Goal: Transaction & Acquisition: Purchase product/service

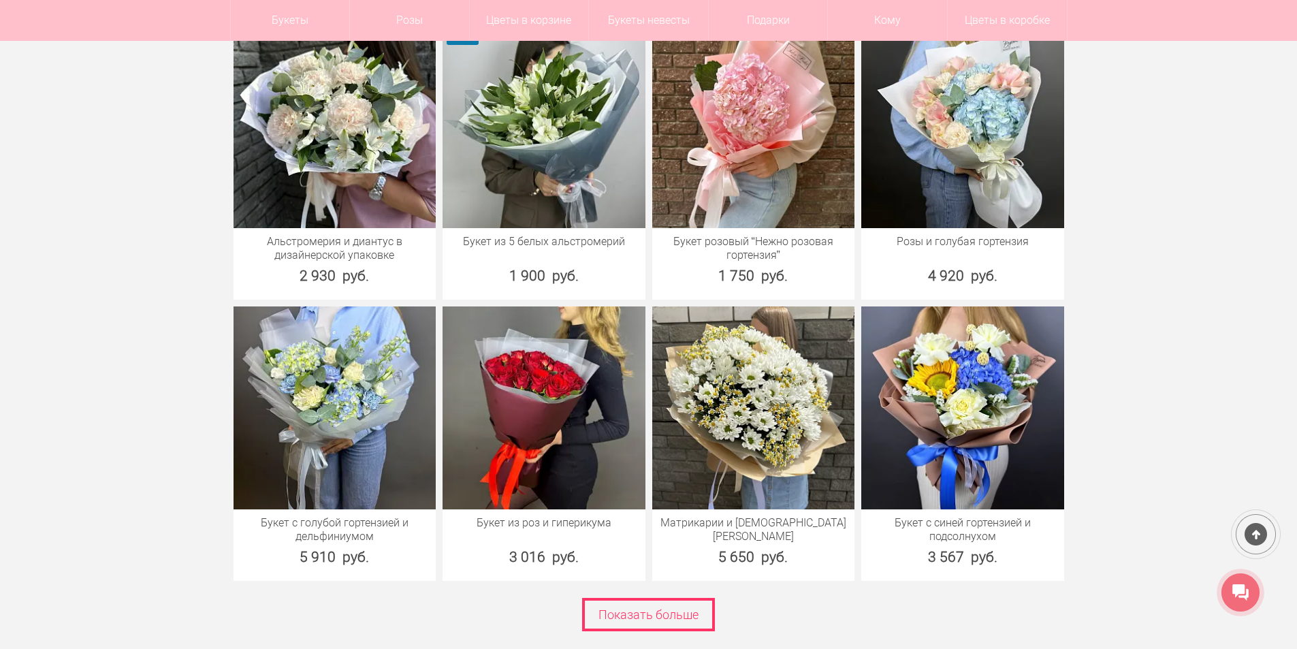
scroll to position [1770, 0]
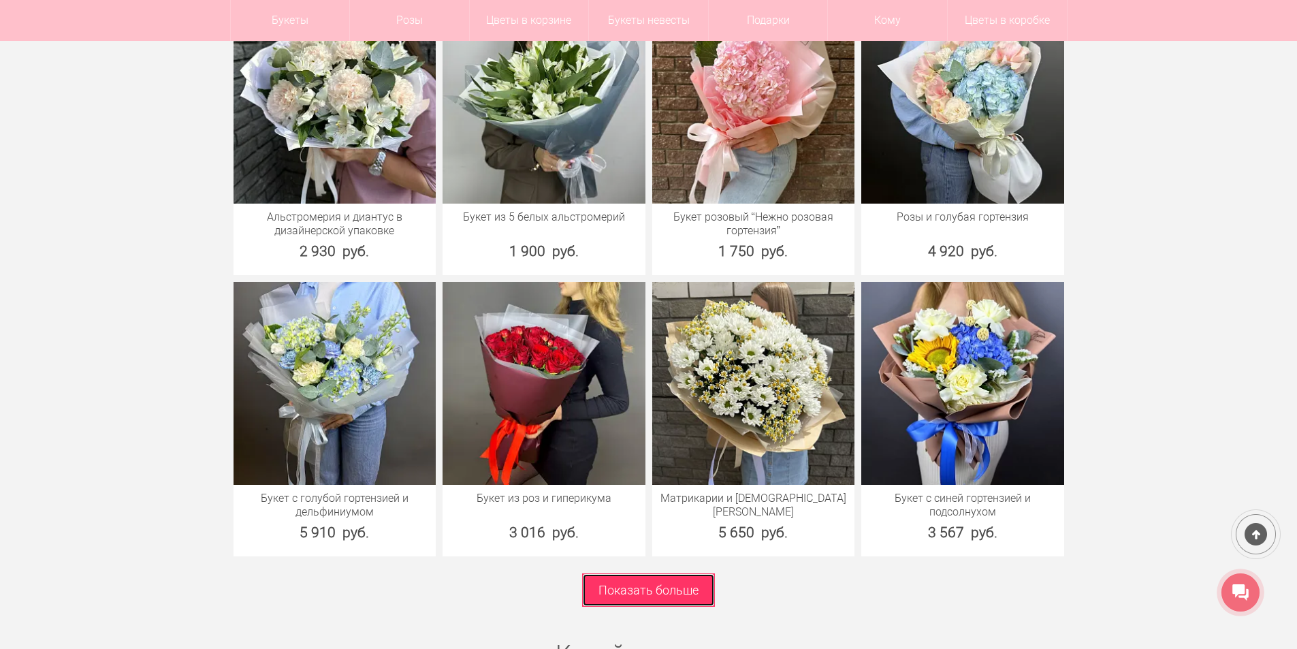
click at [601, 588] on link "Показать больше" at bounding box center [648, 589] width 133 height 33
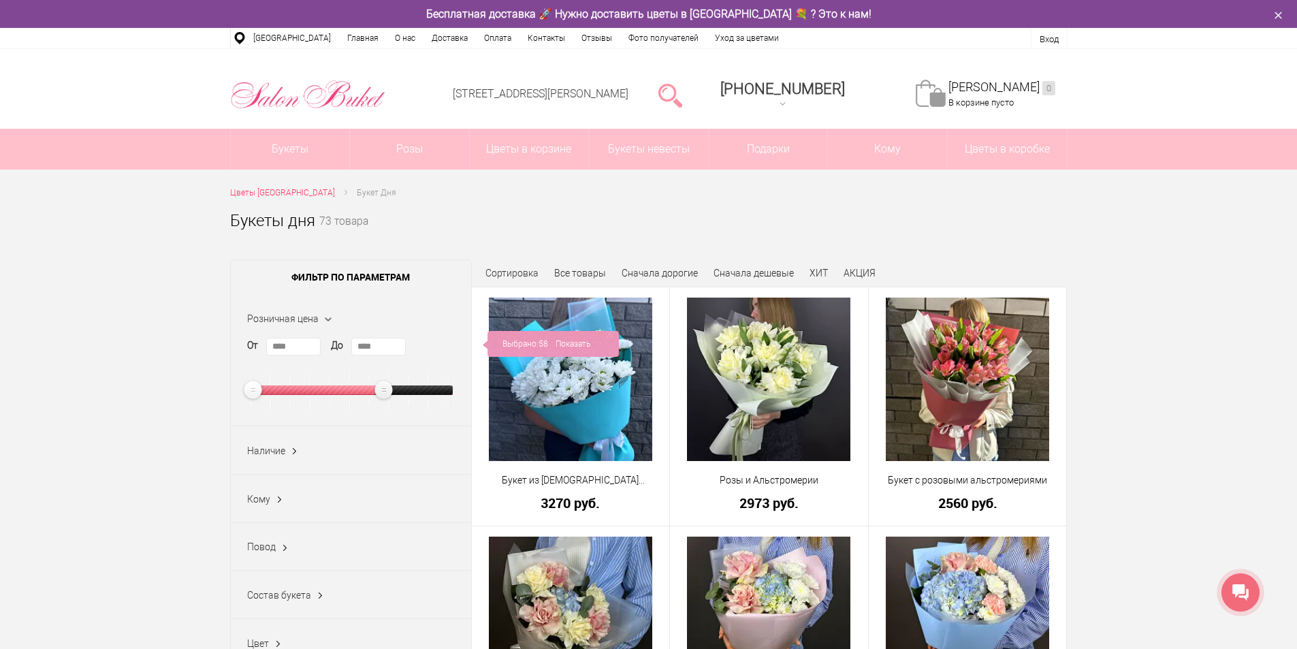
type input "****"
drag, startPoint x: 443, startPoint y: 391, endPoint x: 380, endPoint y: 395, distance: 63.4
click at [380, 395] on ins at bounding box center [384, 389] width 23 height 23
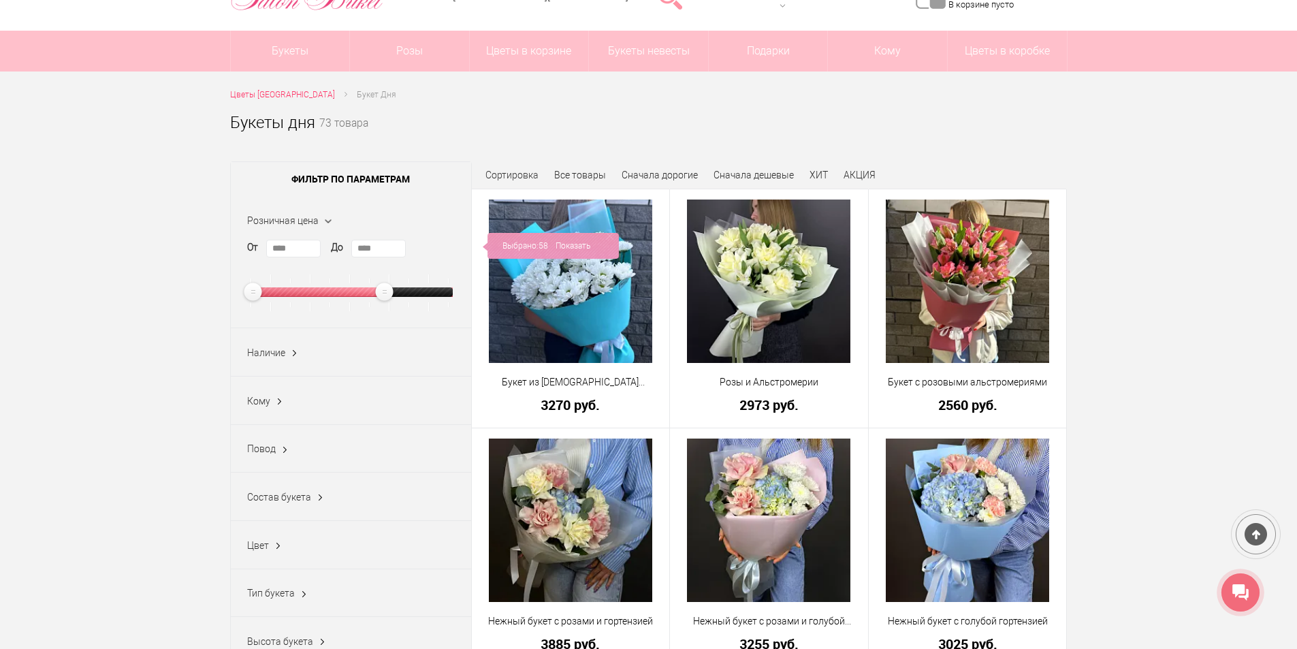
scroll to position [204, 0]
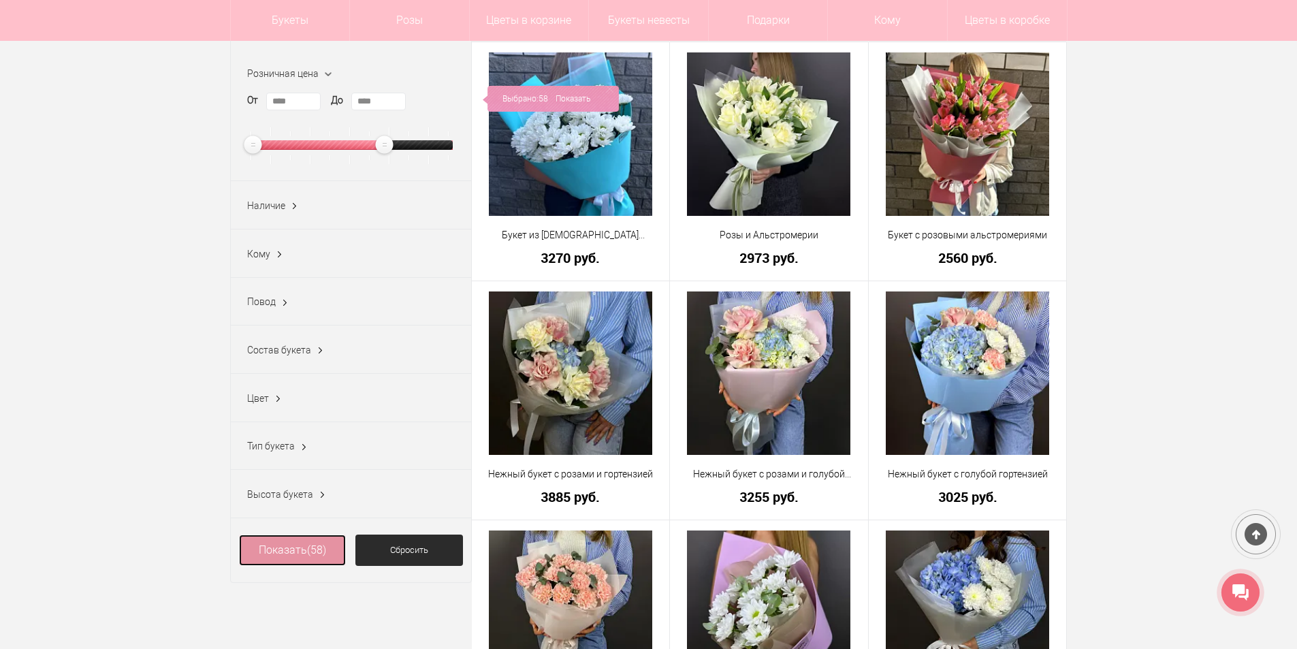
click at [280, 557] on link "Показать (58)" at bounding box center [293, 549] width 108 height 31
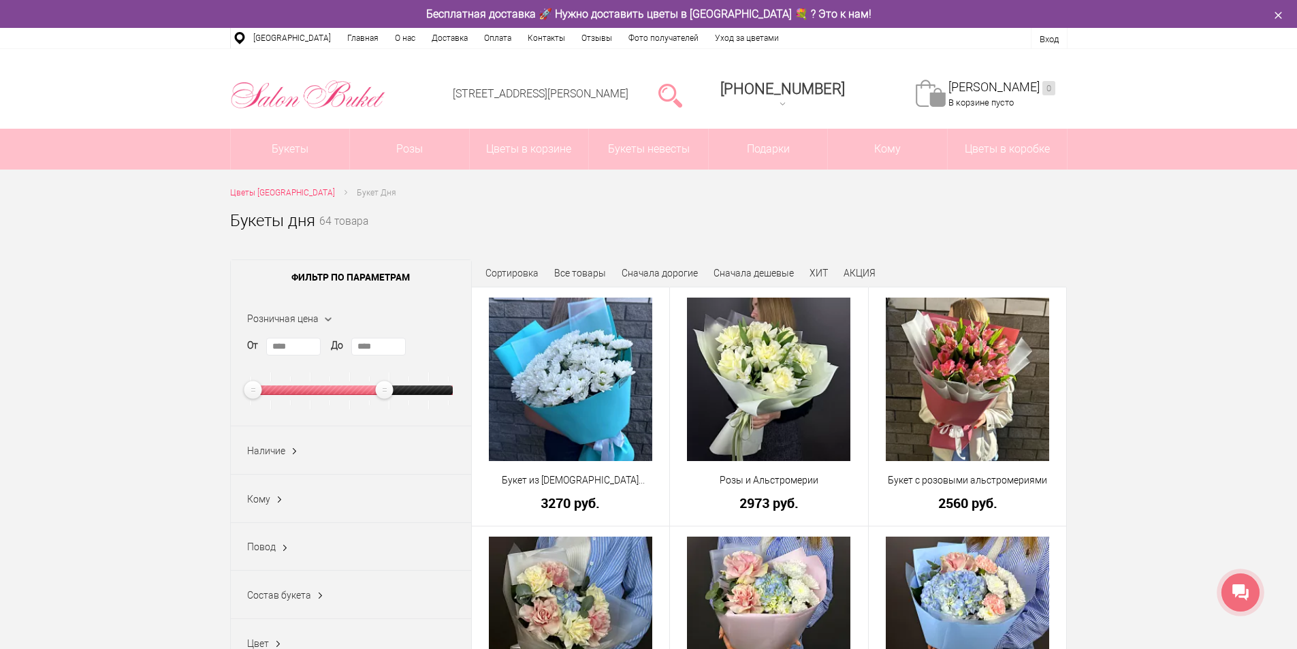
click at [515, 276] on span "Сортировка" at bounding box center [511, 272] width 53 height 11
click at [498, 271] on span "Сортировка" at bounding box center [511, 272] width 53 height 11
click at [508, 270] on span "Сортировка" at bounding box center [511, 272] width 53 height 11
click at [523, 274] on span "Сортировка" at bounding box center [511, 272] width 53 height 11
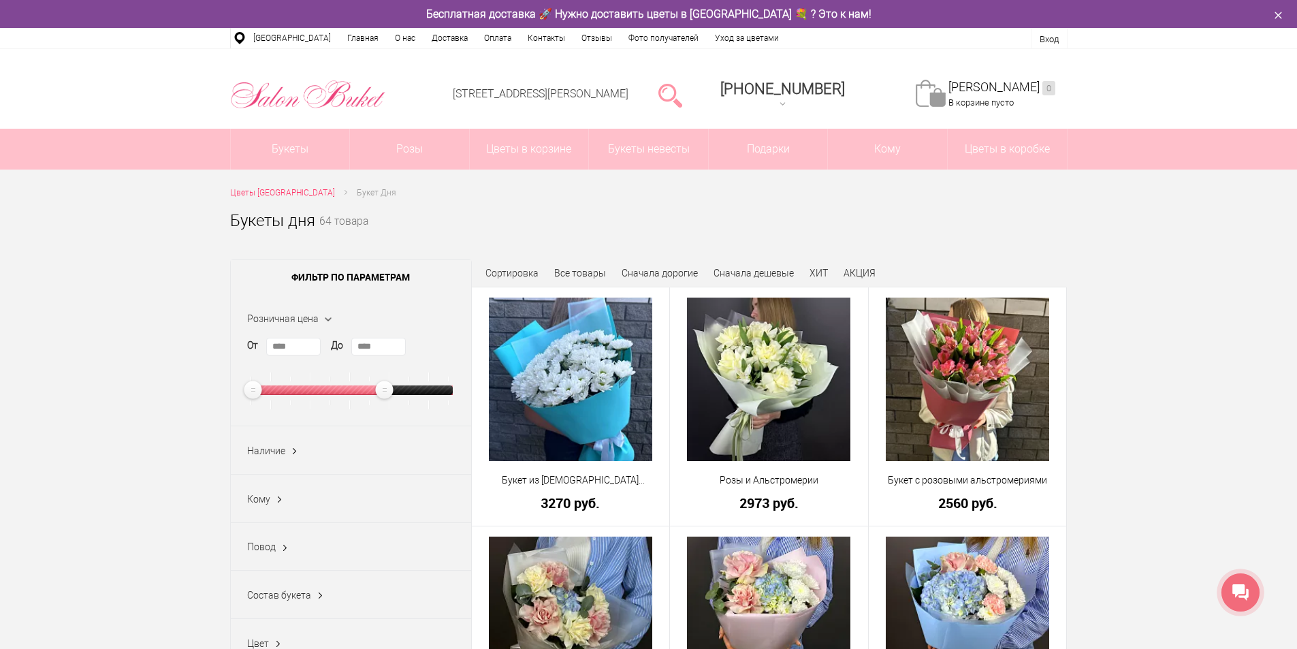
click at [529, 272] on span "Сортировка" at bounding box center [511, 272] width 53 height 11
click at [517, 272] on span "Сортировка" at bounding box center [511, 272] width 53 height 11
click at [508, 272] on span "Сортировка" at bounding box center [511, 272] width 53 height 11
click at [560, 244] on div "Букеты дня 64 товара" at bounding box center [648, 228] width 837 height 41
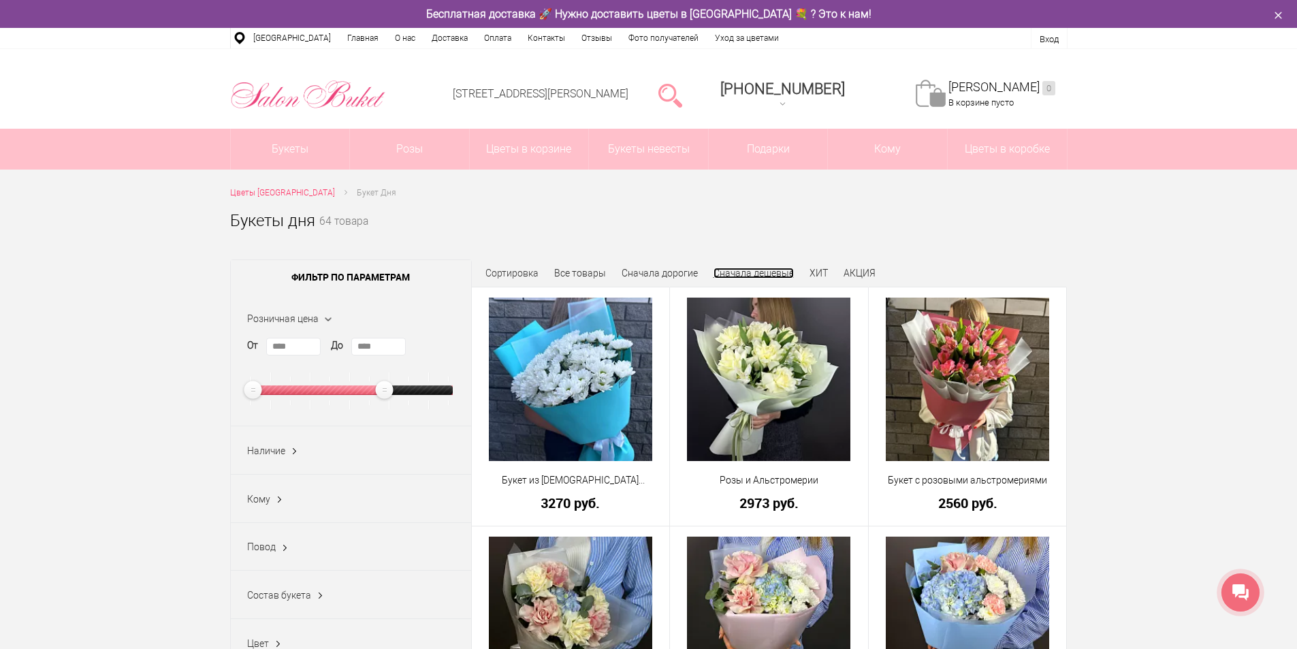
click at [743, 272] on link "Сначала дешевые" at bounding box center [753, 272] width 80 height 11
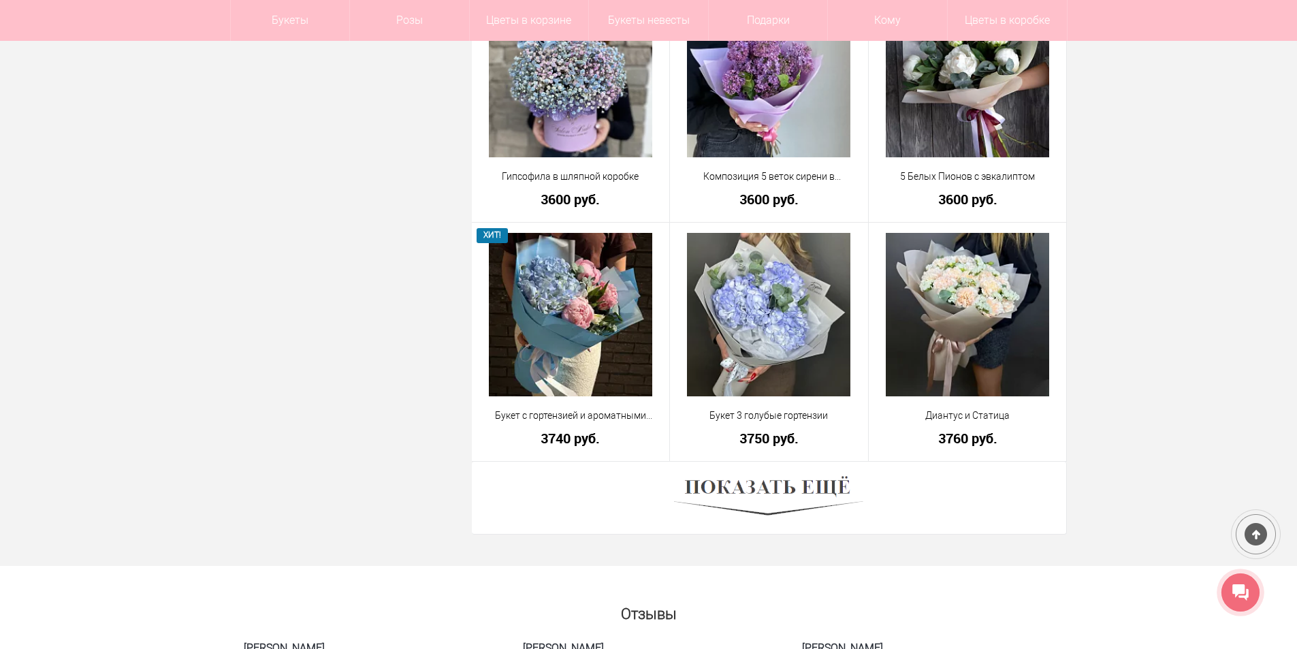
scroll to position [3812, 0]
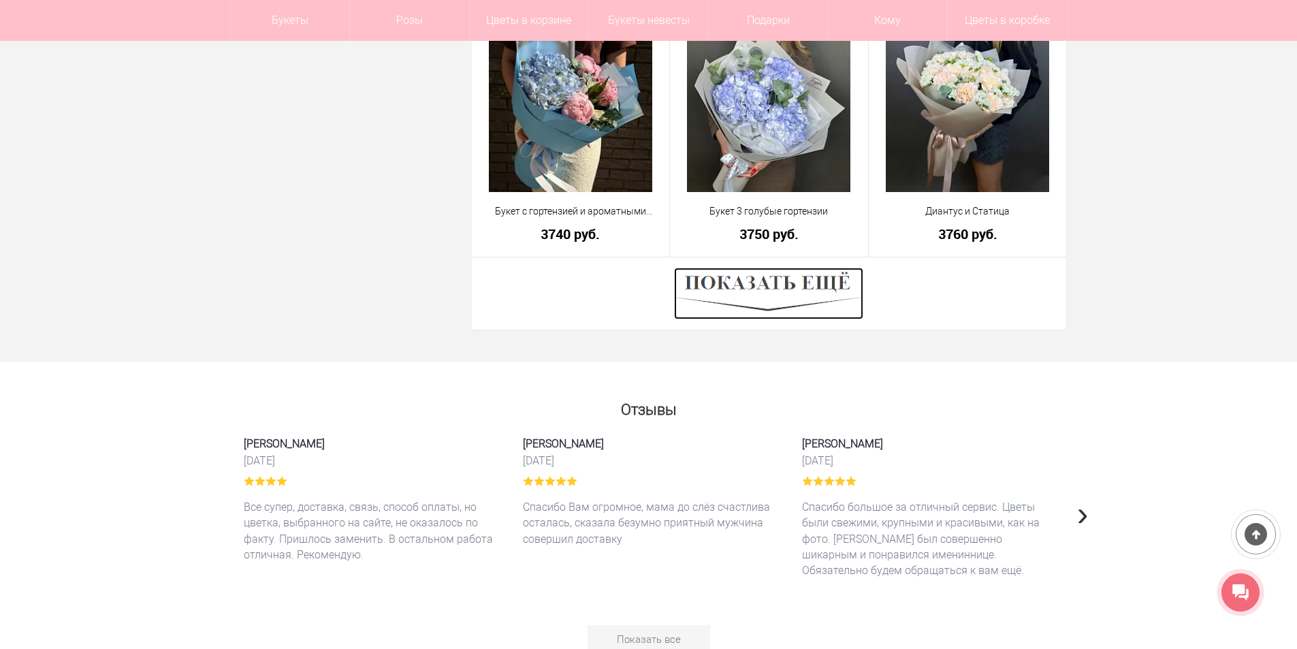
click at [749, 297] on img at bounding box center [768, 293] width 189 height 52
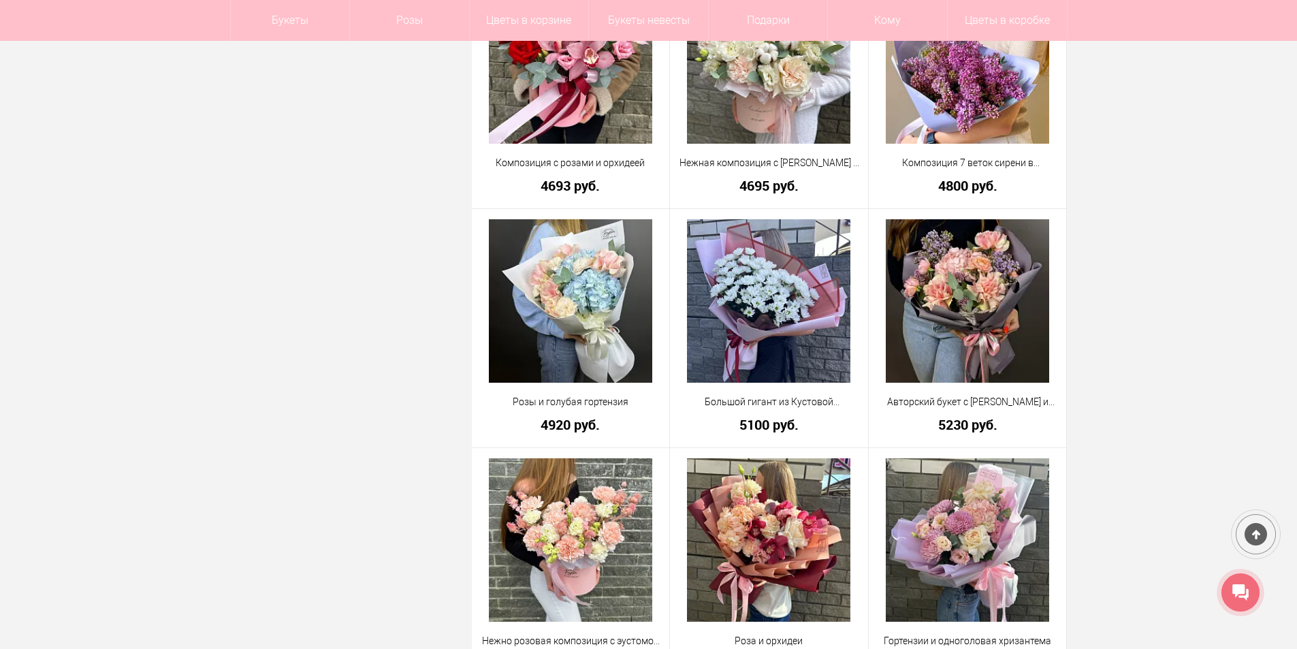
scroll to position [4356, 0]
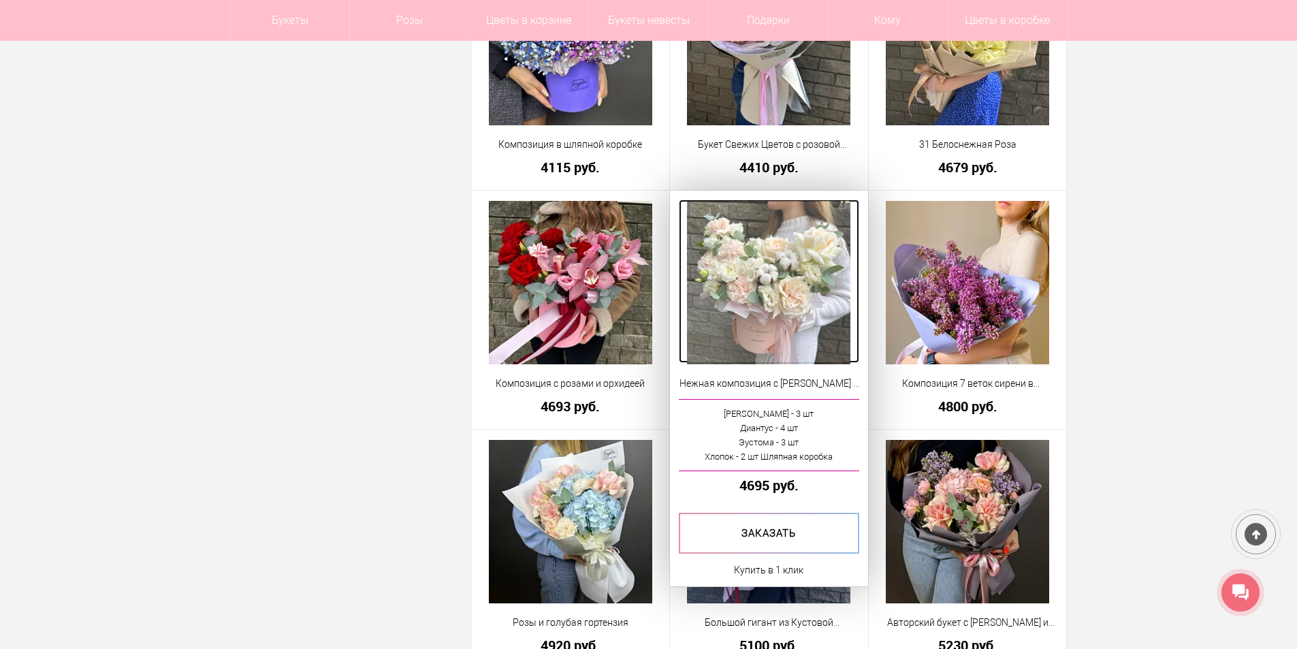
click at [760, 314] on img at bounding box center [768, 282] width 163 height 163
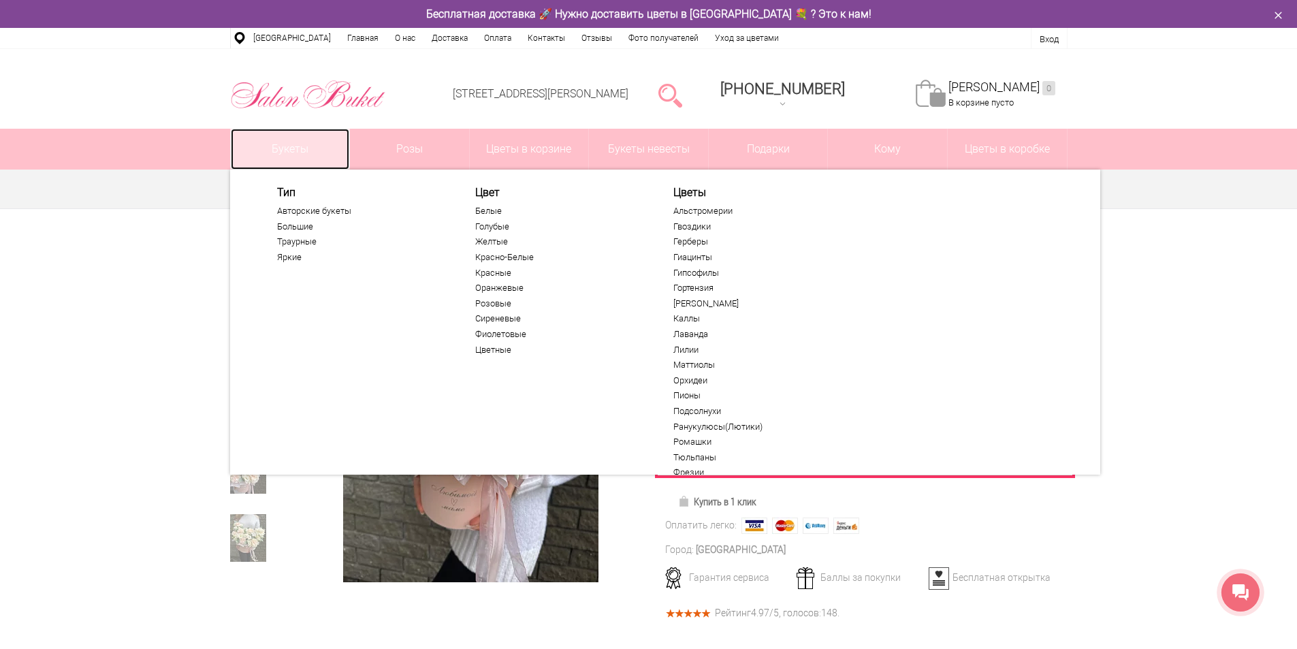
click at [272, 149] on link "Букеты" at bounding box center [290, 149] width 119 height 41
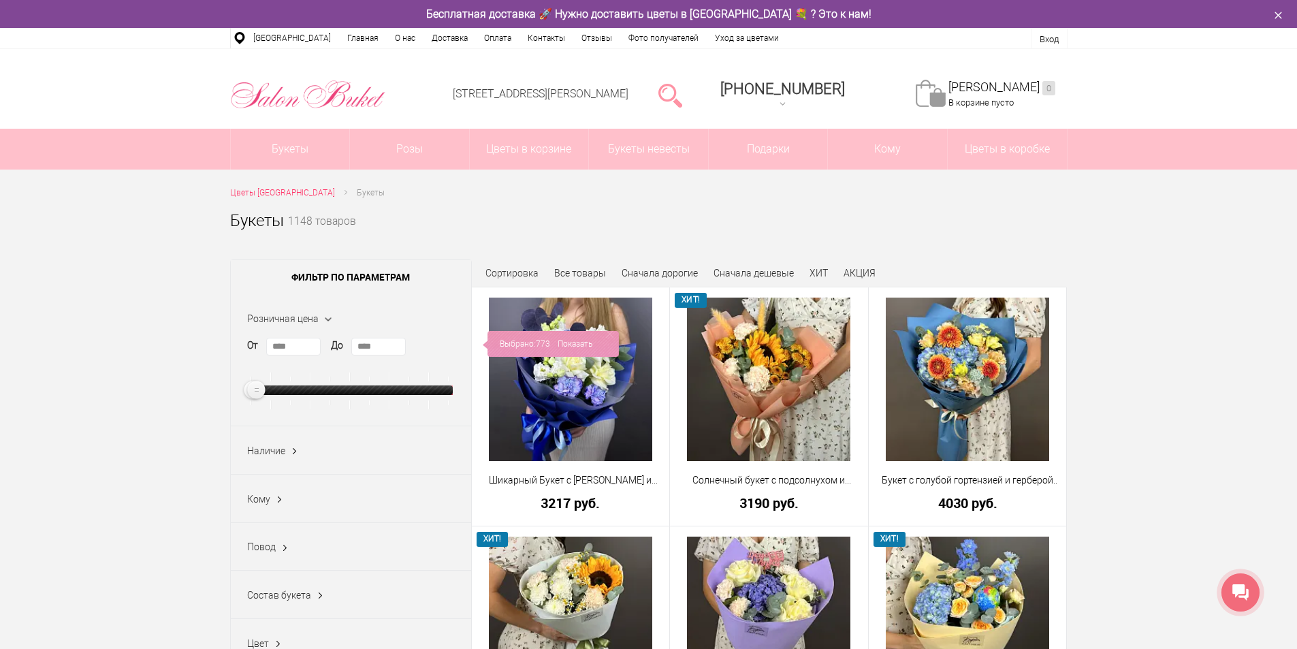
type input "****"
drag, startPoint x: 448, startPoint y: 391, endPoint x: 257, endPoint y: 395, distance: 190.6
click at [257, 395] on ins at bounding box center [257, 389] width 23 height 23
click at [530, 348] on div "Выбрано: 857 Показать" at bounding box center [551, 344] width 136 height 26
click at [778, 273] on link "Сначала дешевые" at bounding box center [753, 272] width 80 height 11
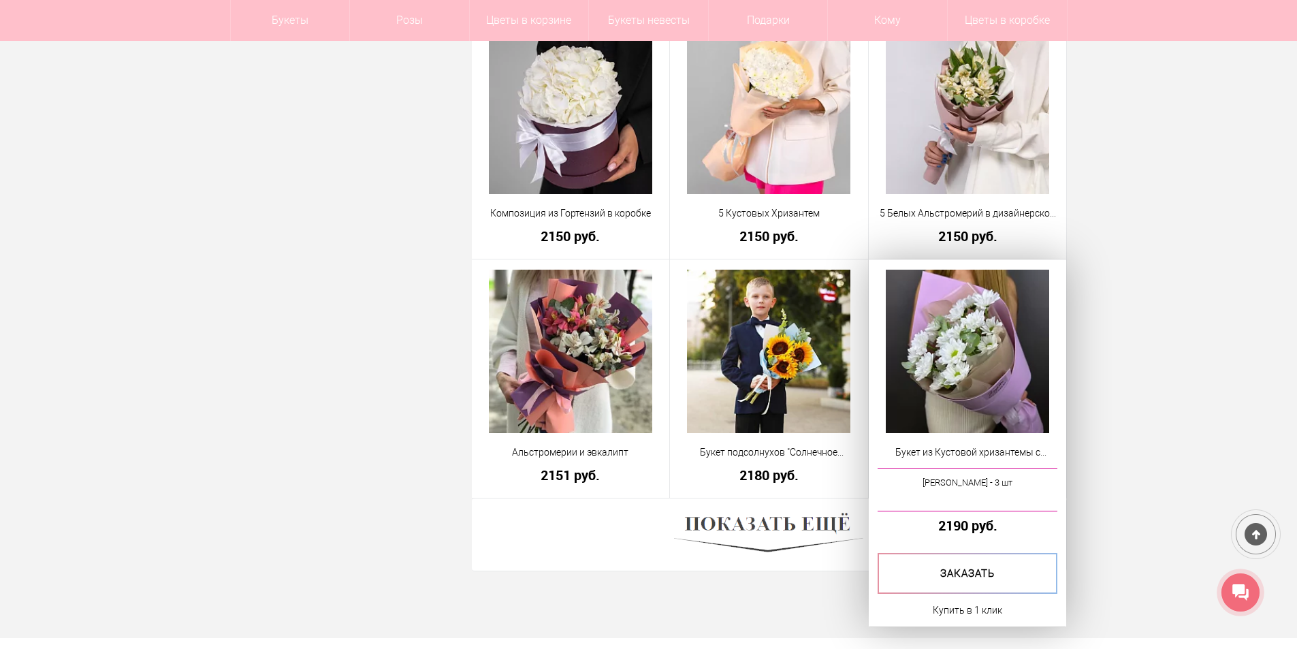
scroll to position [3607, 0]
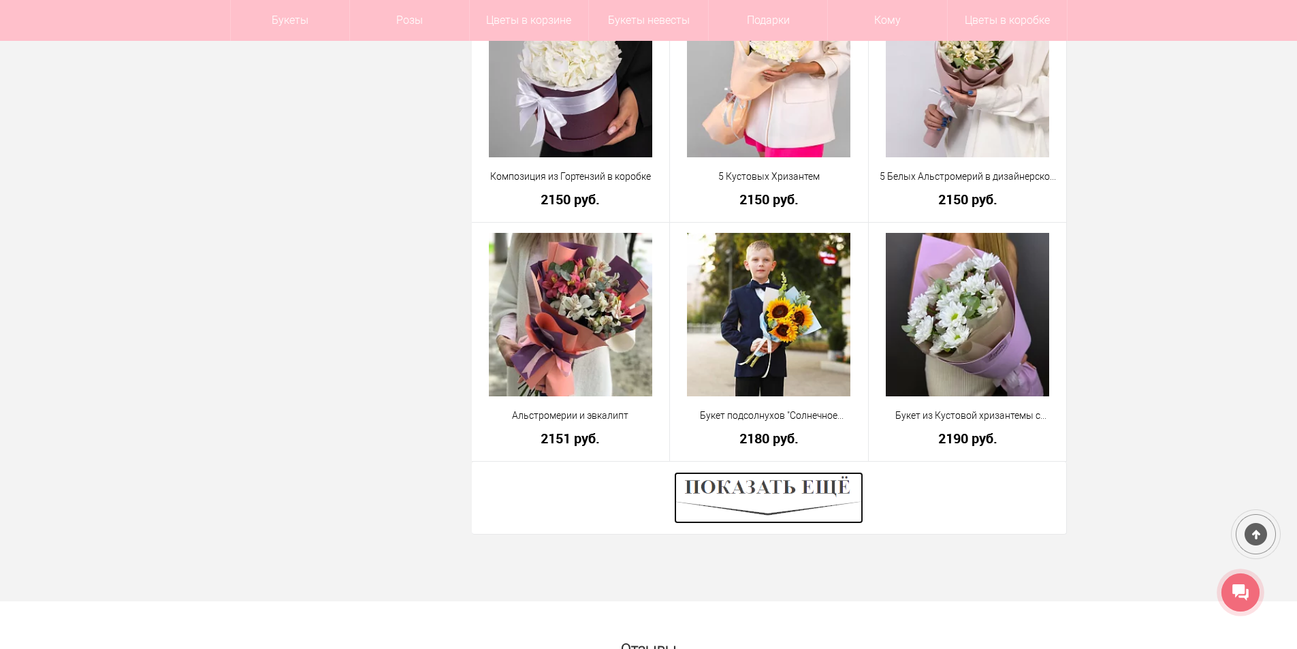
click at [790, 493] on img at bounding box center [768, 498] width 189 height 52
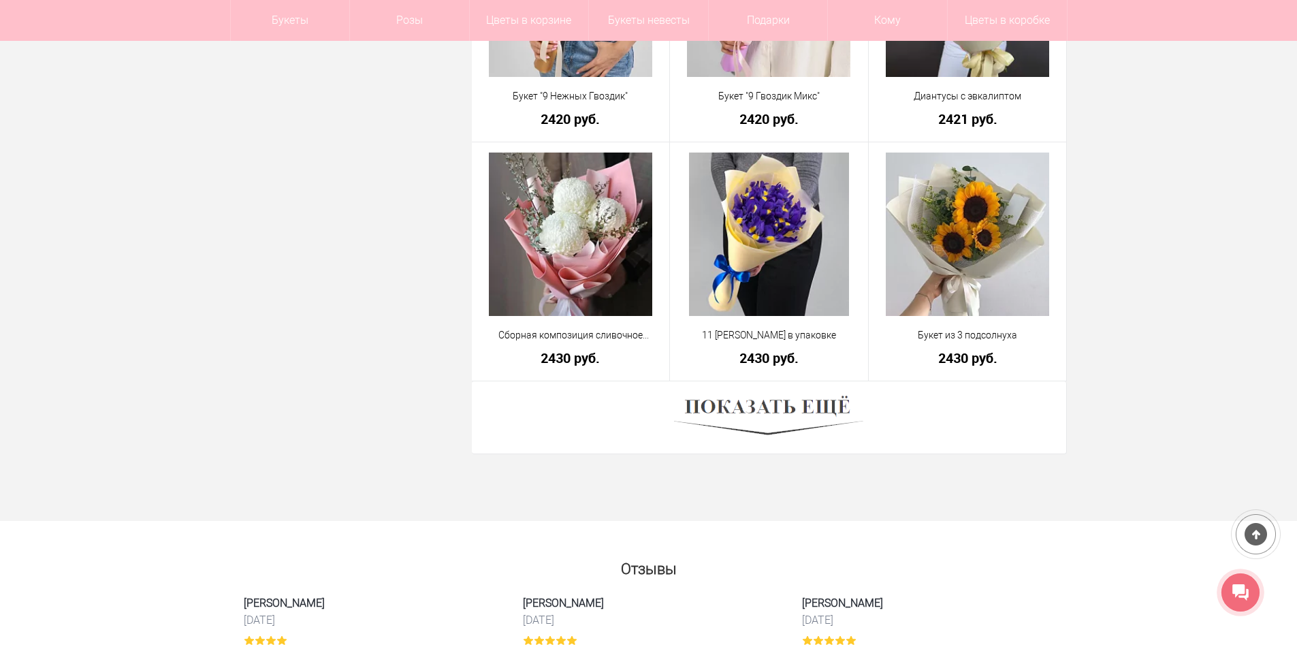
scroll to position [7487, 0]
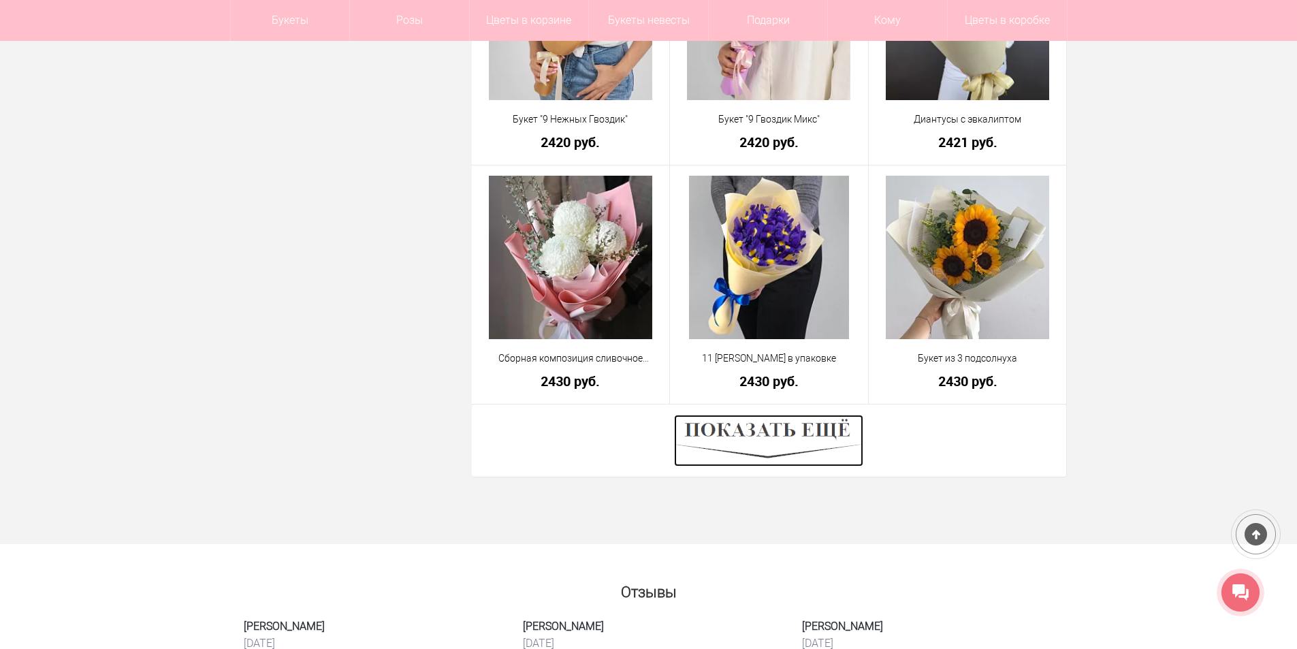
click at [778, 438] on img at bounding box center [768, 441] width 189 height 52
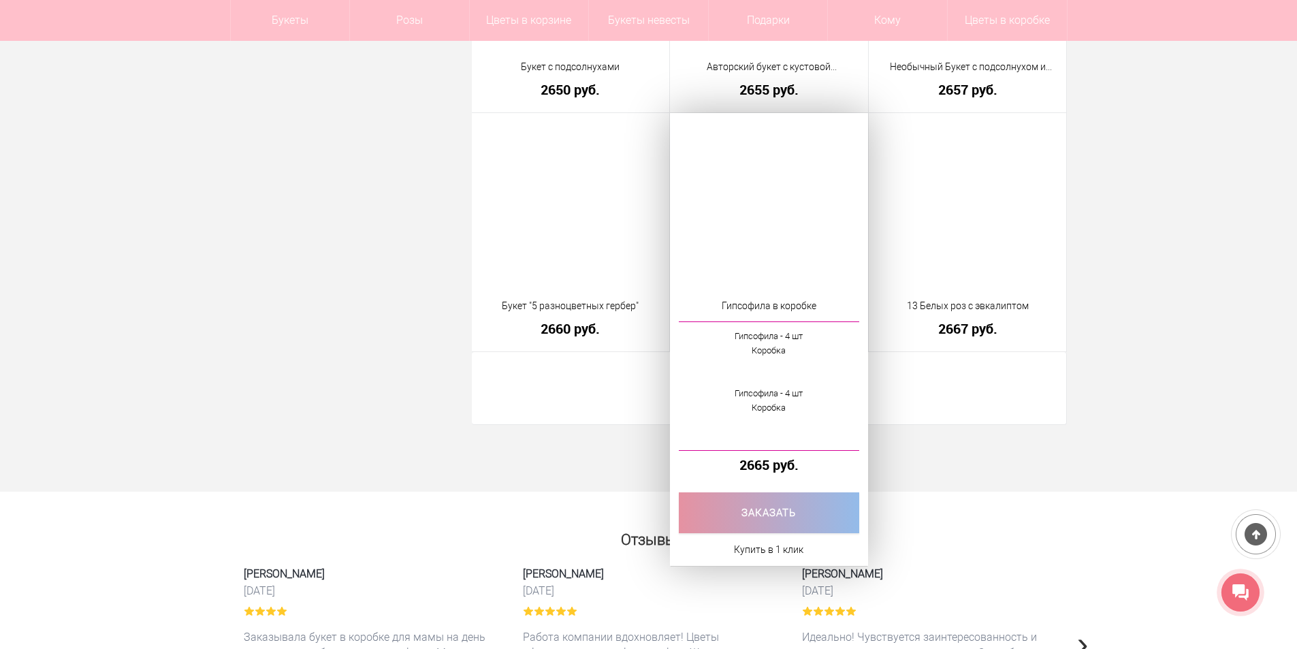
scroll to position [11366, 0]
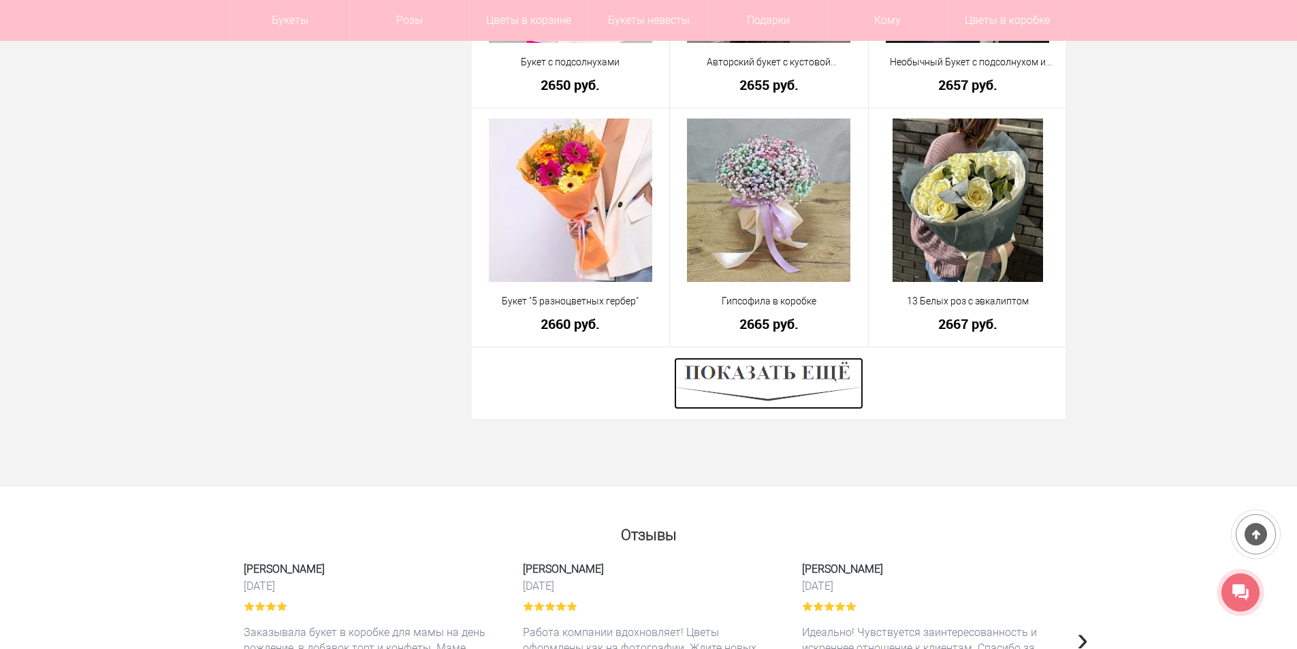
click at [751, 385] on img at bounding box center [768, 383] width 189 height 52
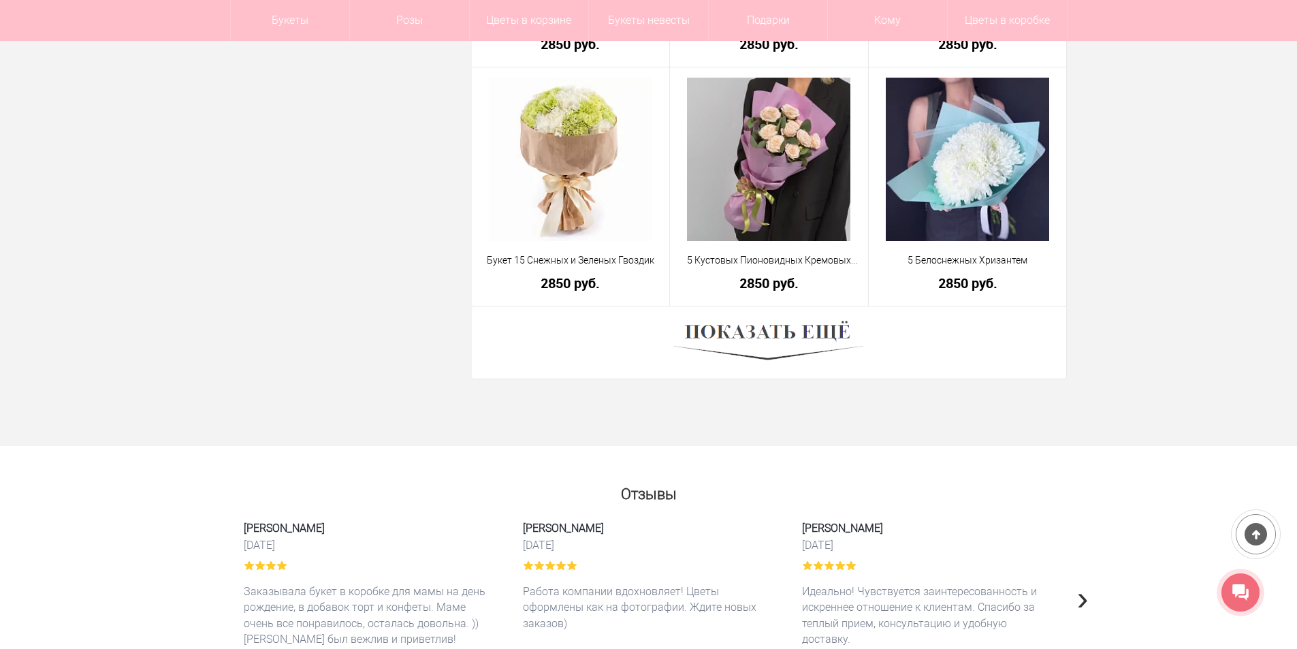
scroll to position [15382, 0]
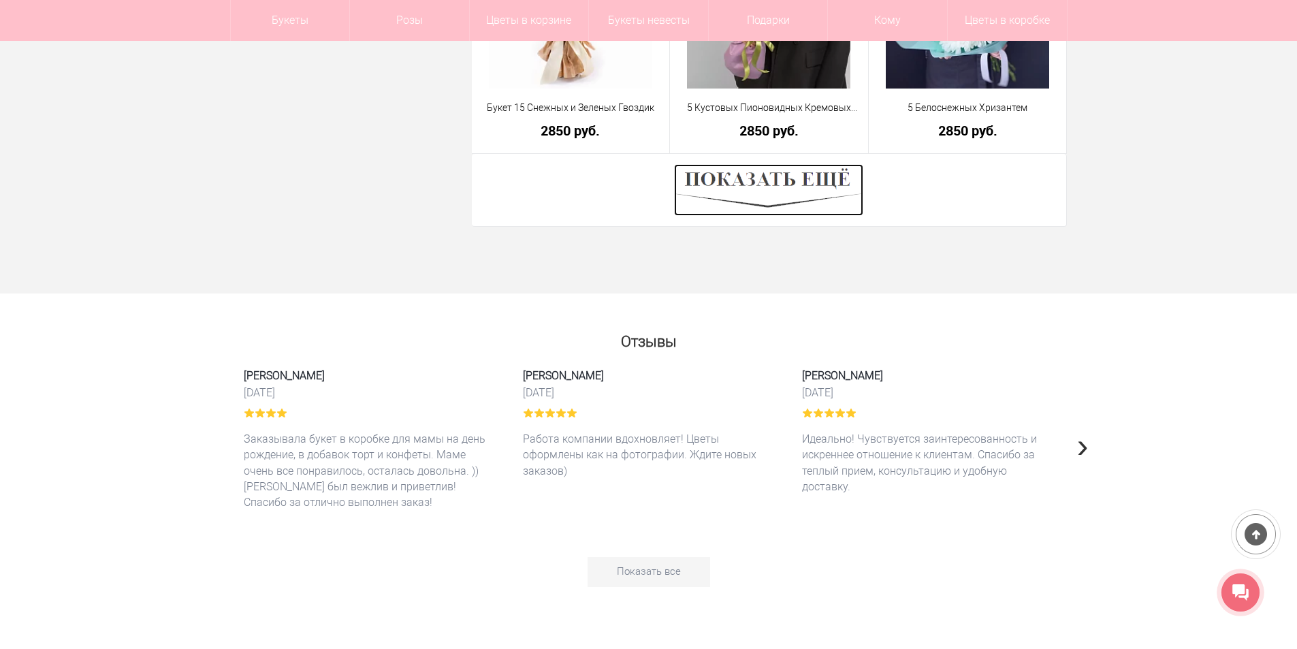
click at [799, 174] on img at bounding box center [768, 190] width 189 height 52
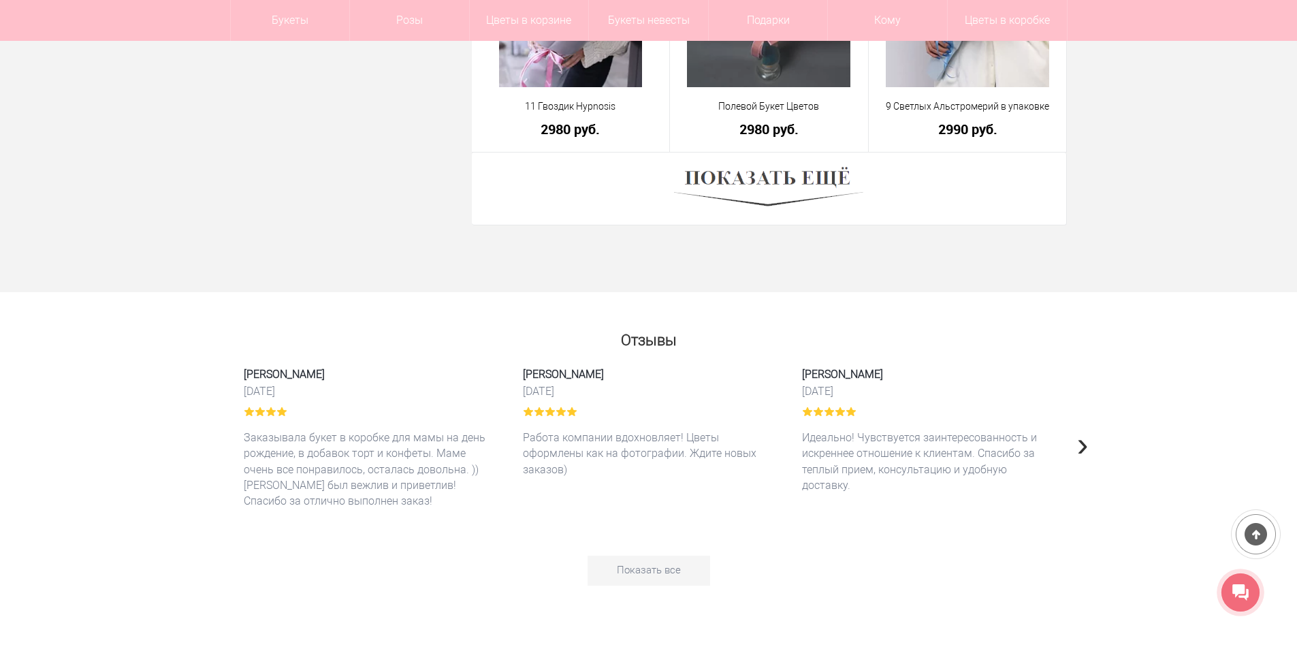
scroll to position [19058, 0]
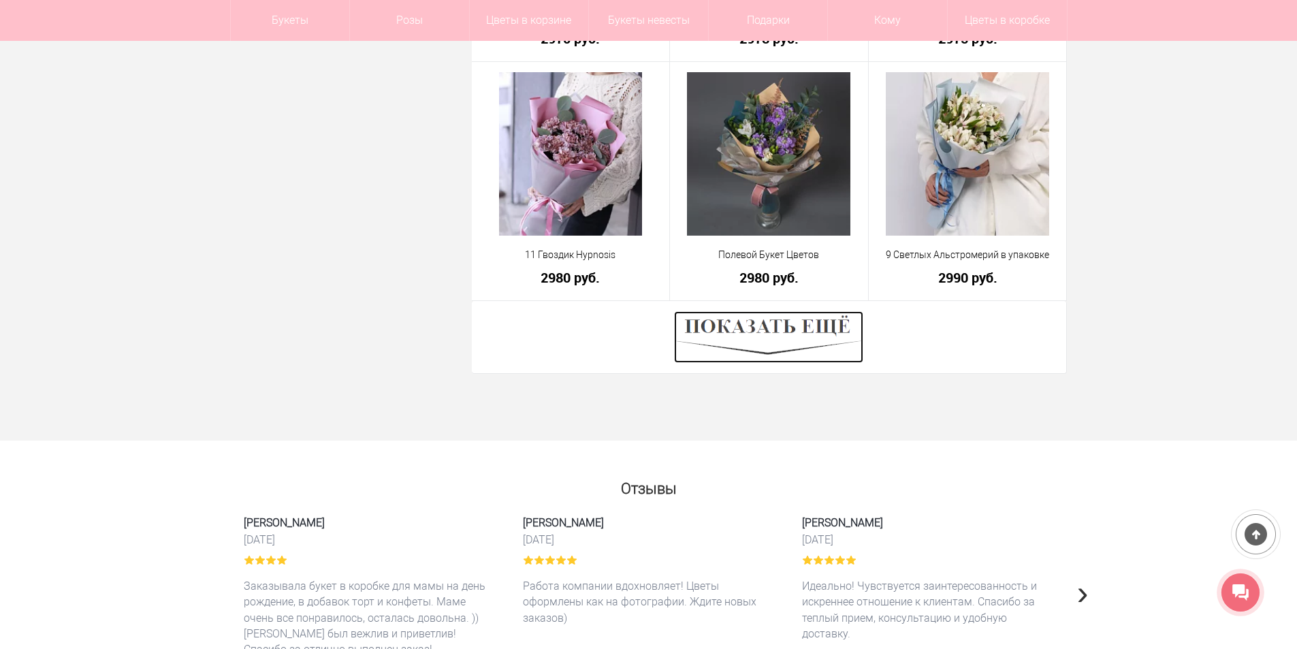
click at [744, 330] on img at bounding box center [768, 337] width 189 height 52
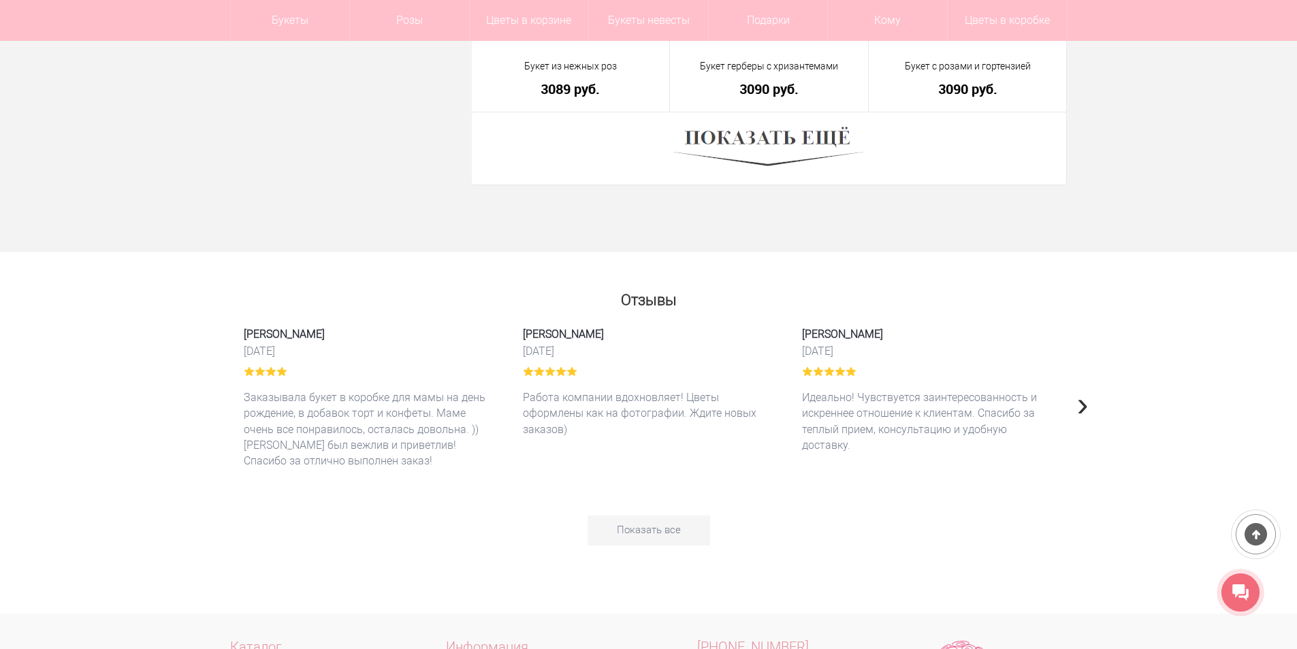
scroll to position [22937, 0]
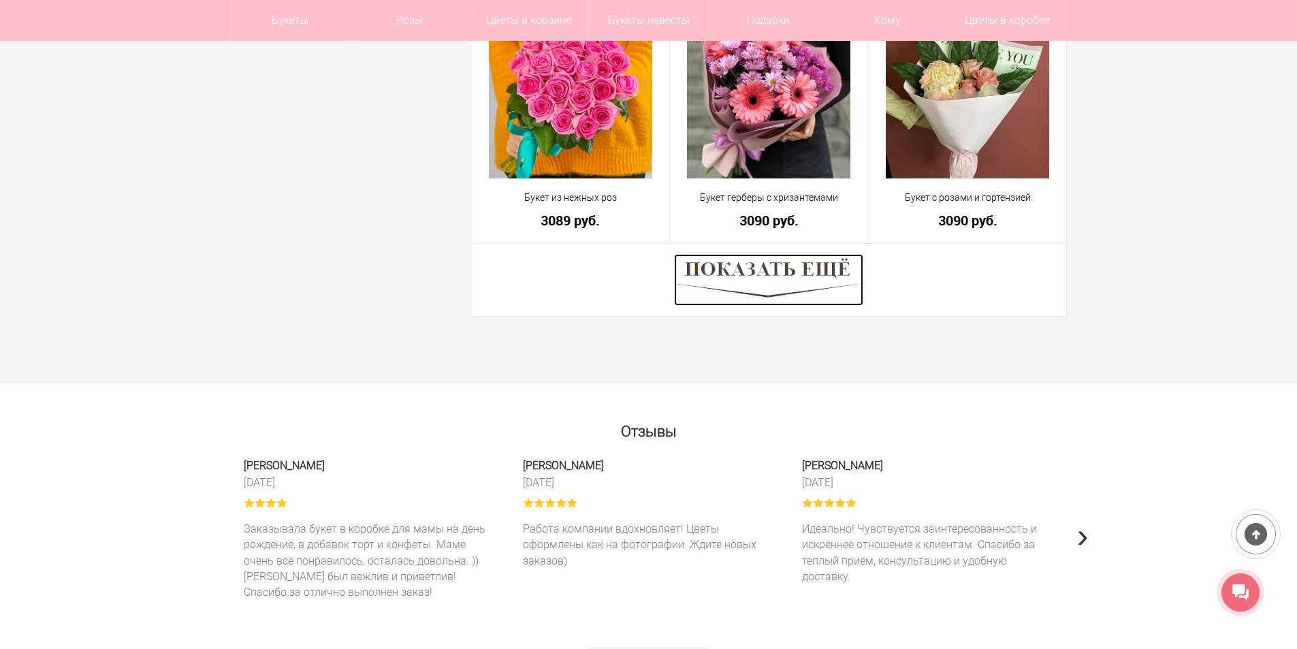
click at [768, 274] on img at bounding box center [768, 280] width 189 height 52
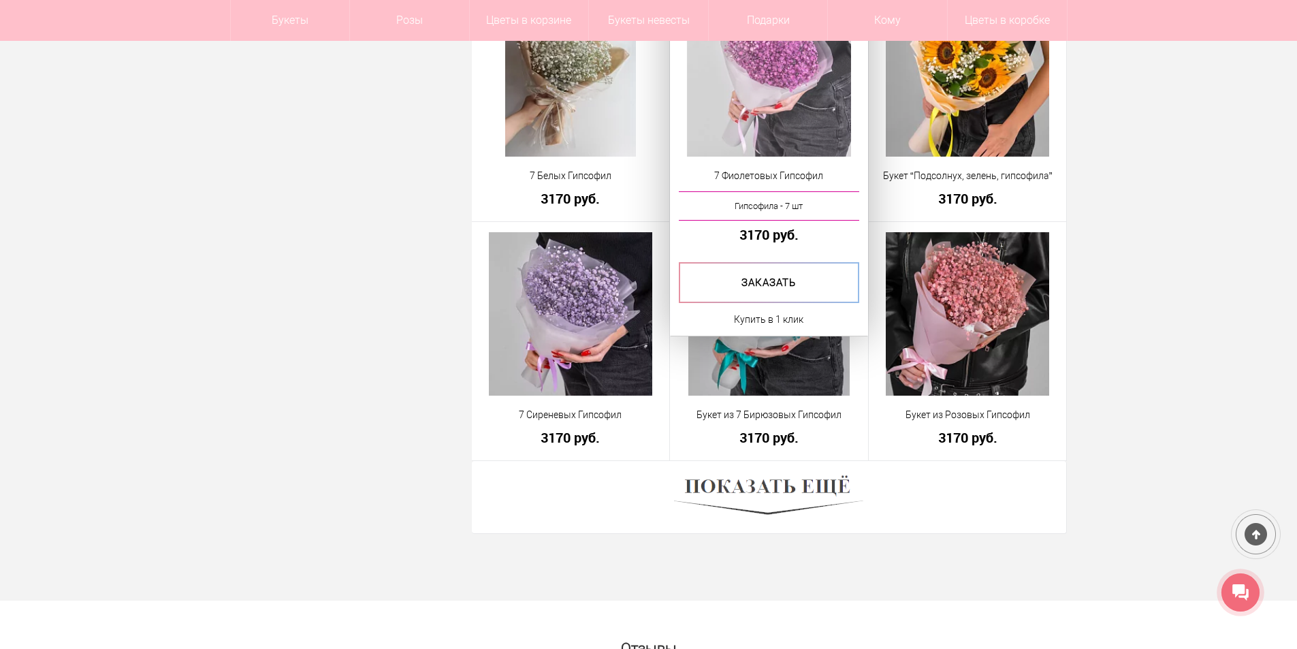
scroll to position [26681, 0]
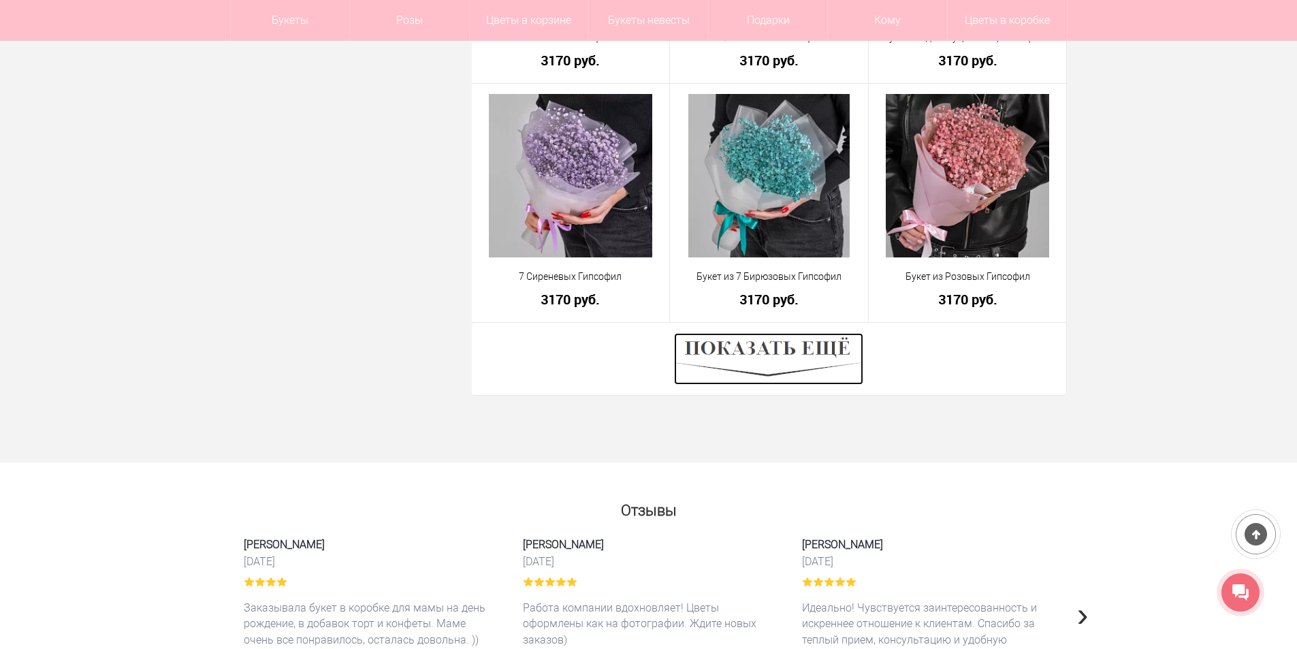
click at [701, 348] on img at bounding box center [768, 359] width 189 height 52
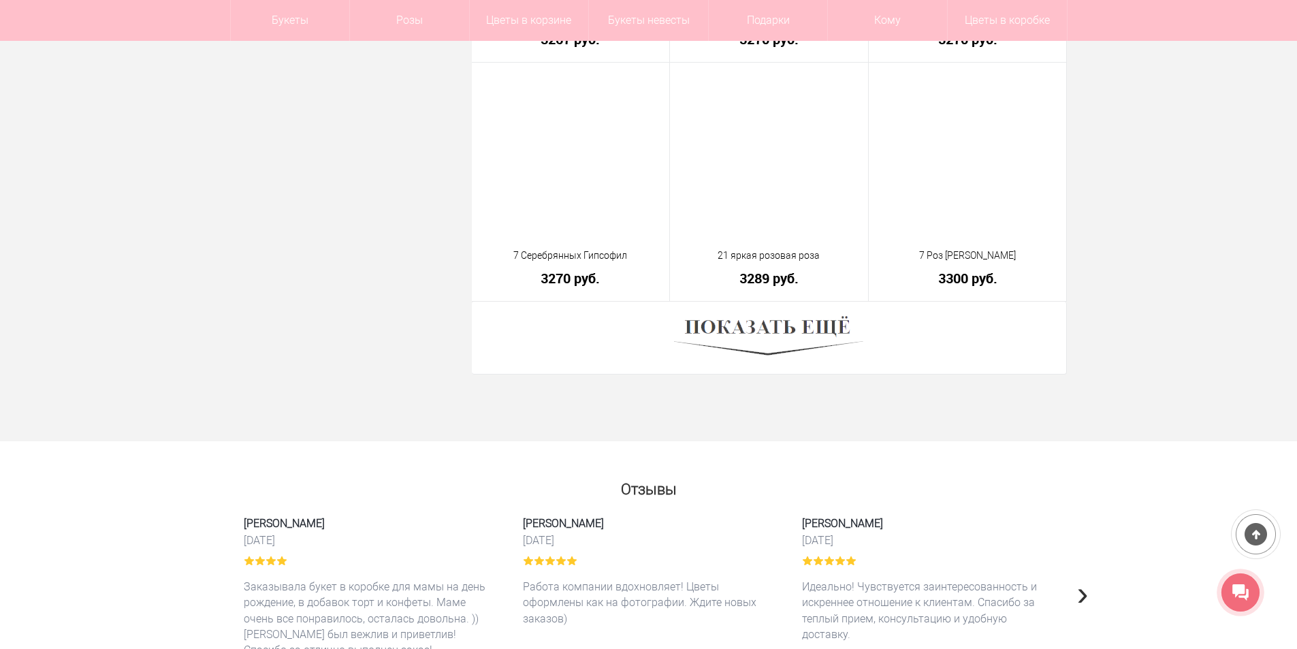
scroll to position [30424, 0]
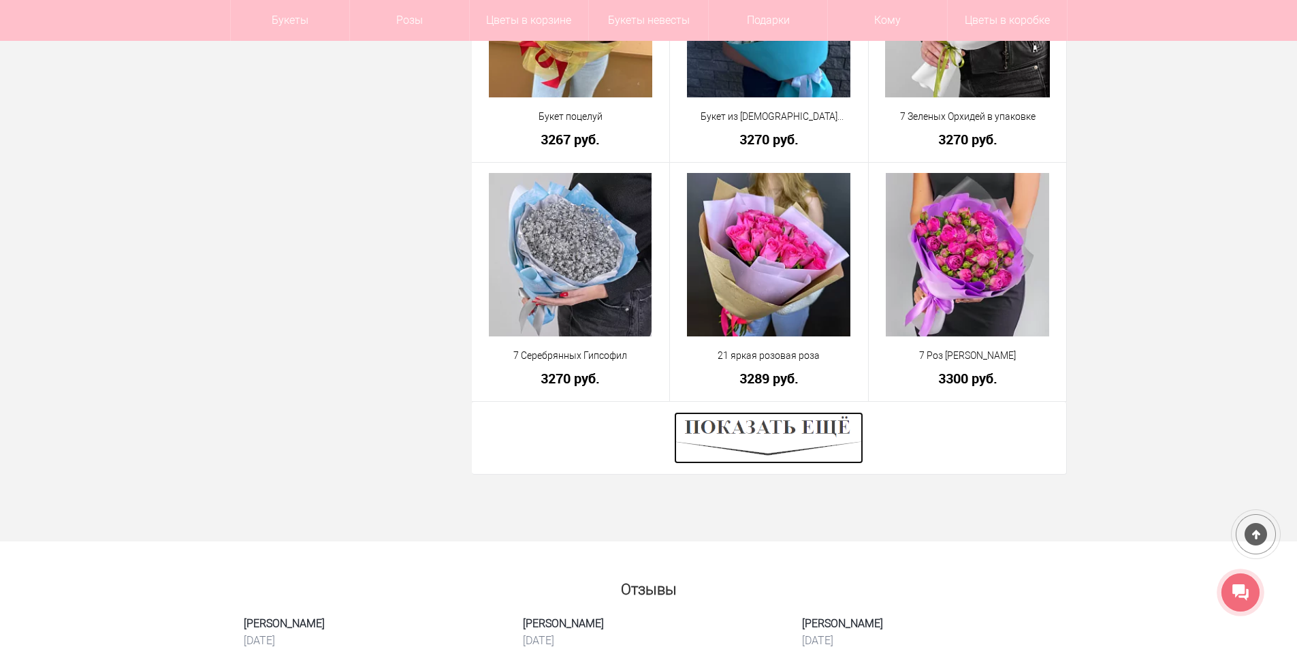
click at [787, 425] on img at bounding box center [768, 438] width 189 height 52
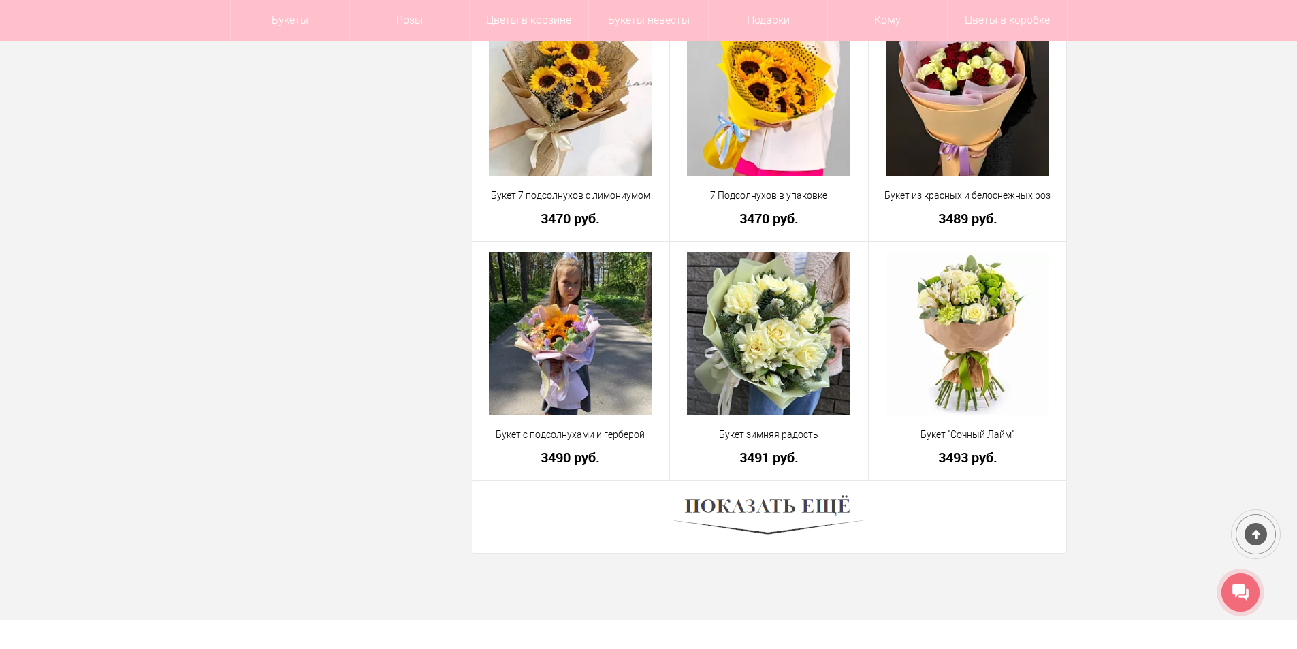
scroll to position [34440, 0]
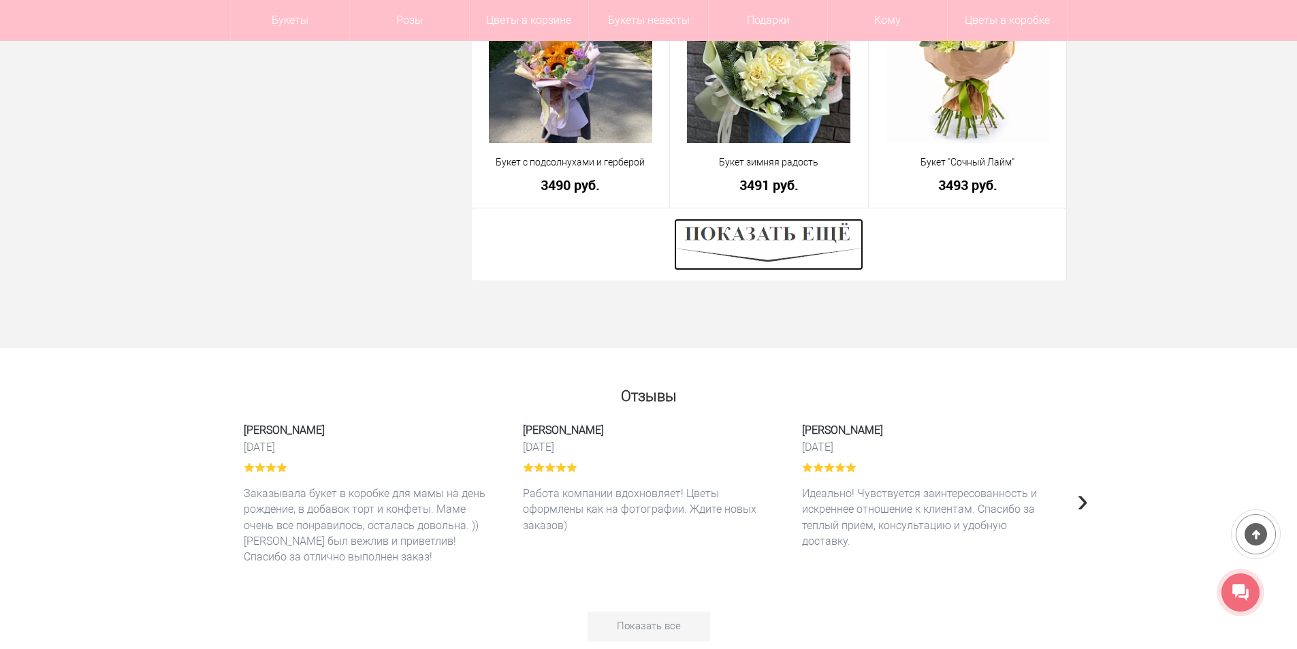
click at [847, 225] on img at bounding box center [768, 244] width 189 height 52
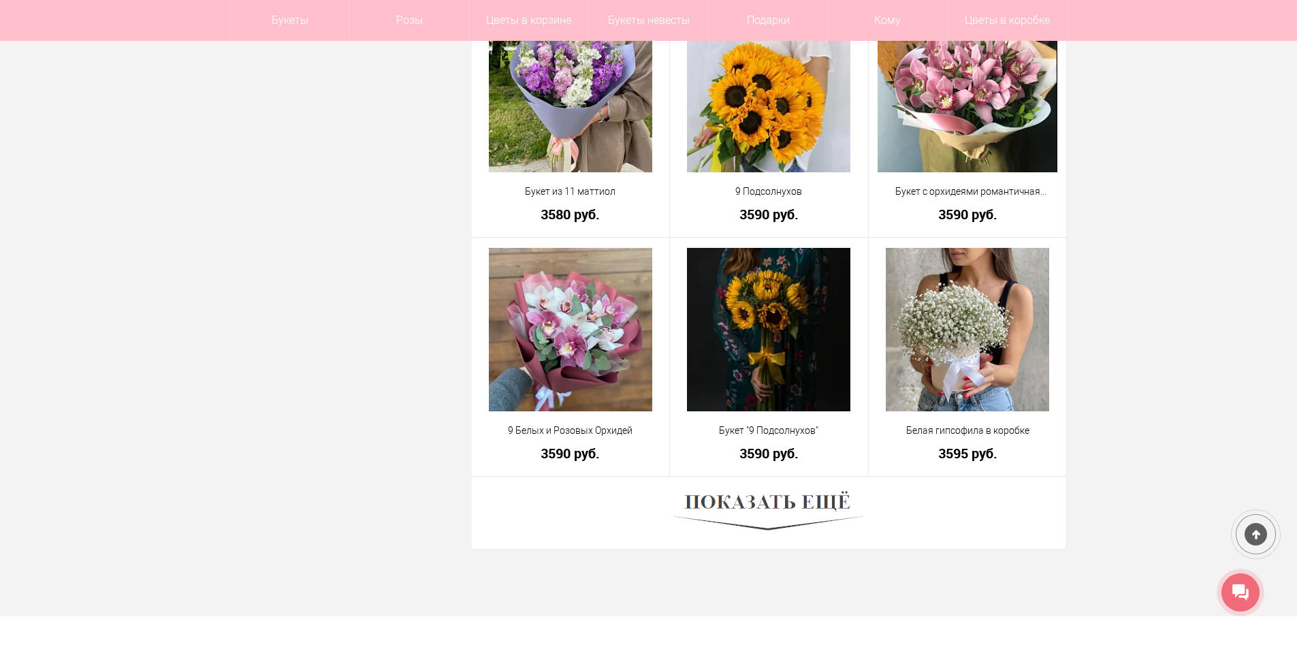
scroll to position [38183, 0]
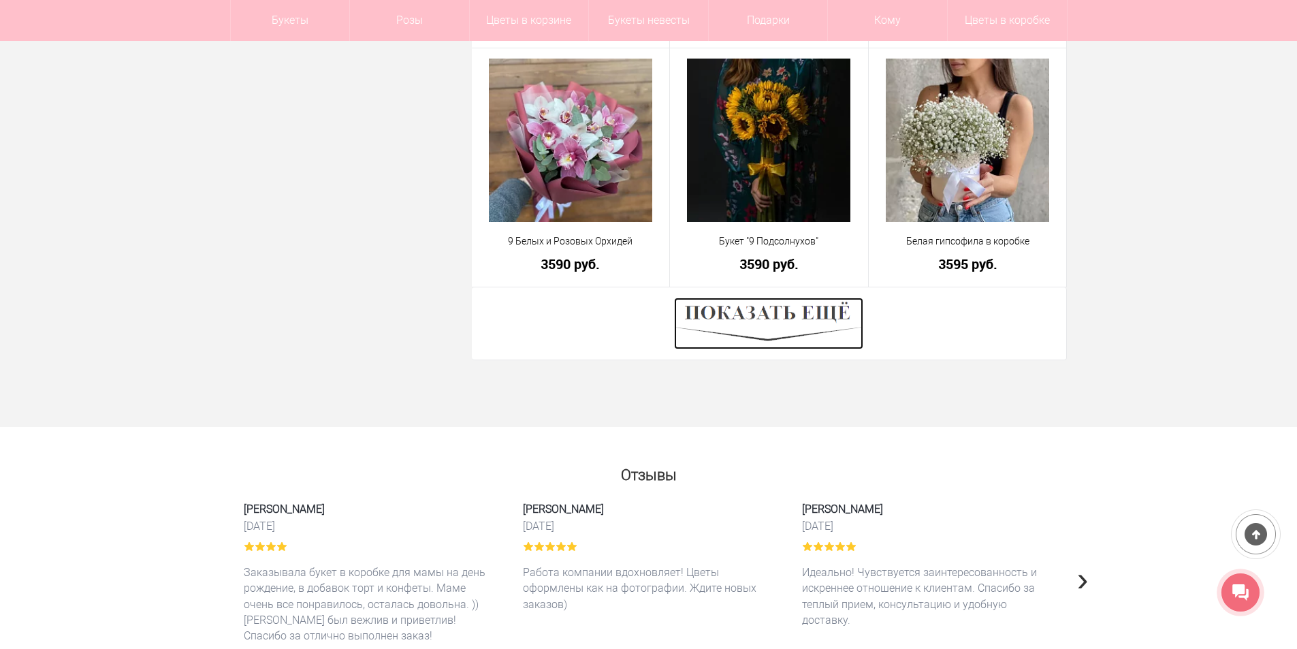
click at [826, 306] on img at bounding box center [768, 323] width 189 height 52
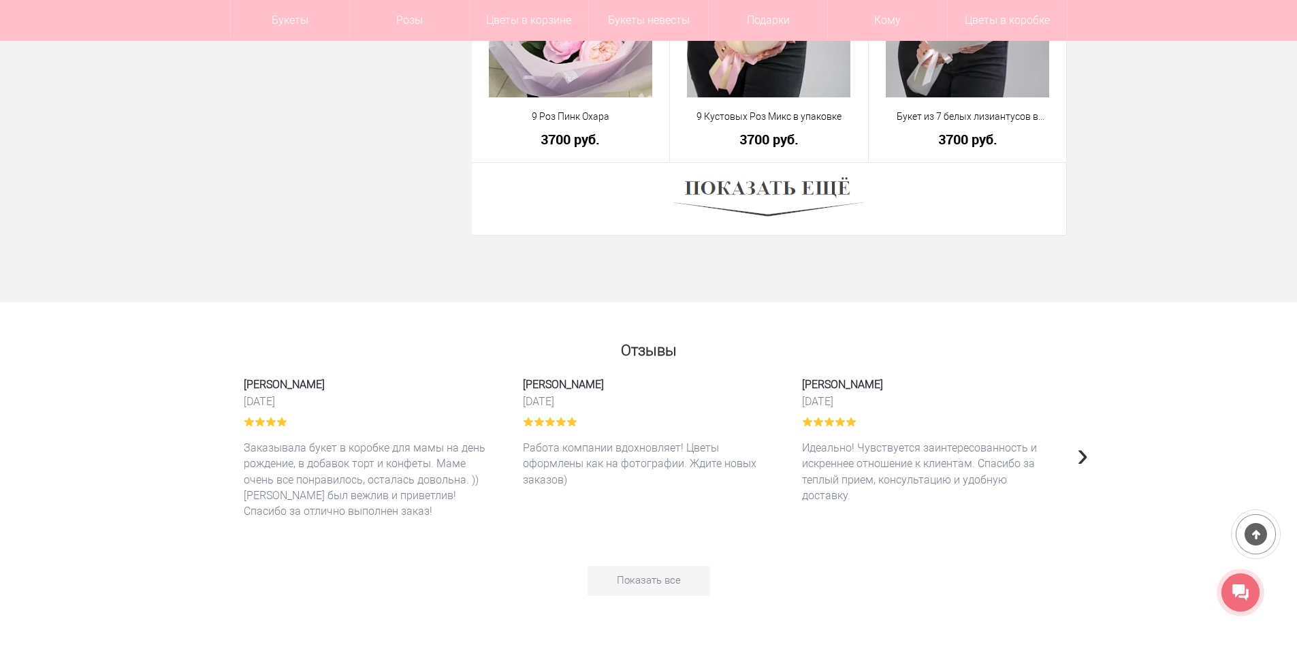
scroll to position [42131, 0]
click at [757, 179] on img at bounding box center [768, 198] width 189 height 52
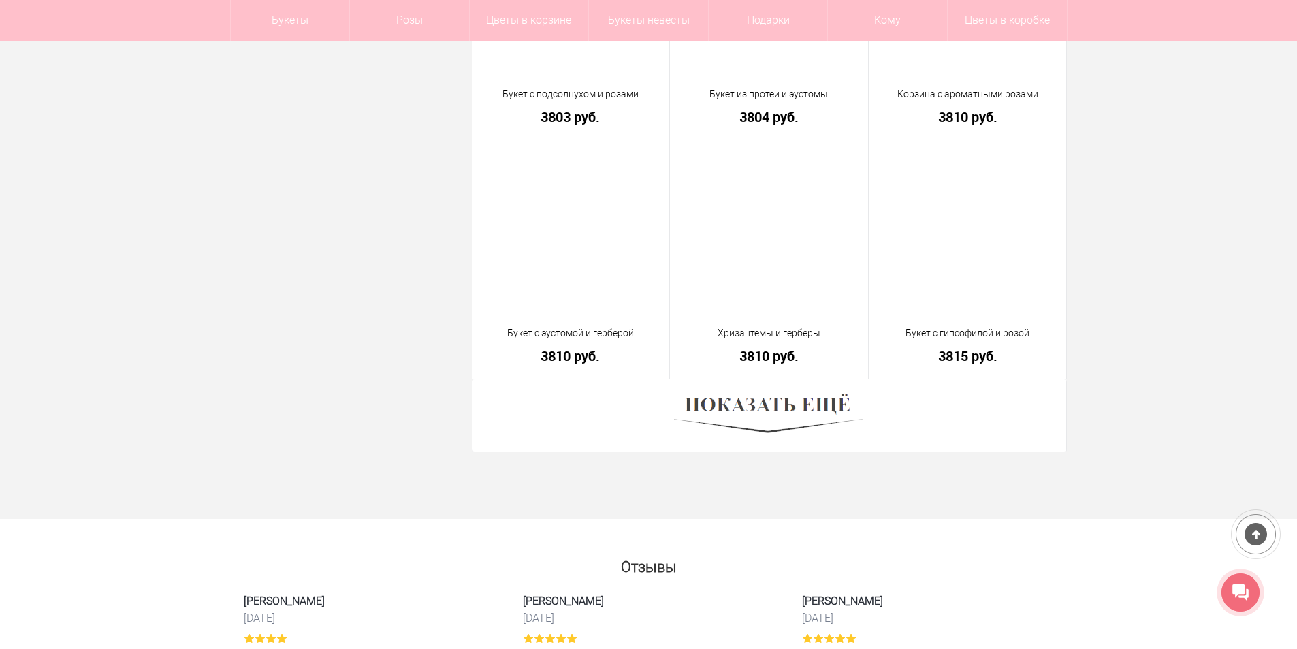
scroll to position [45738, 0]
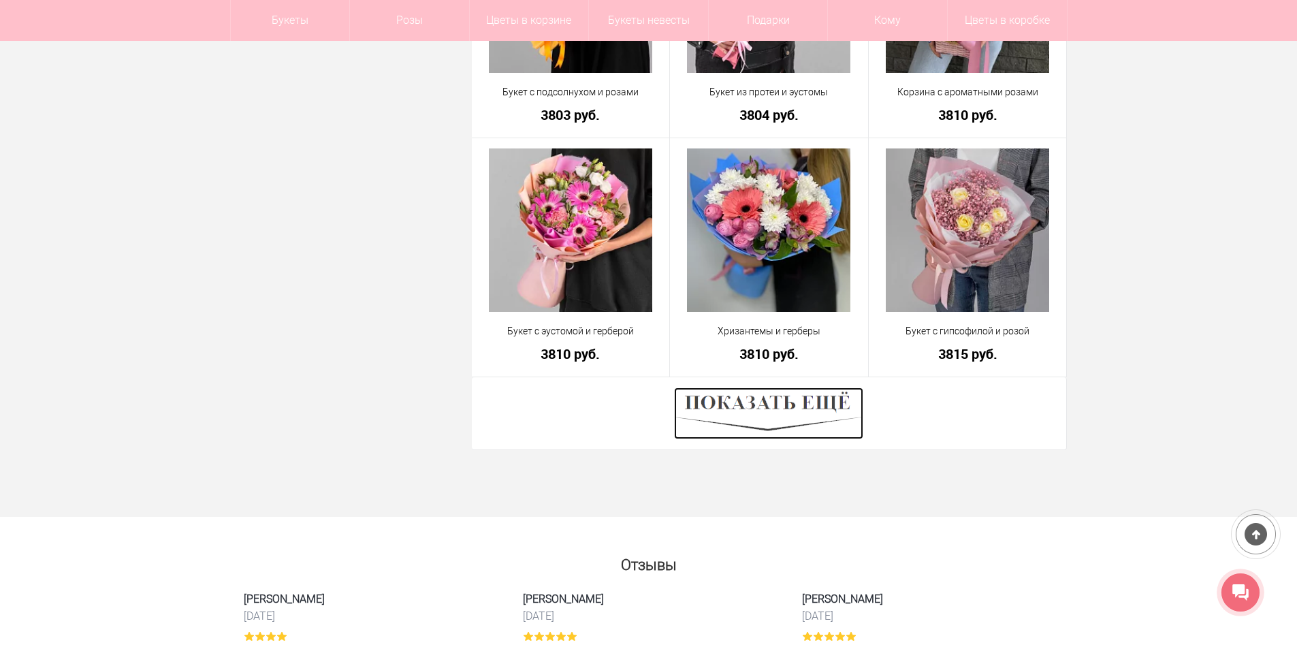
click at [826, 408] on img at bounding box center [768, 413] width 189 height 52
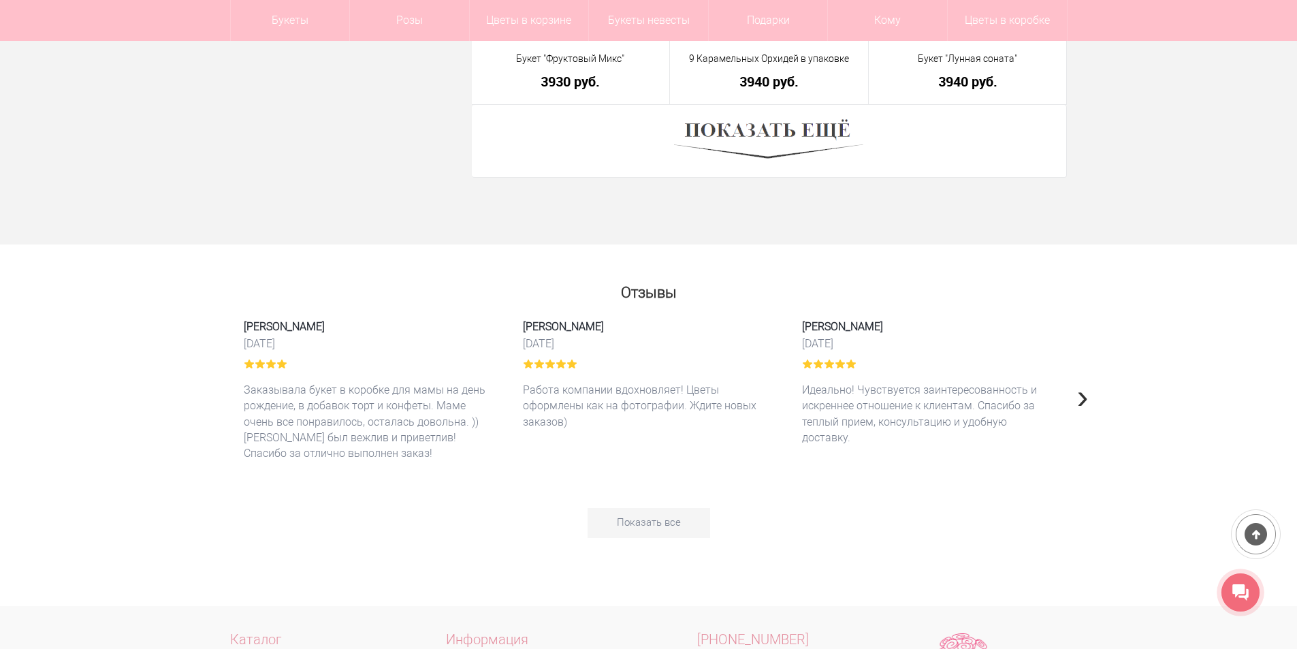
scroll to position [49686, 0]
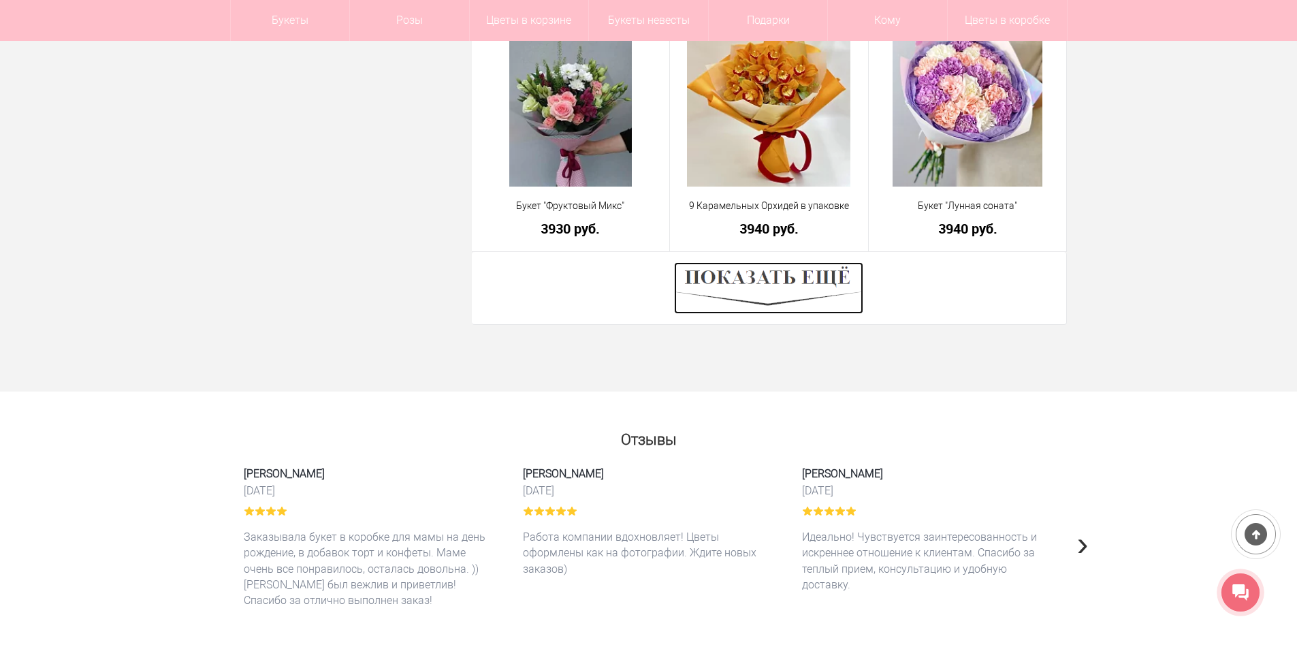
click at [736, 273] on img at bounding box center [768, 288] width 189 height 52
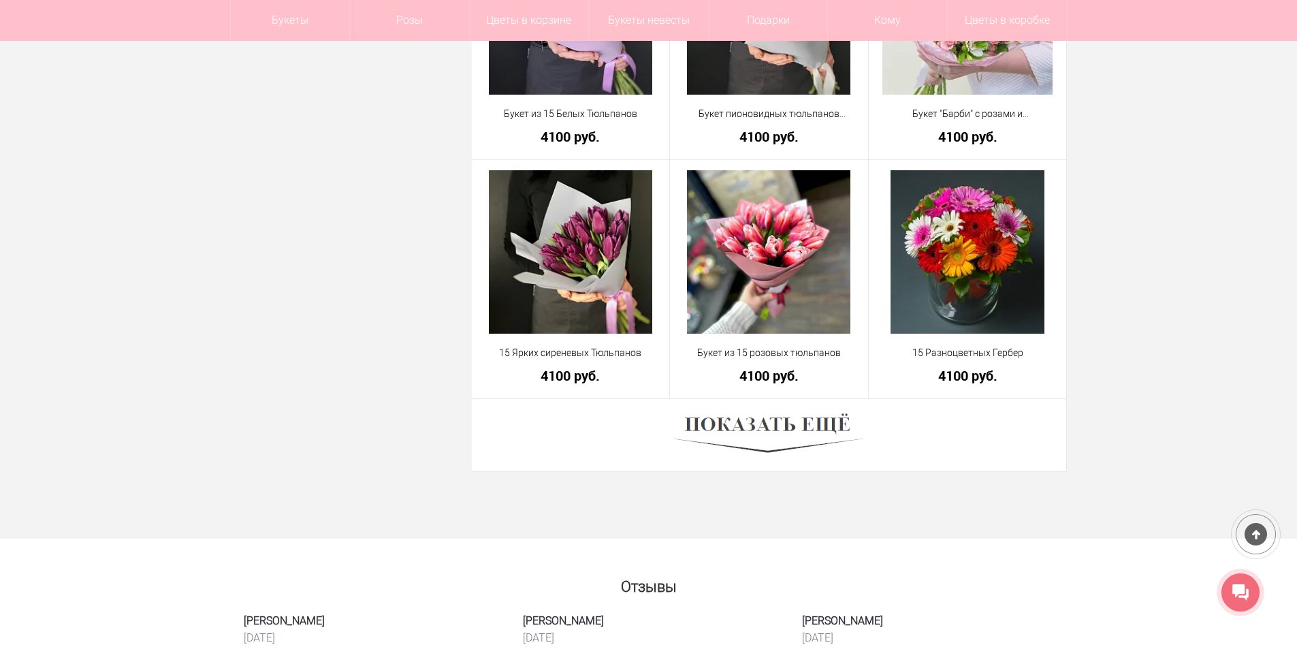
scroll to position [53429, 0]
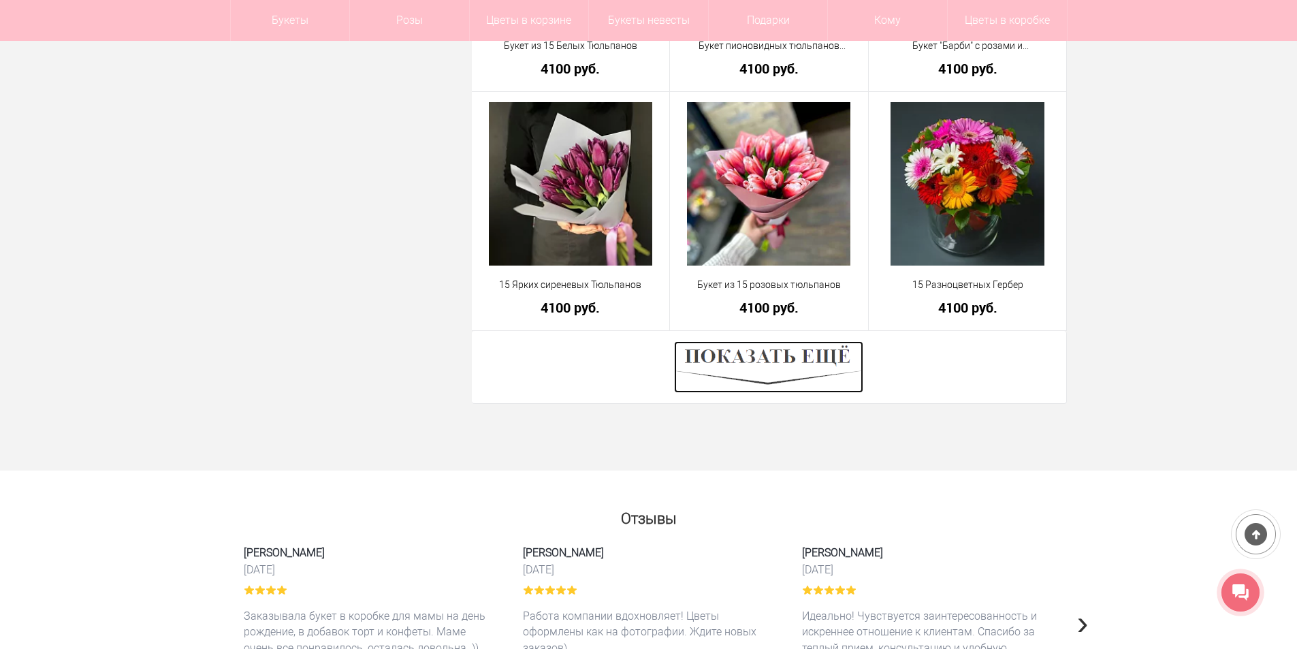
click at [759, 350] on img at bounding box center [768, 367] width 189 height 52
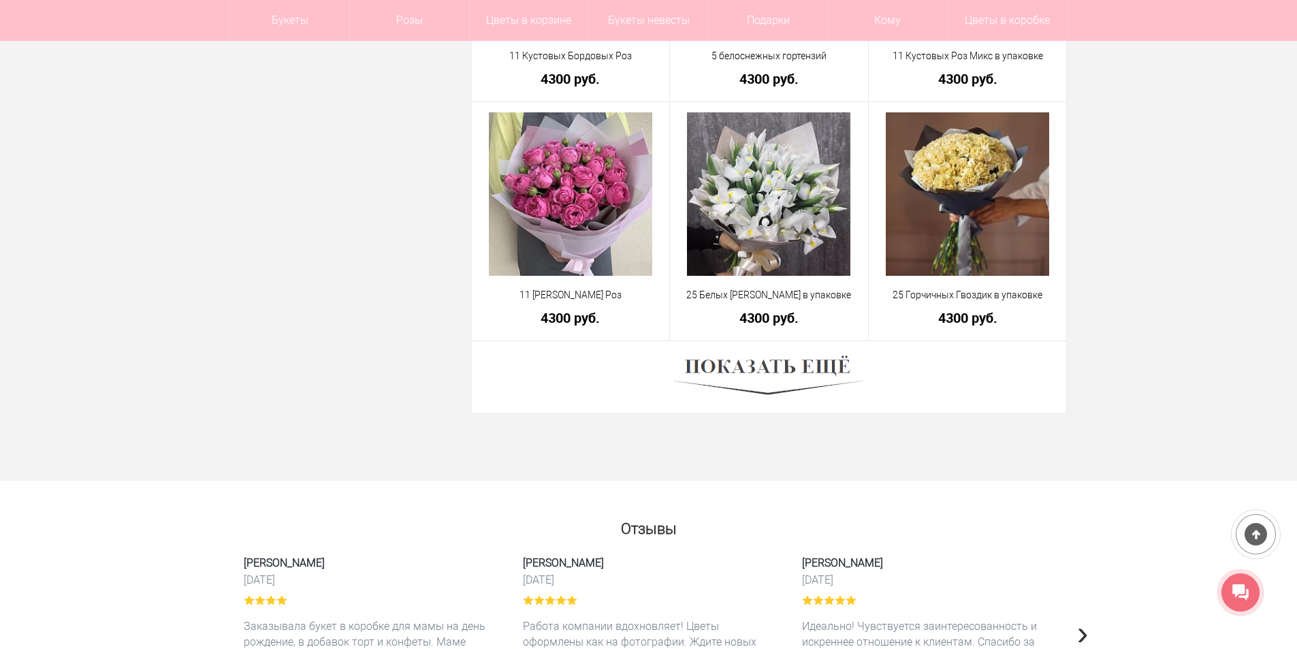
scroll to position [57241, 0]
click at [752, 377] on img at bounding box center [768, 378] width 189 height 52
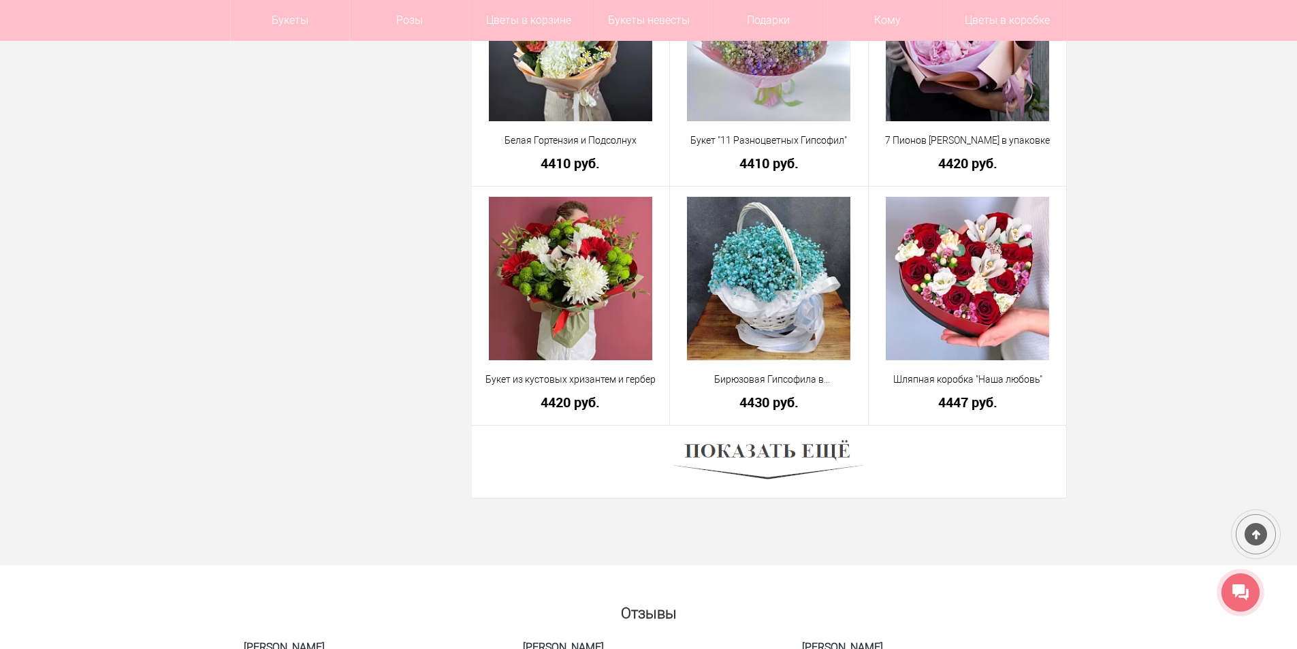
scroll to position [60984, 0]
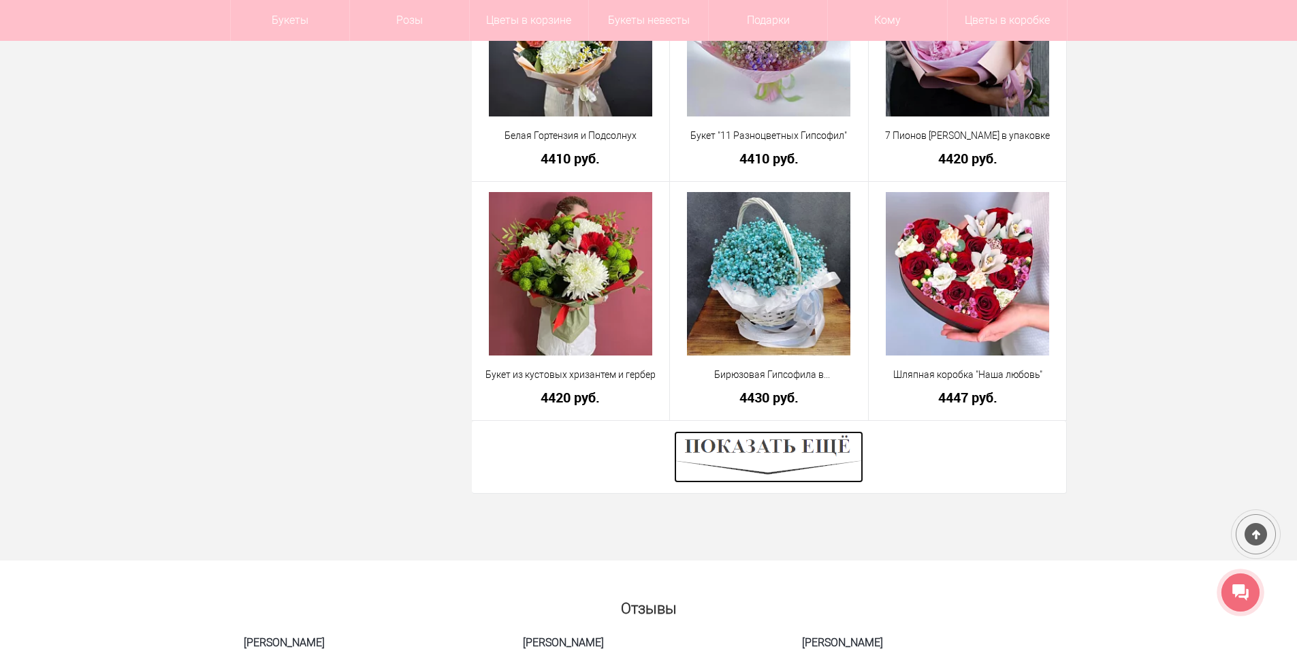
click at [770, 447] on img at bounding box center [768, 457] width 189 height 52
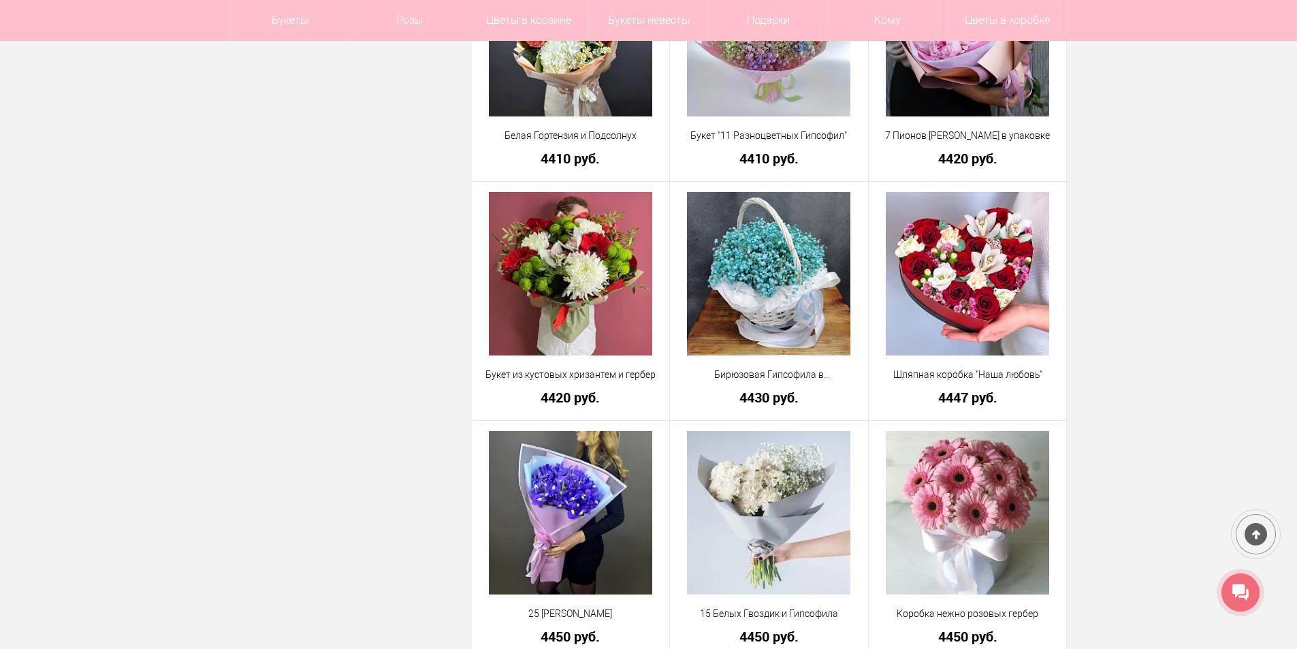
drag, startPoint x: 770, startPoint y: 447, endPoint x: 1096, endPoint y: 442, distance: 325.4
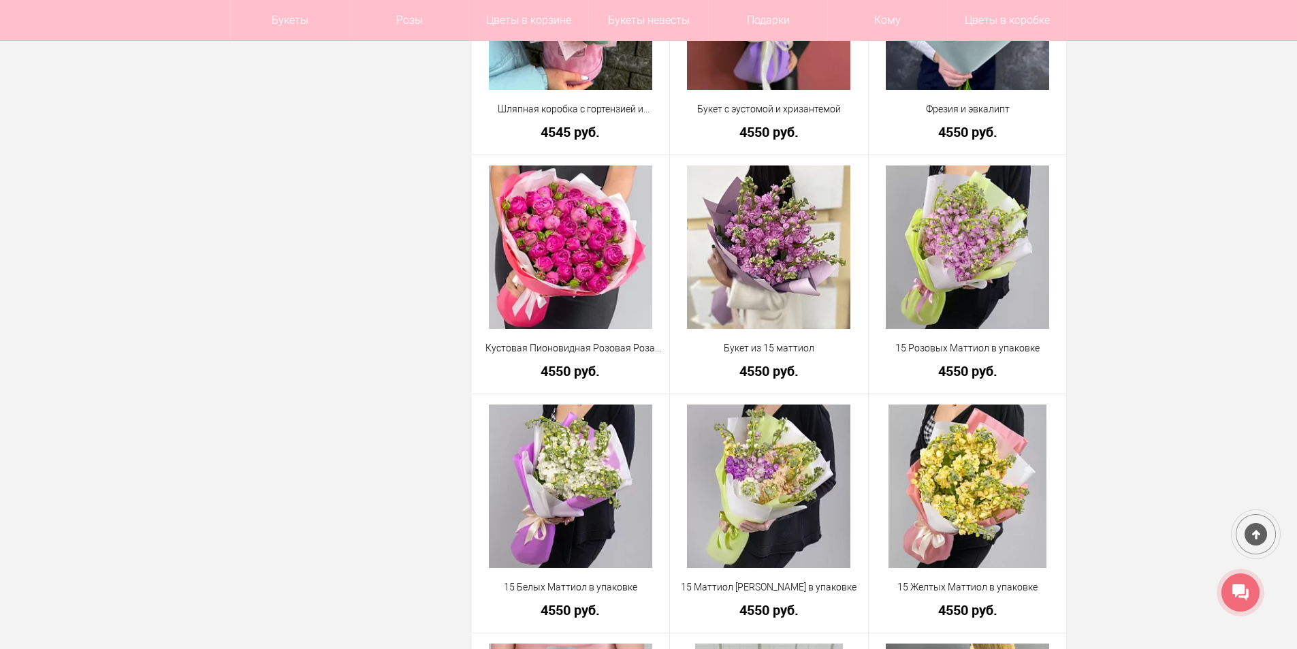
scroll to position [63707, 0]
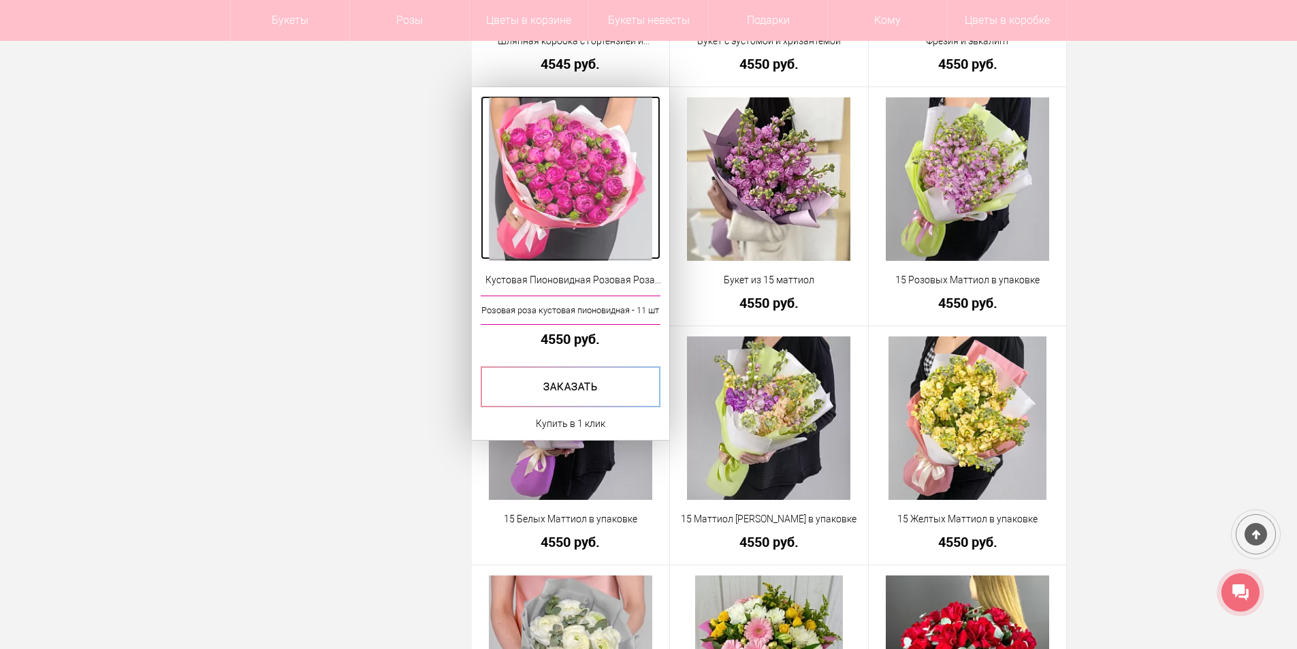
click at [583, 186] on img at bounding box center [570, 178] width 163 height 163
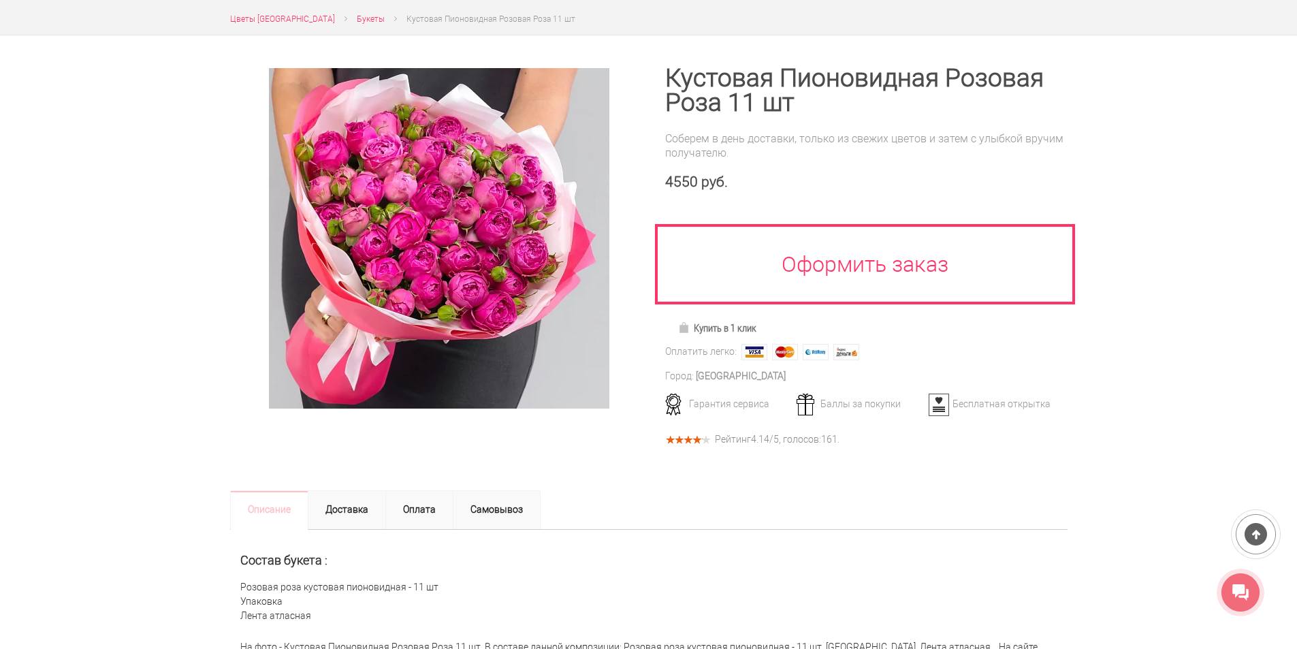
scroll to position [68, 0]
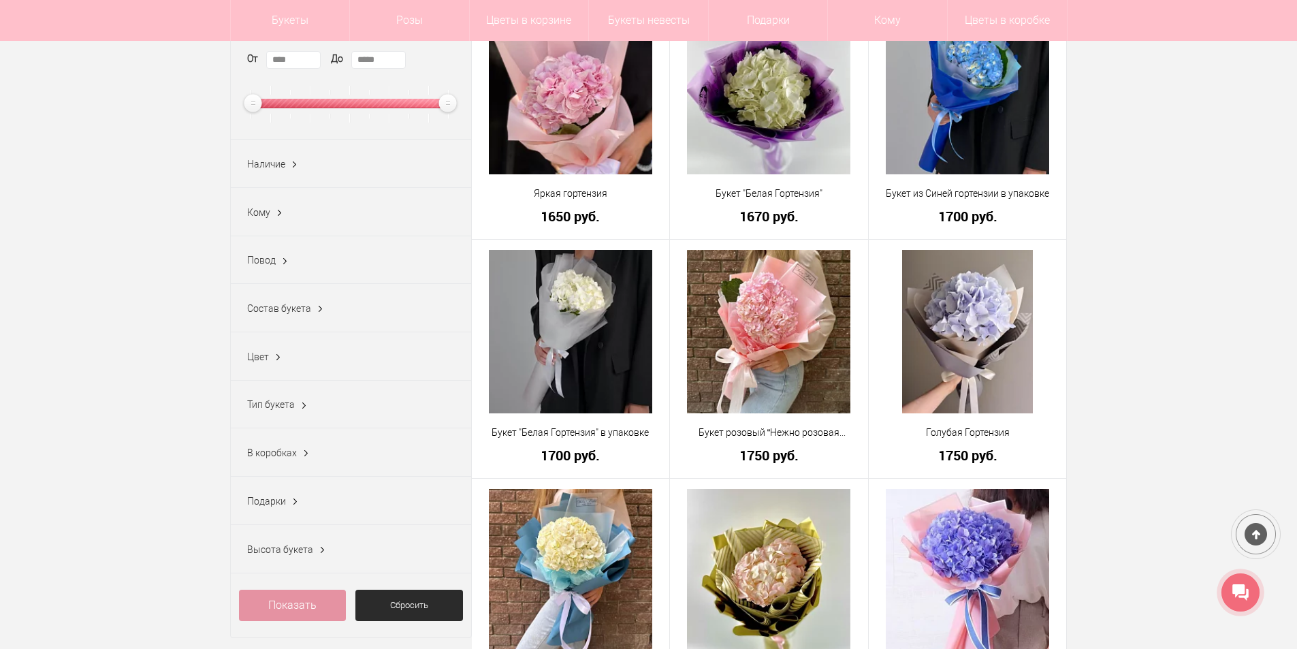
scroll to position [166, 0]
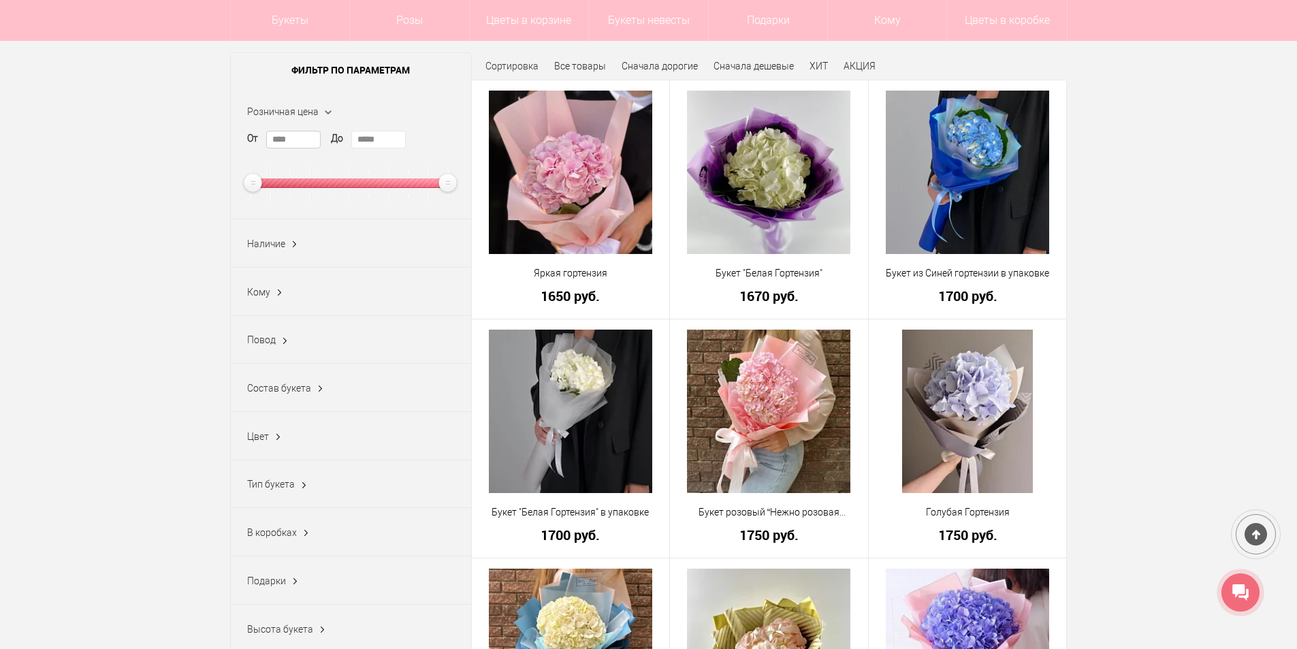
drag, startPoint x: 299, startPoint y: 143, endPoint x: 255, endPoint y: 139, distance: 44.4
click at [255, 139] on div "От **** До *****" at bounding box center [351, 166] width 208 height 71
type input "****"
drag, startPoint x: 361, startPoint y: 143, endPoint x: 413, endPoint y: 144, distance: 52.4
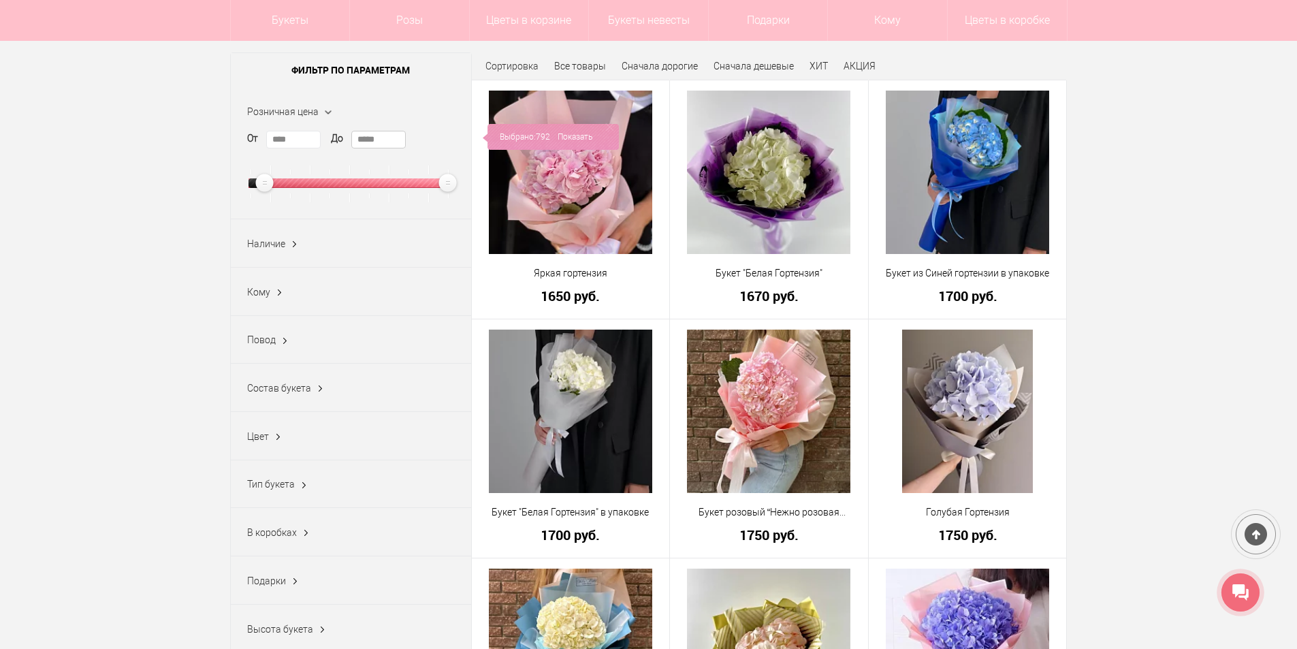
click at [413, 144] on div "От **** До *****" at bounding box center [351, 166] width 208 height 71
type input "****"
click at [542, 138] on span "55" at bounding box center [543, 137] width 10 height 26
click at [576, 139] on link "Показать" at bounding box center [572, 137] width 35 height 26
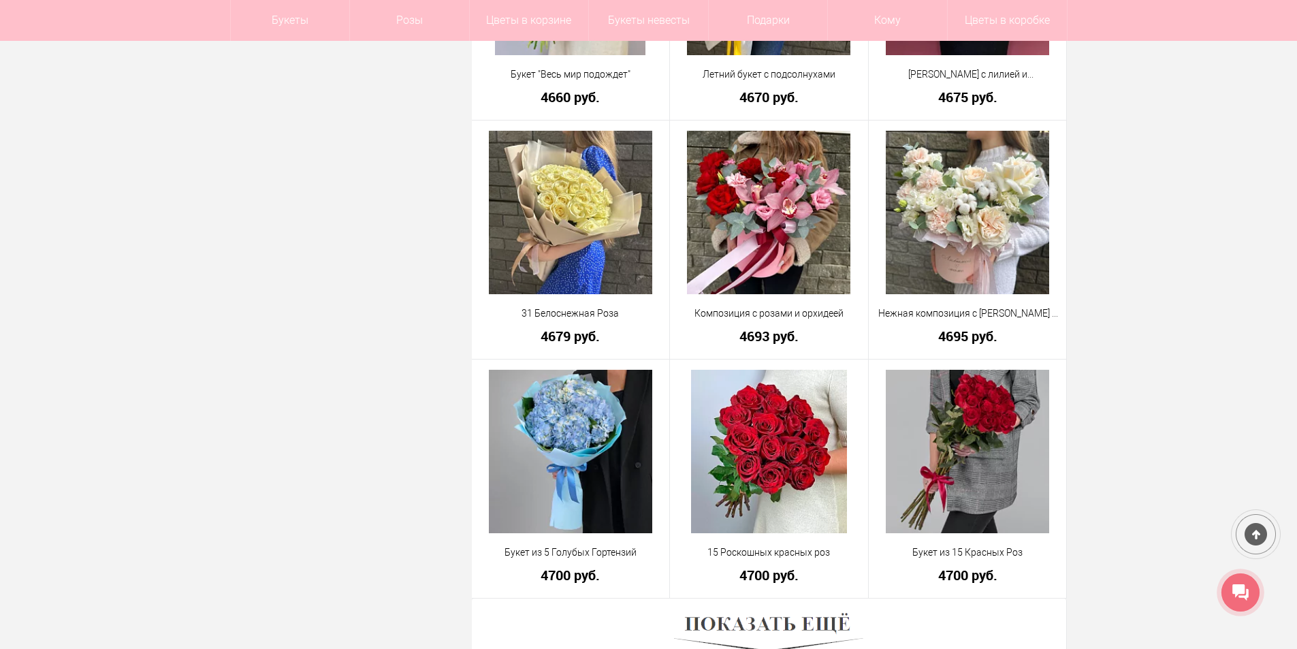
scroll to position [3471, 0]
click at [749, 623] on img at bounding box center [768, 634] width 189 height 52
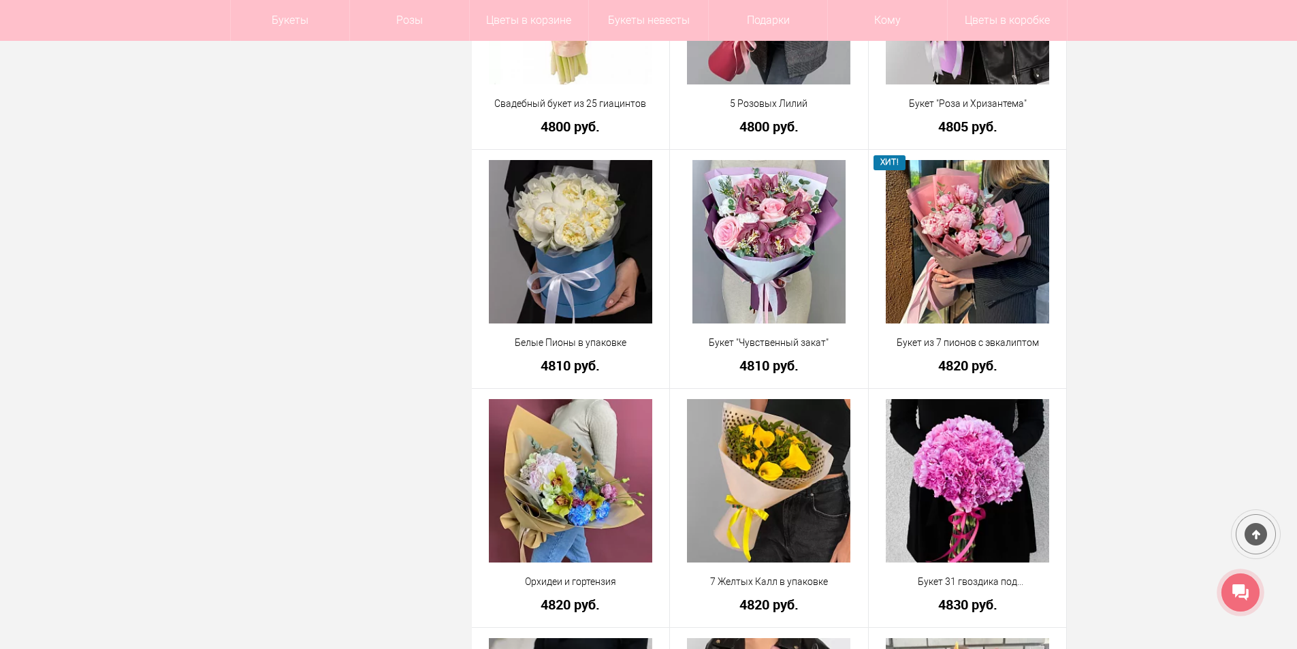
scroll to position [5377, 0]
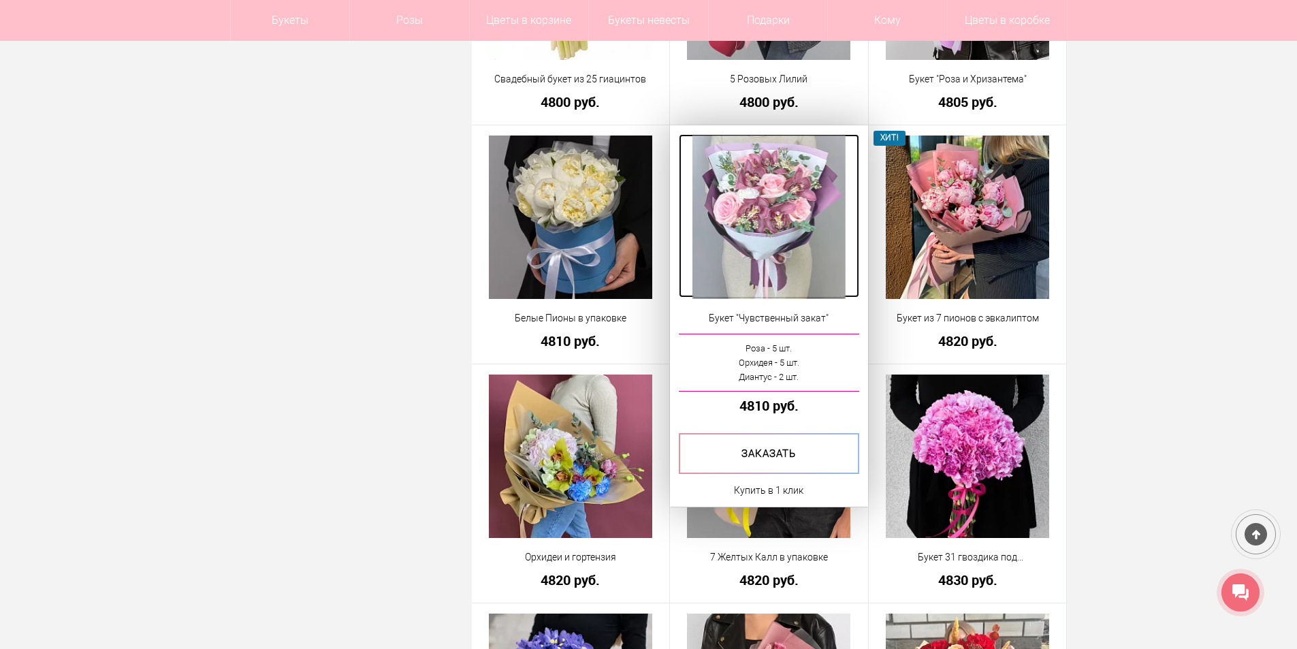
click at [775, 231] on img at bounding box center [768, 216] width 152 height 163
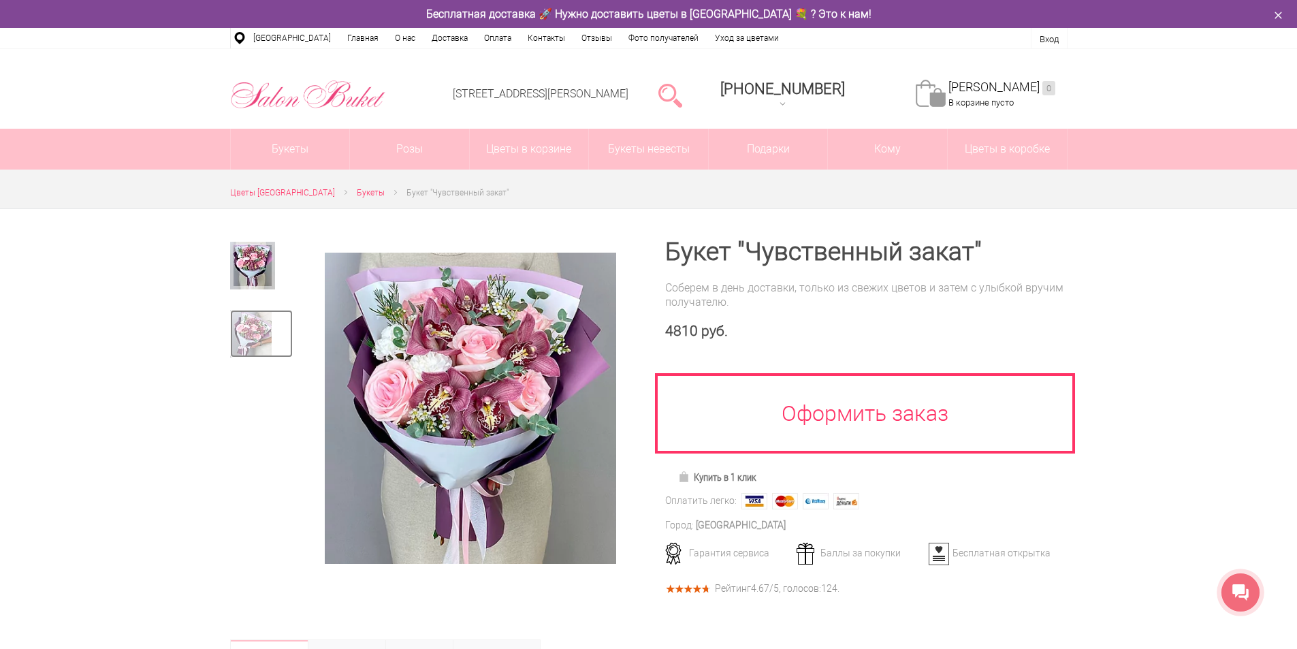
click at [246, 344] on img at bounding box center [251, 334] width 42 height 48
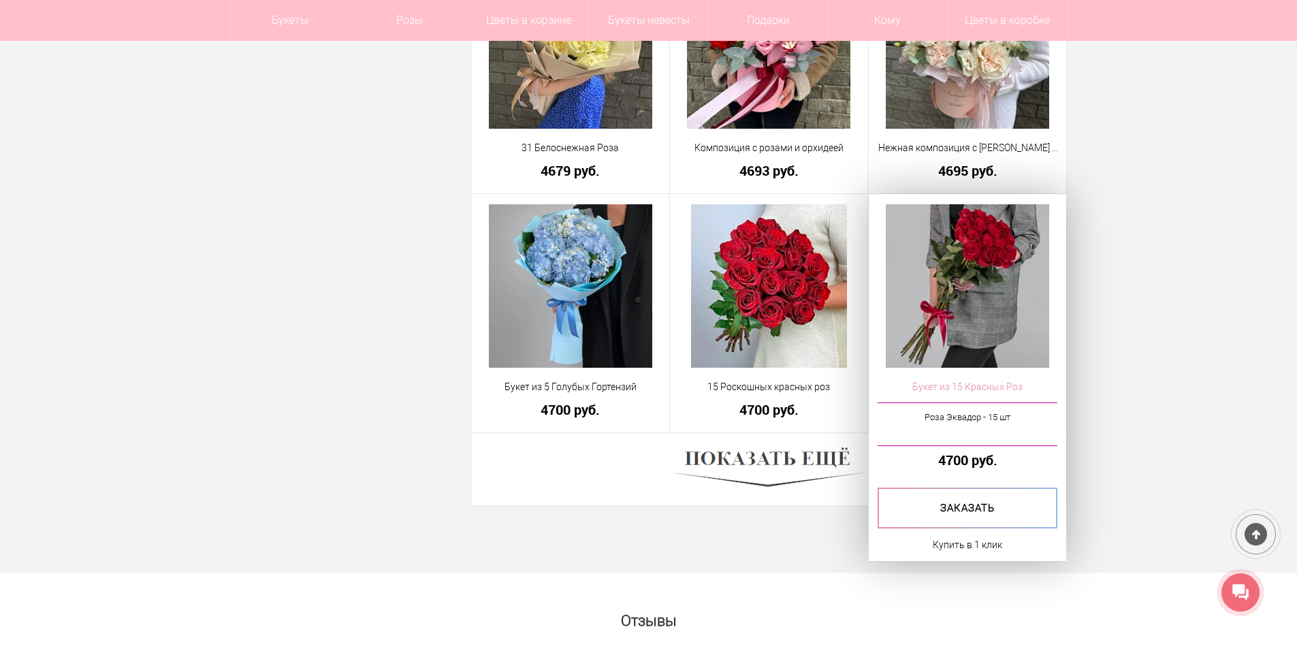
scroll to position [3637, 0]
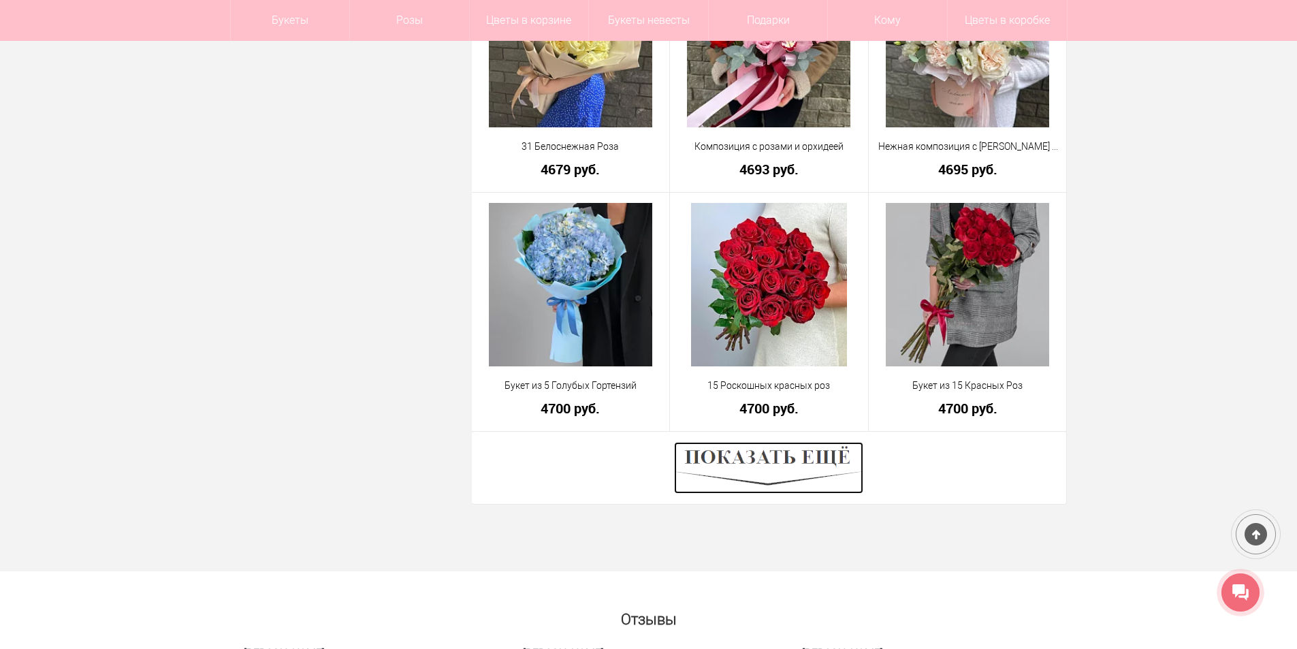
click at [713, 455] on img at bounding box center [768, 468] width 189 height 52
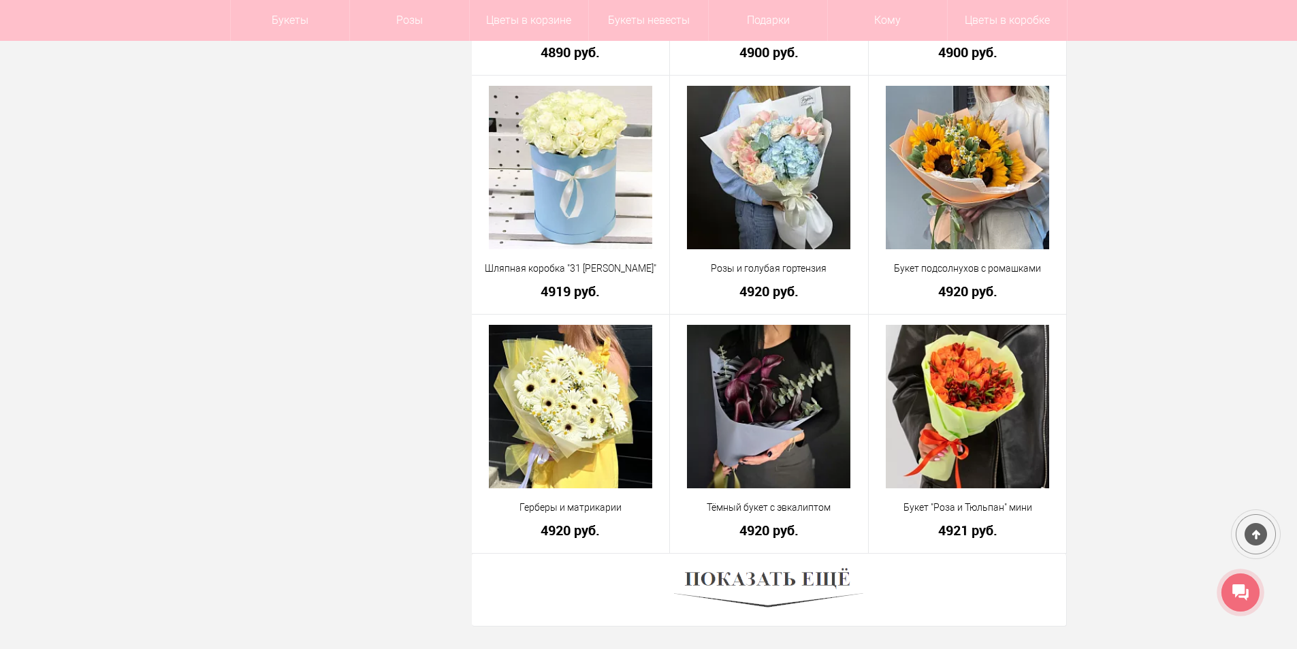
scroll to position [7381, 0]
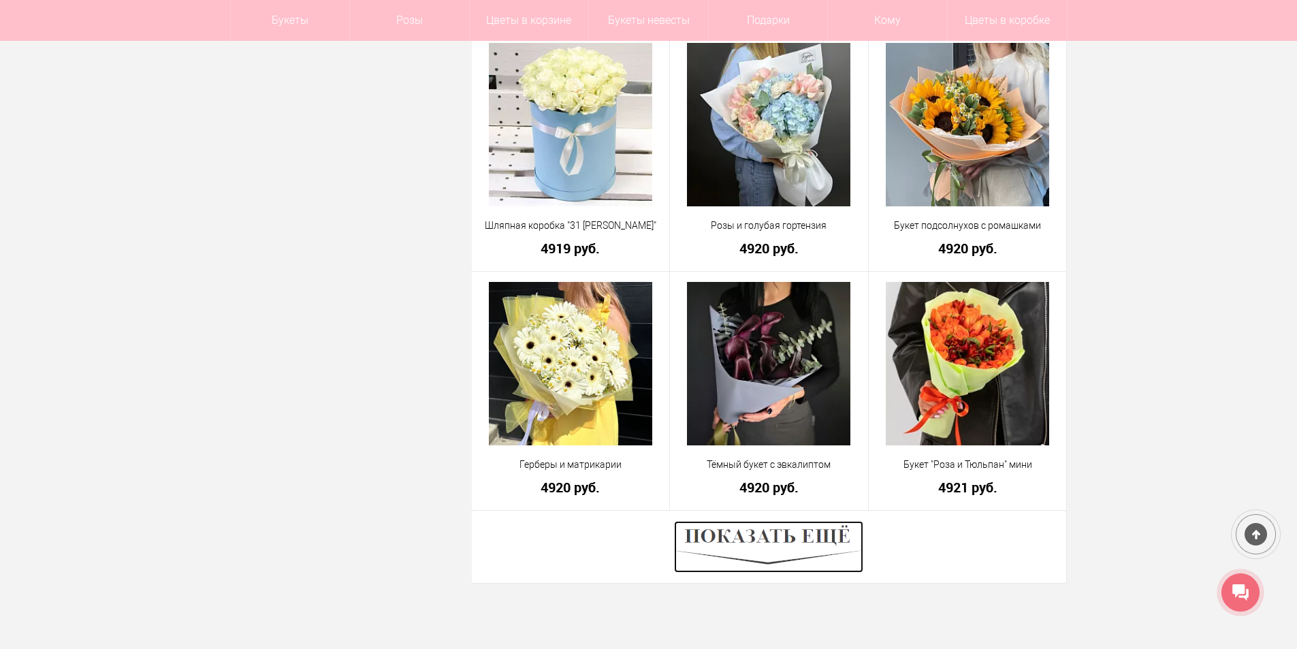
click at [803, 530] on img at bounding box center [768, 547] width 189 height 52
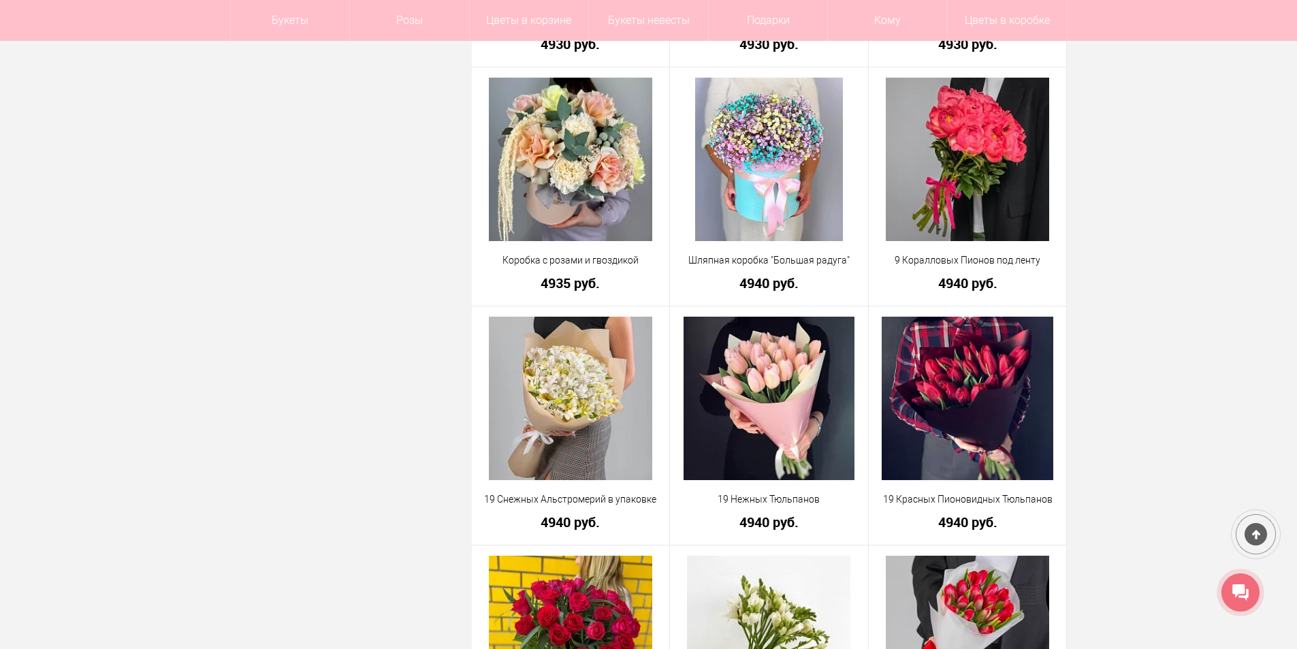
scroll to position [8061, 0]
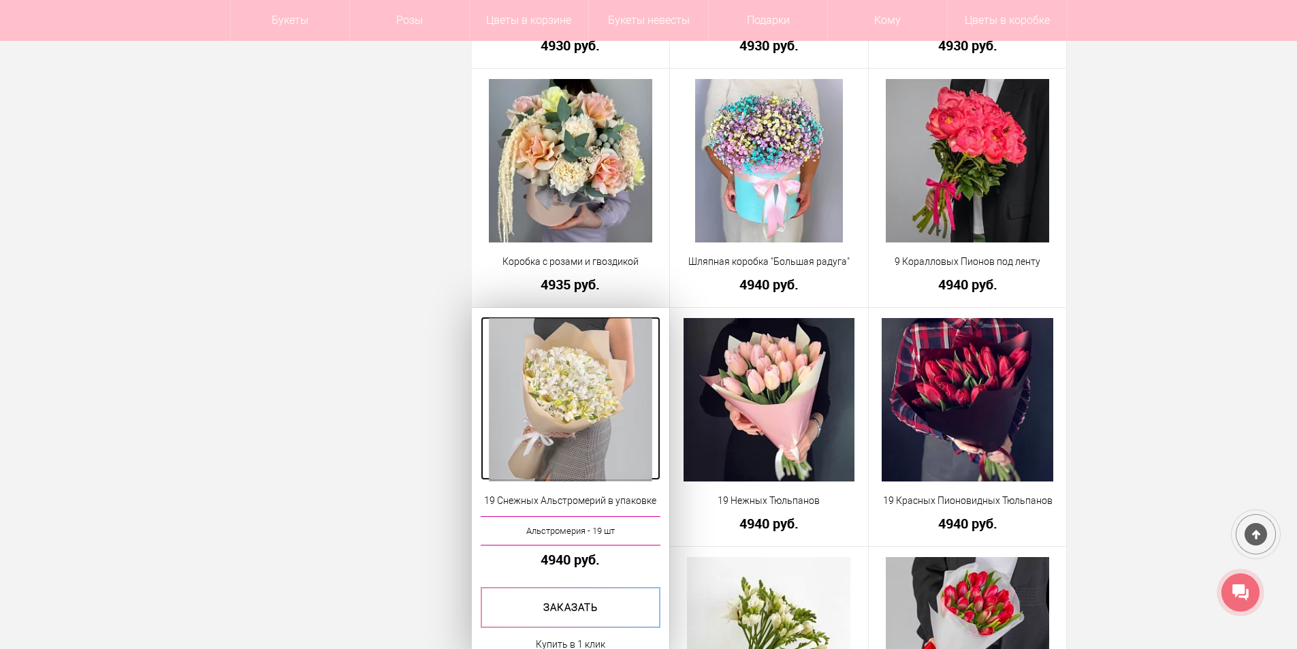
click at [571, 392] on img at bounding box center [570, 399] width 163 height 163
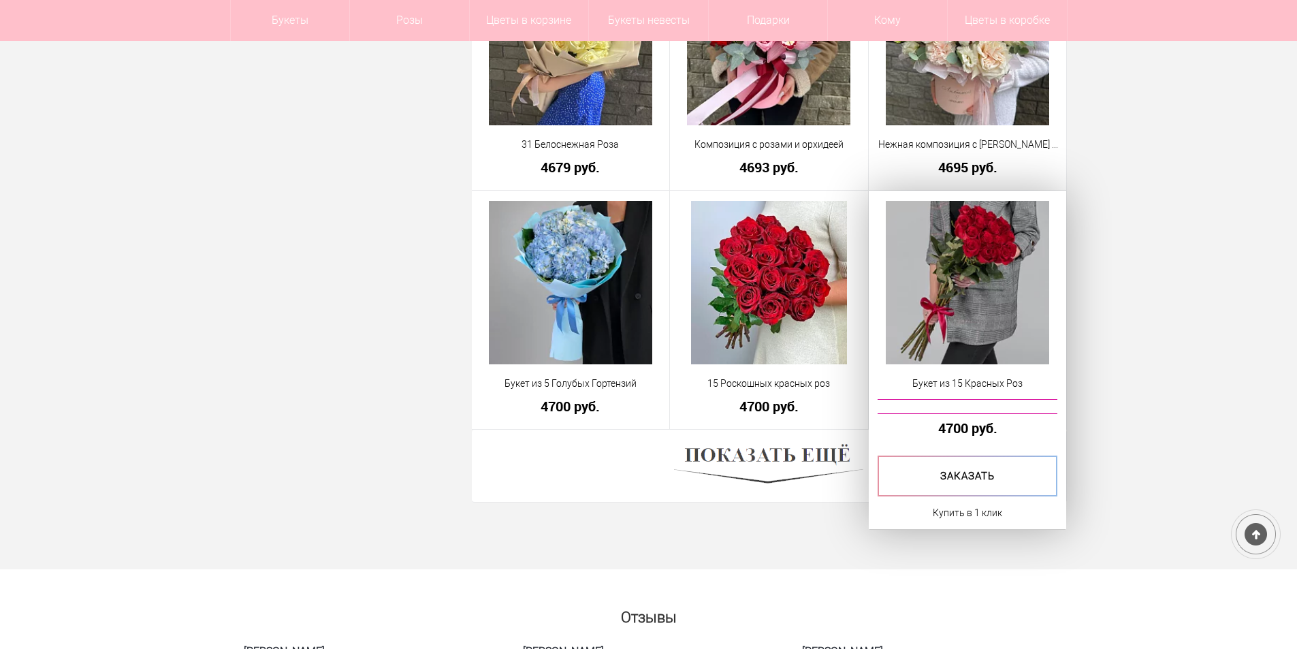
scroll to position [3637, 0]
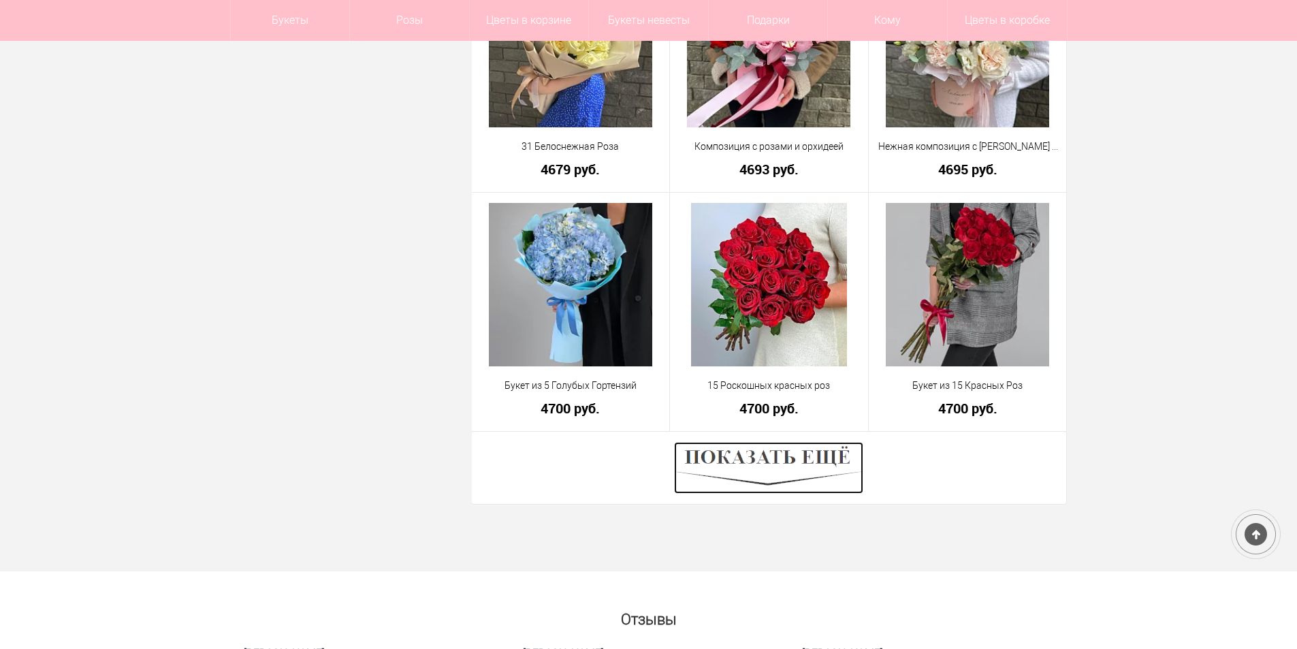
click at [741, 464] on img at bounding box center [768, 468] width 189 height 52
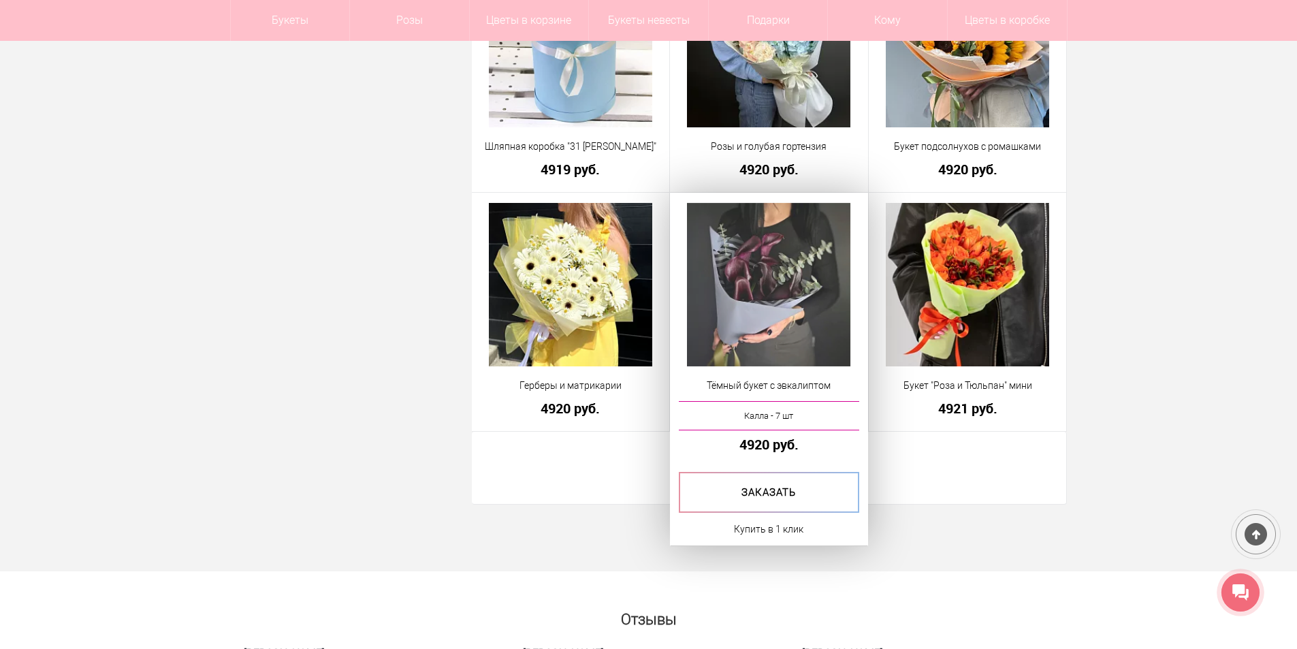
scroll to position [7449, 0]
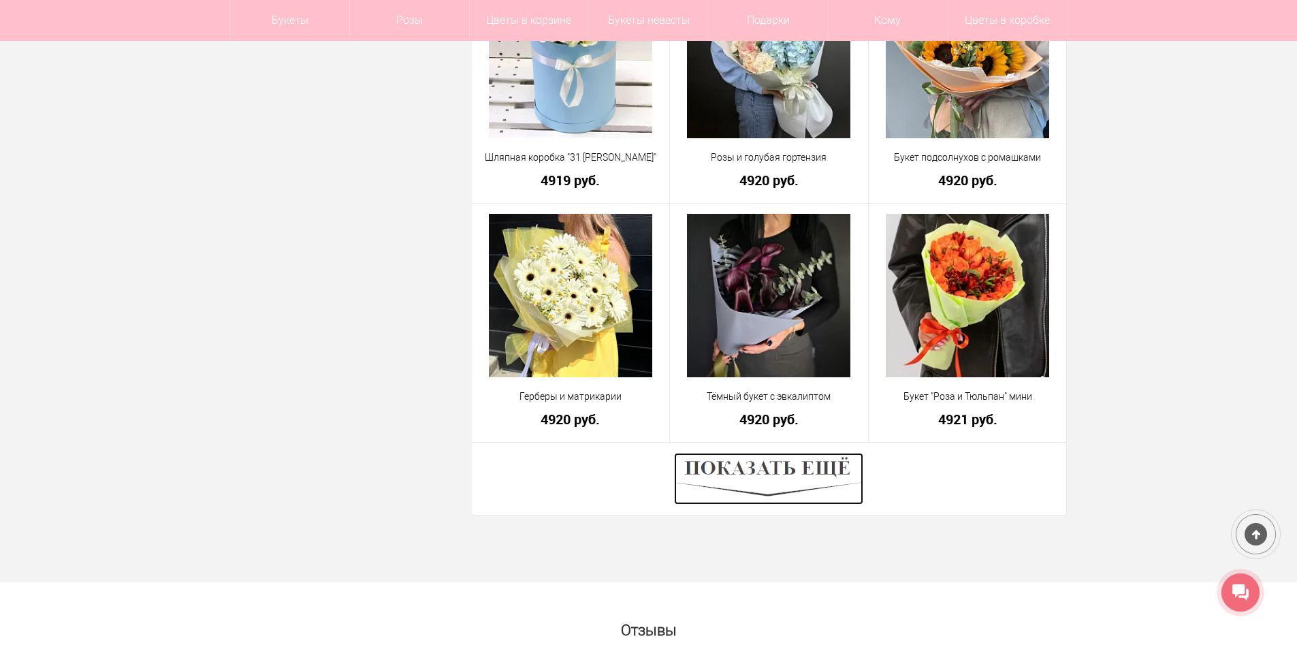
click at [820, 474] on img at bounding box center [768, 479] width 189 height 52
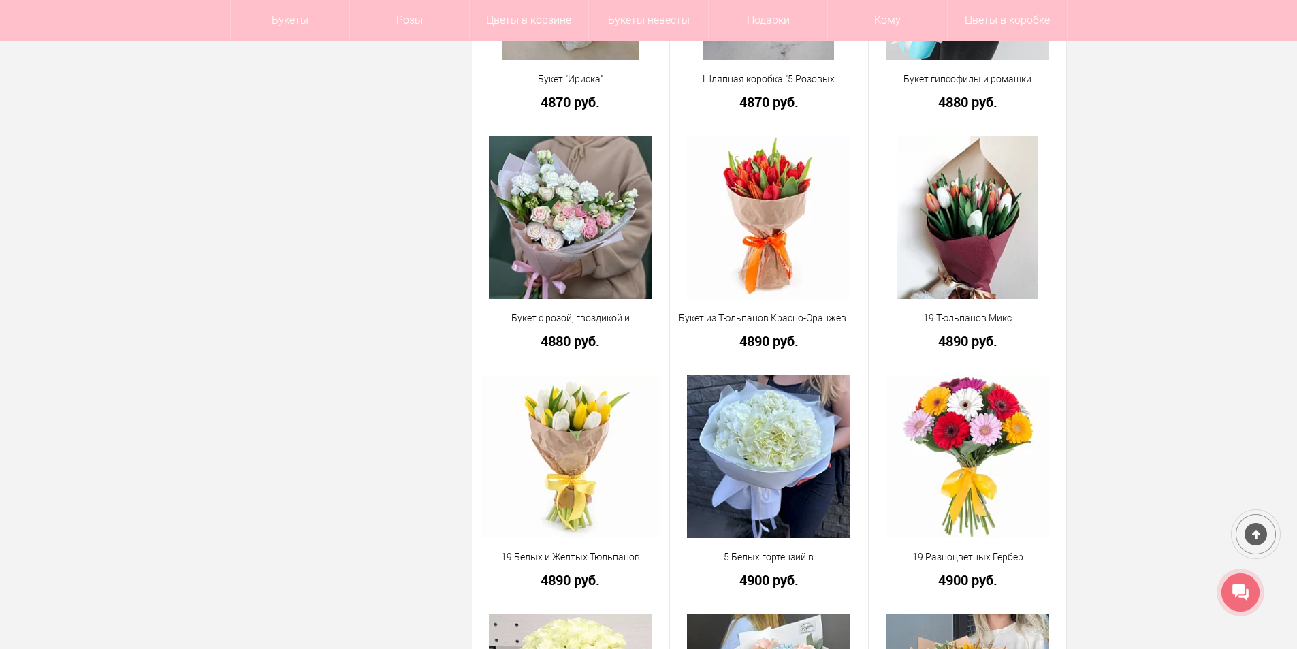
scroll to position [6768, 0]
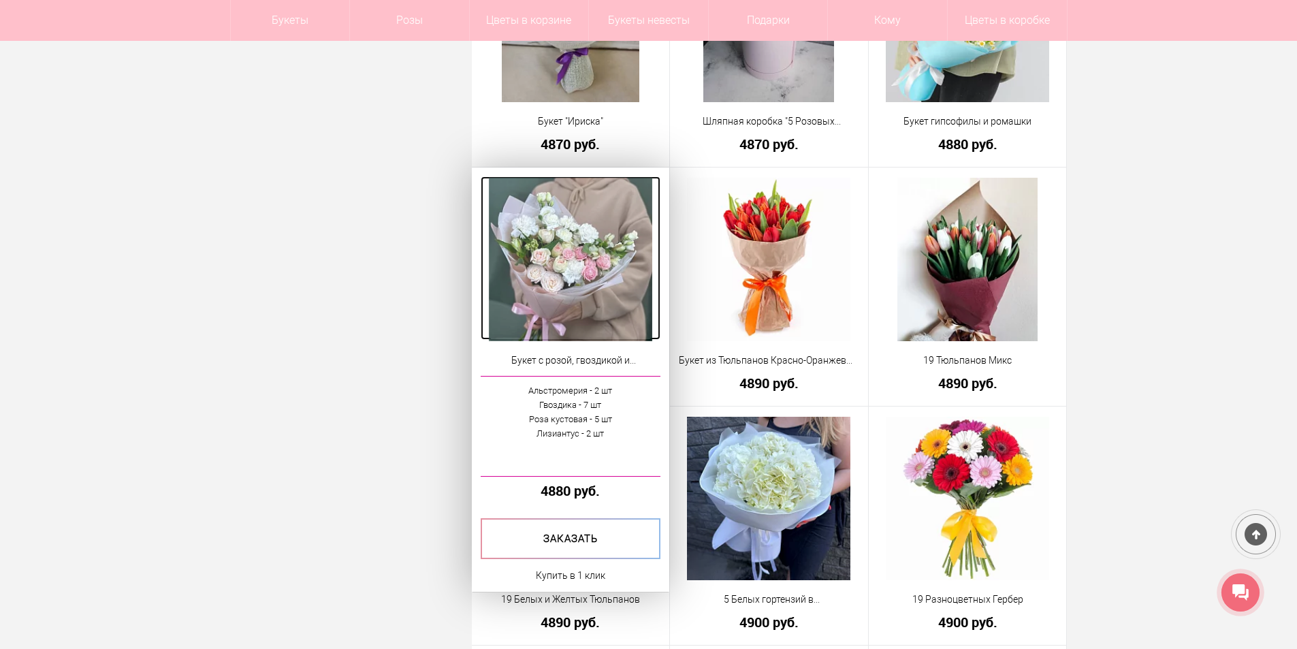
click at [559, 250] on img at bounding box center [570, 259] width 163 height 163
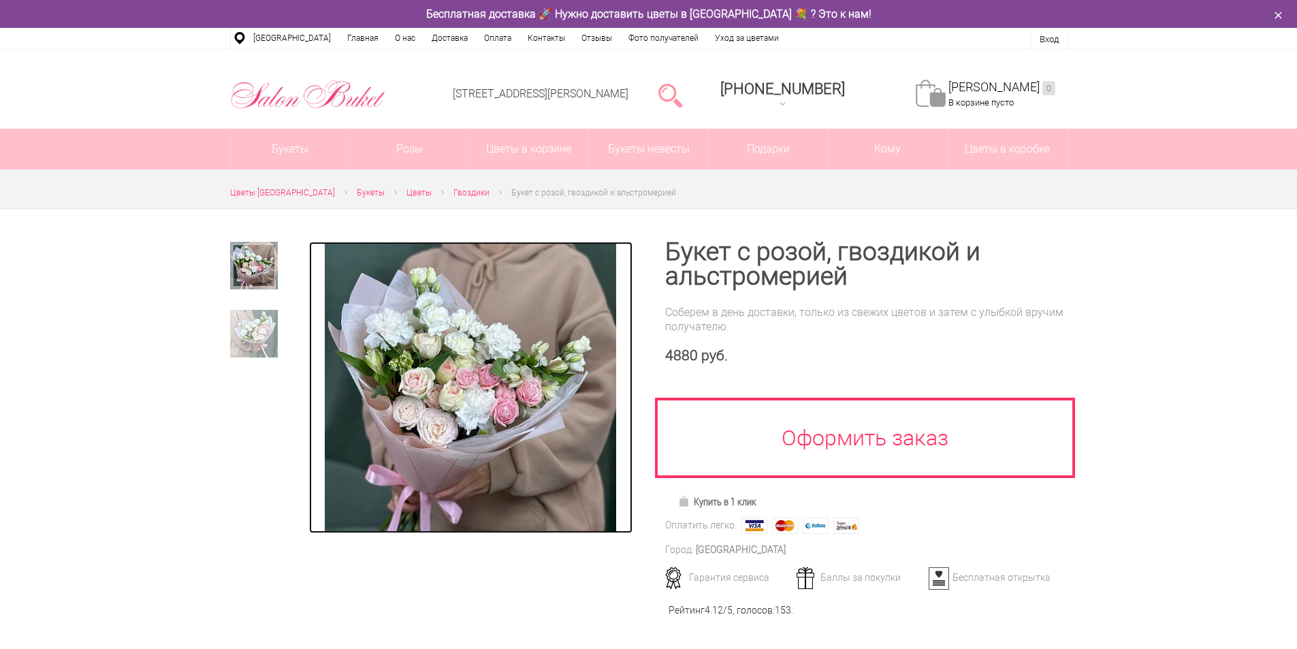
click at [506, 353] on img at bounding box center [470, 387] width 291 height 291
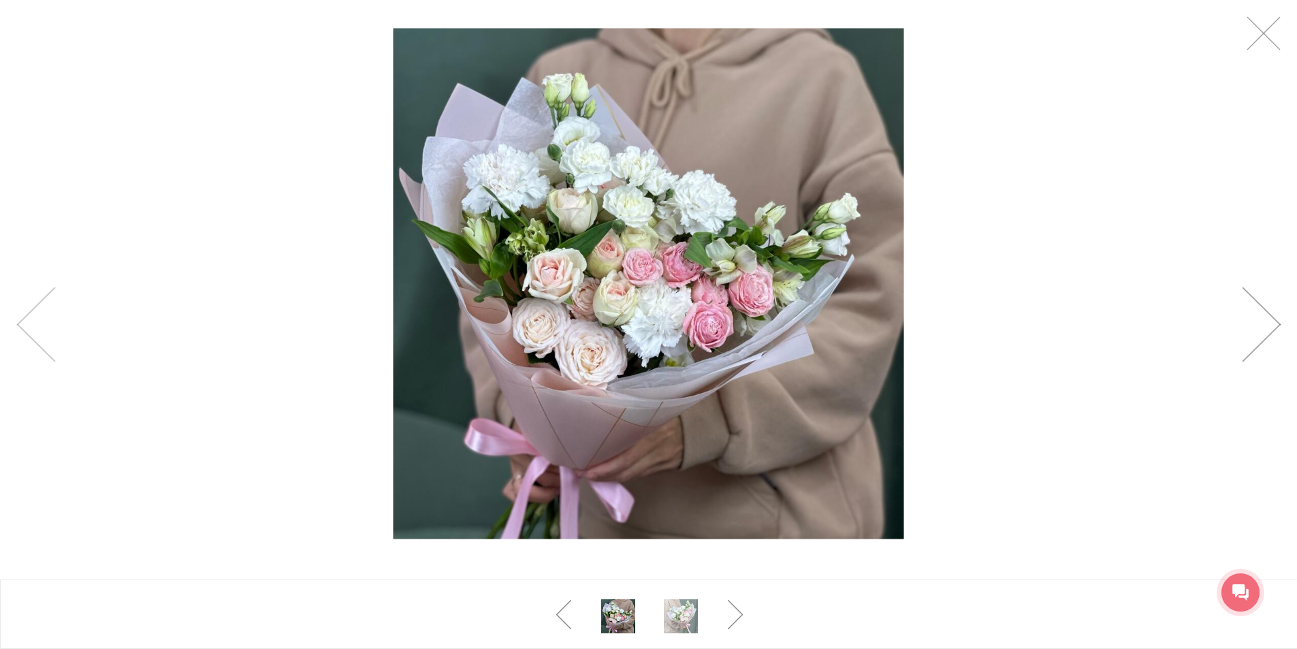
click at [1259, 335] on link at bounding box center [1260, 324] width 39 height 75
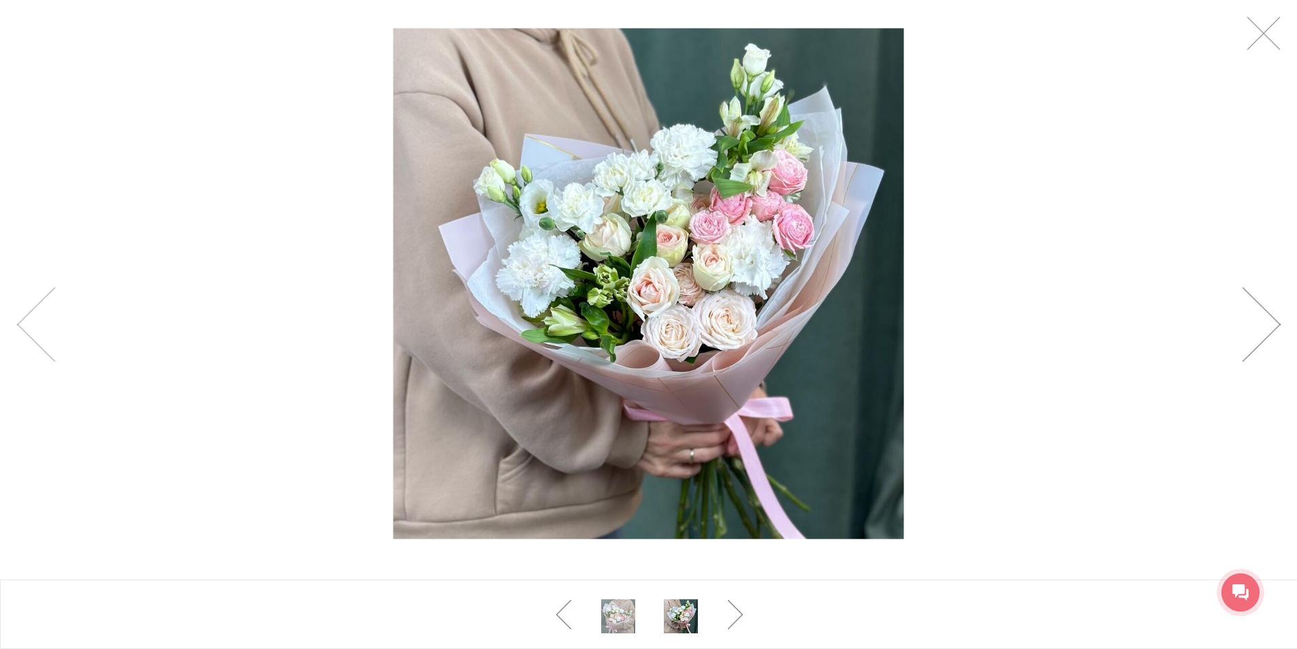
click at [1258, 335] on link at bounding box center [1260, 324] width 39 height 75
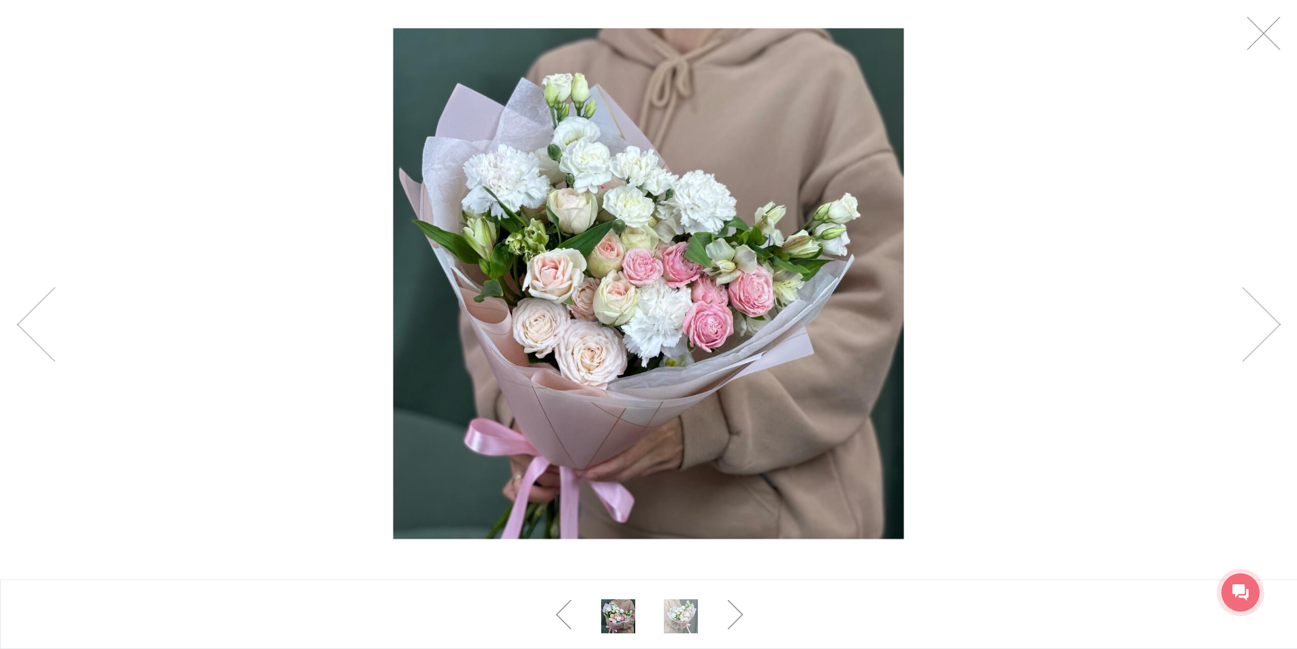
click at [1245, 50] on div at bounding box center [648, 283] width 1297 height 567
click at [1251, 41] on link at bounding box center [1263, 33] width 34 height 34
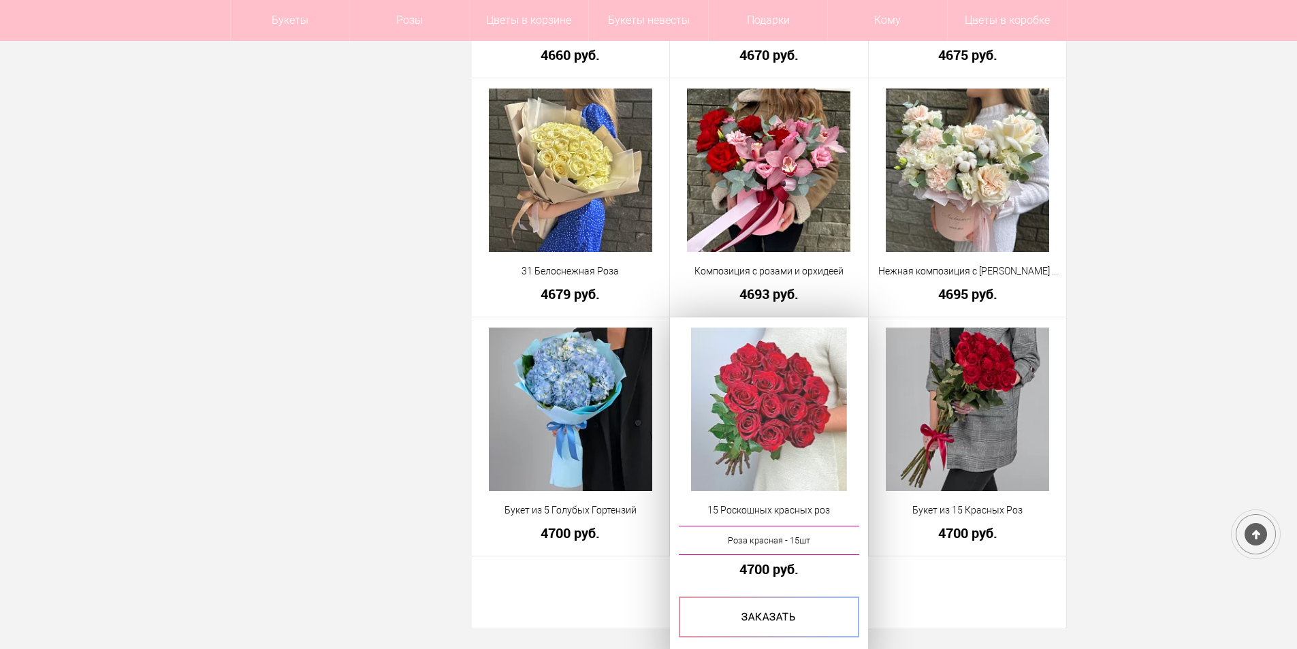
scroll to position [3637, 0]
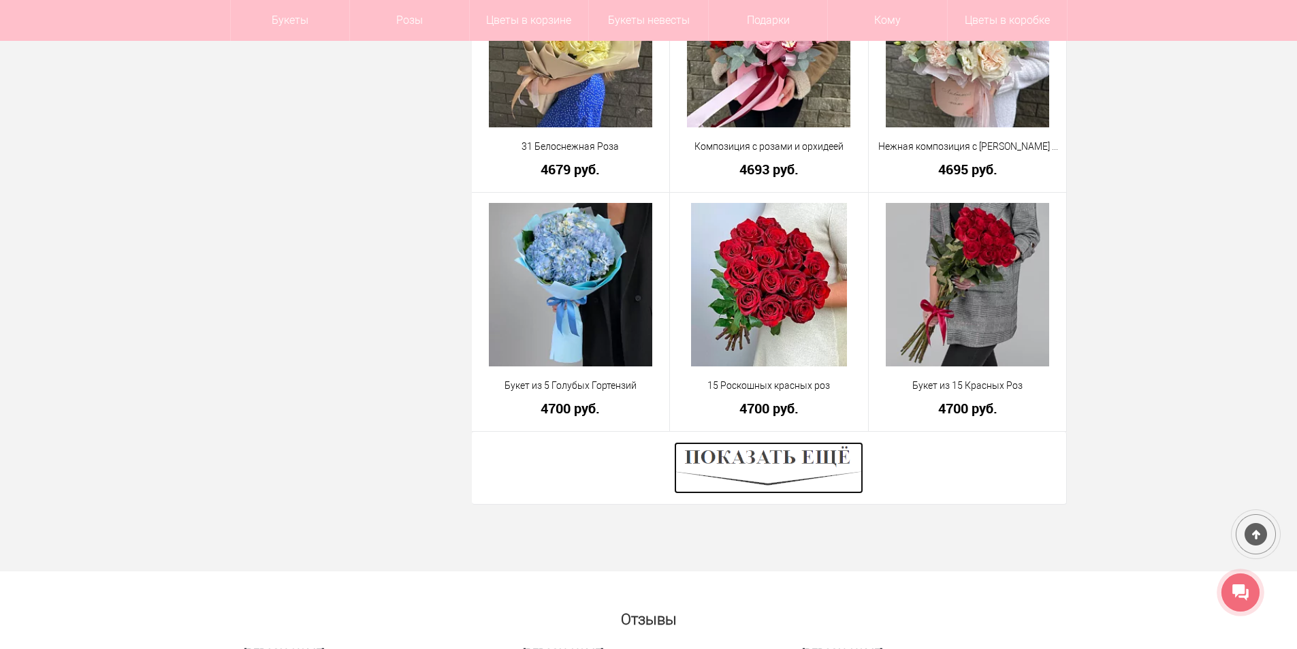
click at [728, 458] on img at bounding box center [768, 468] width 189 height 52
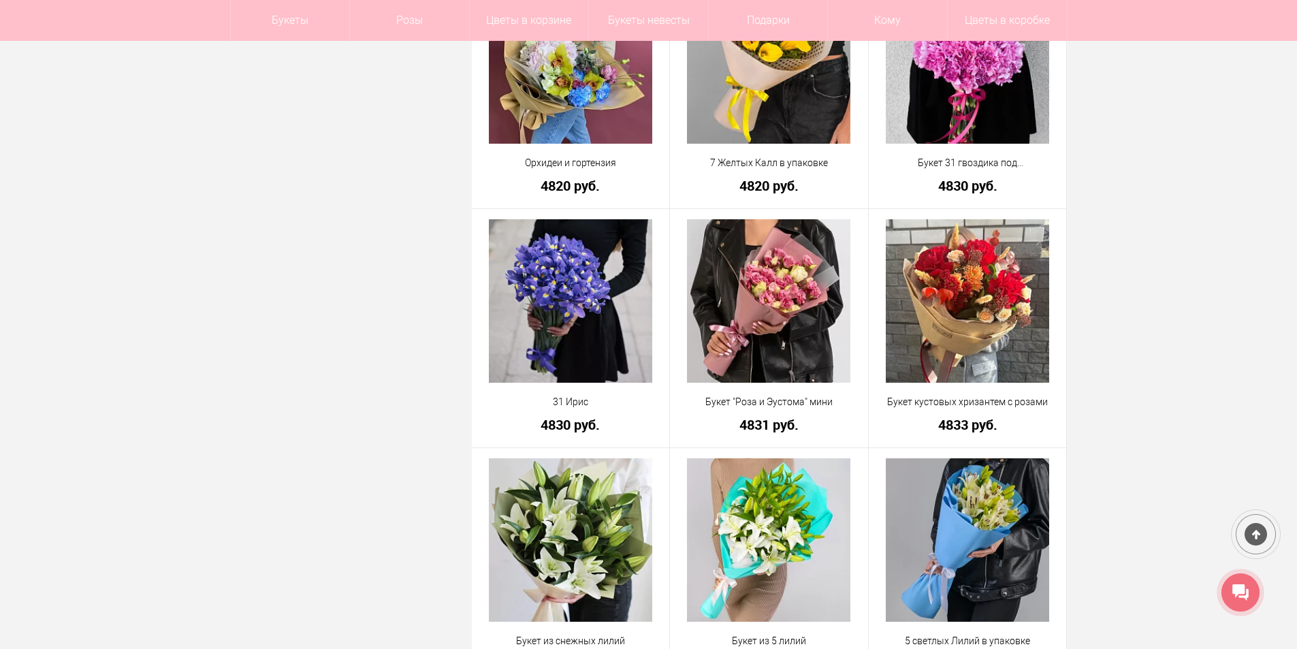
scroll to position [5747, 0]
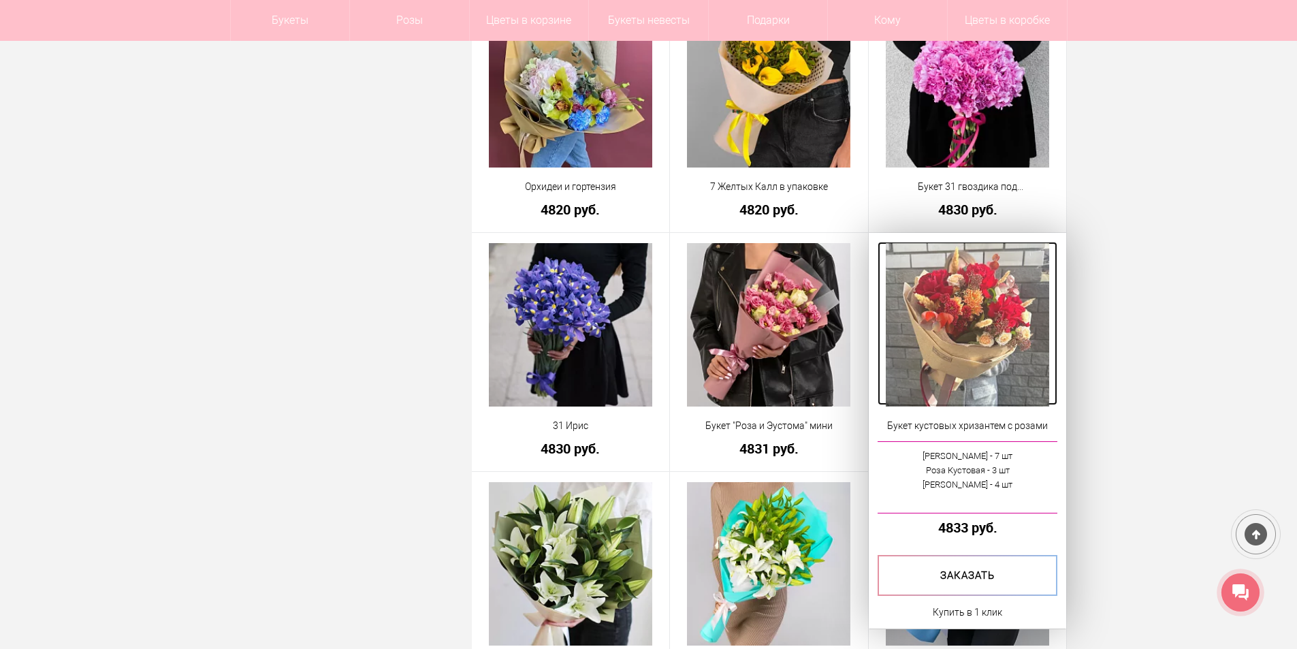
click at [984, 342] on img at bounding box center [966, 324] width 163 height 163
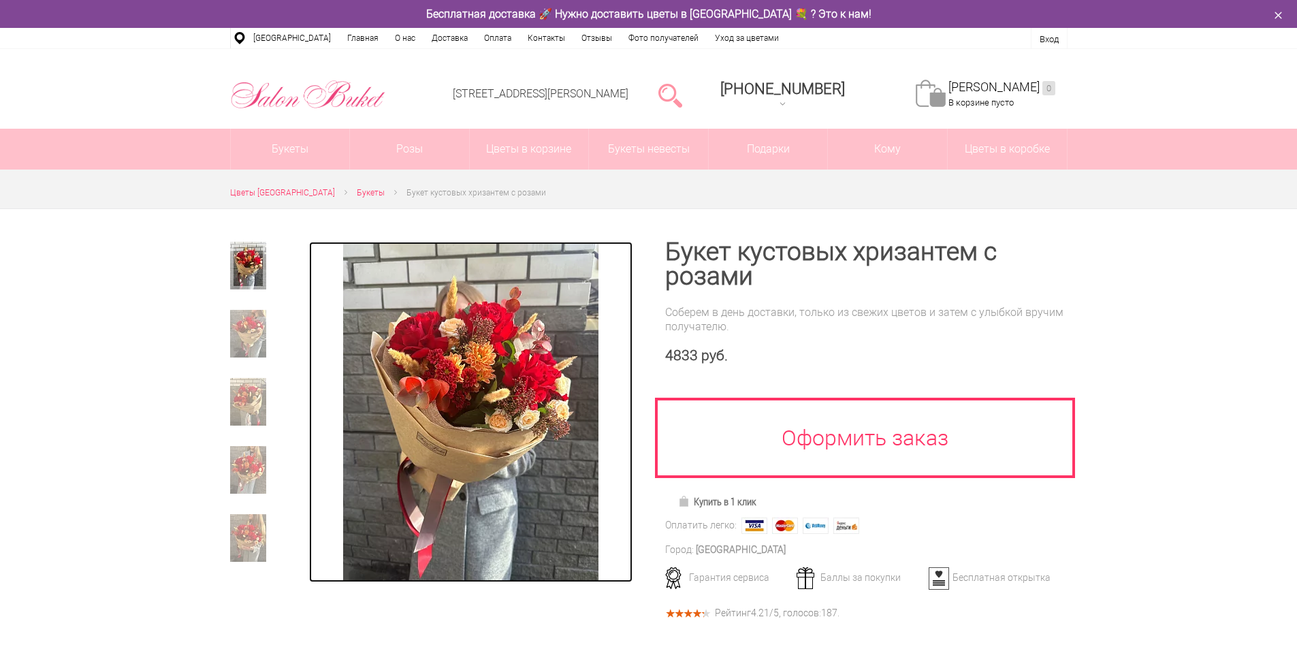
click at [476, 376] on img at bounding box center [470, 412] width 255 height 340
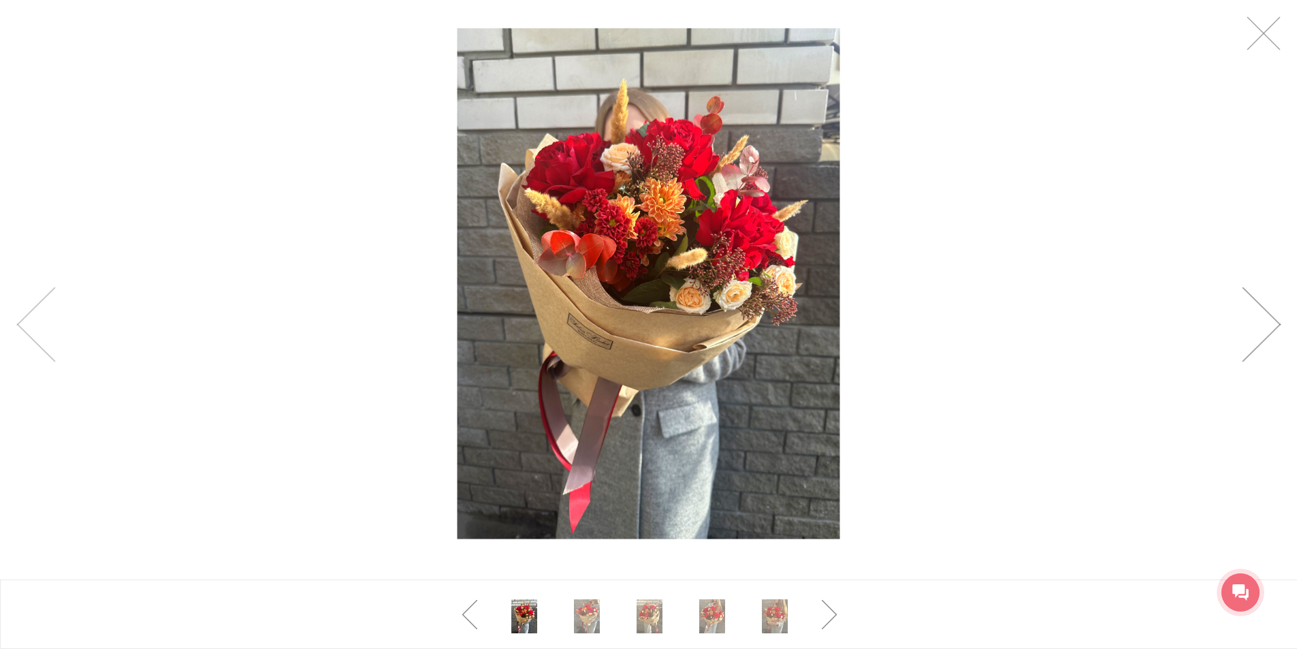
click at [1263, 312] on link at bounding box center [1260, 324] width 39 height 75
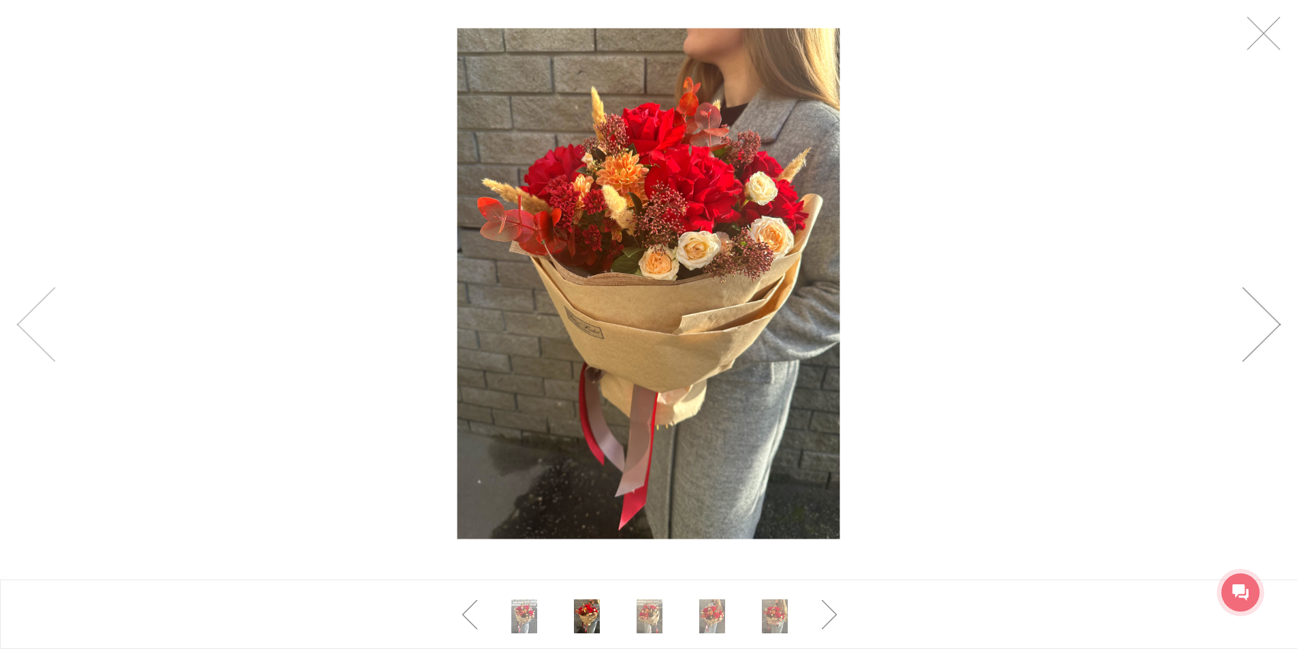
click at [1263, 312] on link at bounding box center [1260, 324] width 39 height 75
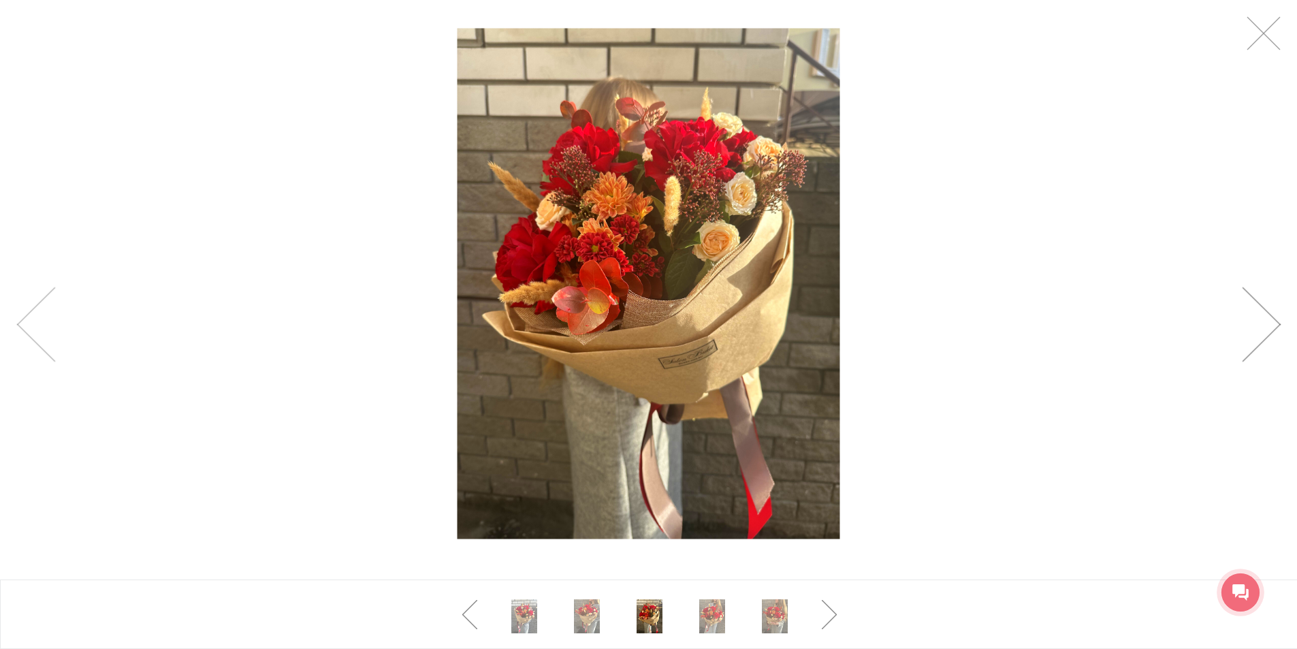
click at [1261, 313] on link at bounding box center [1260, 324] width 39 height 75
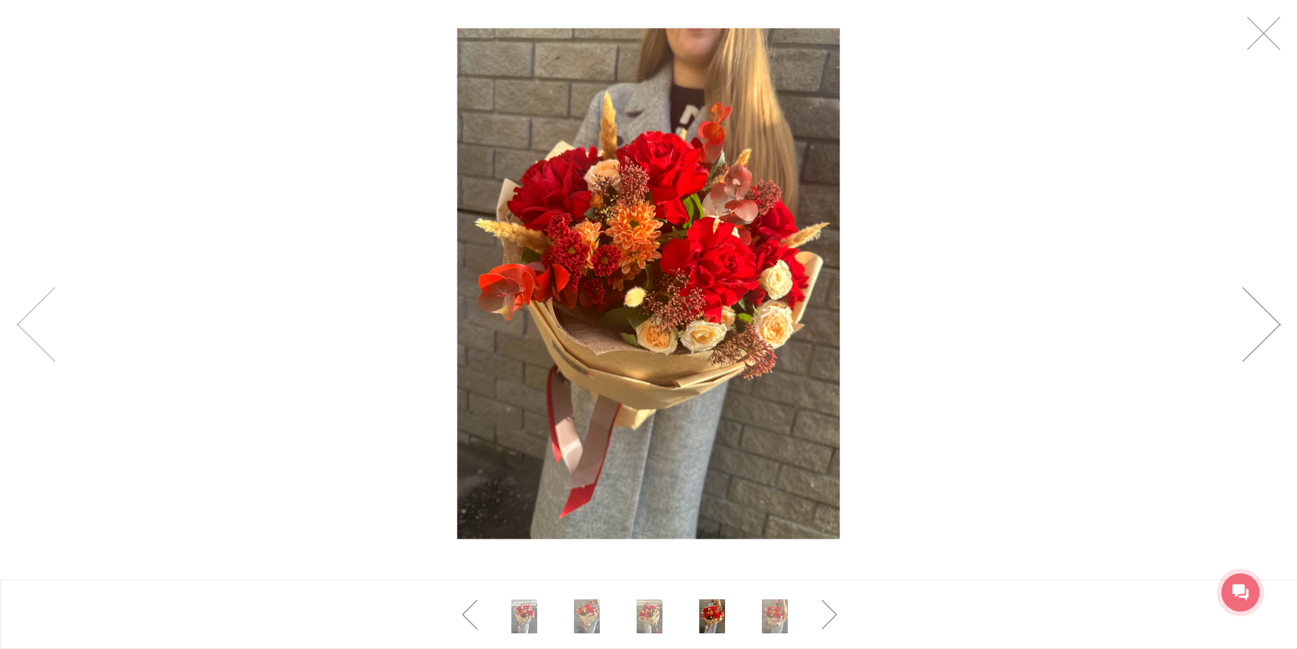
click at [1261, 313] on link at bounding box center [1260, 324] width 39 height 75
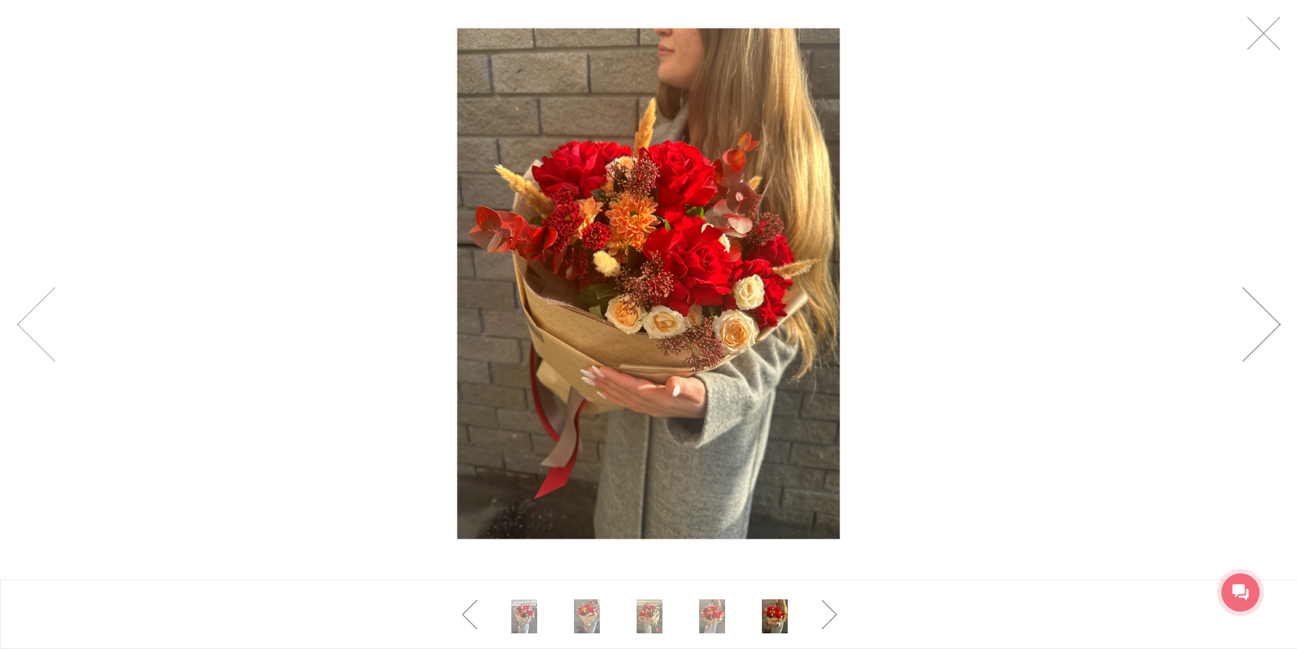
click at [1261, 313] on link at bounding box center [1260, 324] width 39 height 75
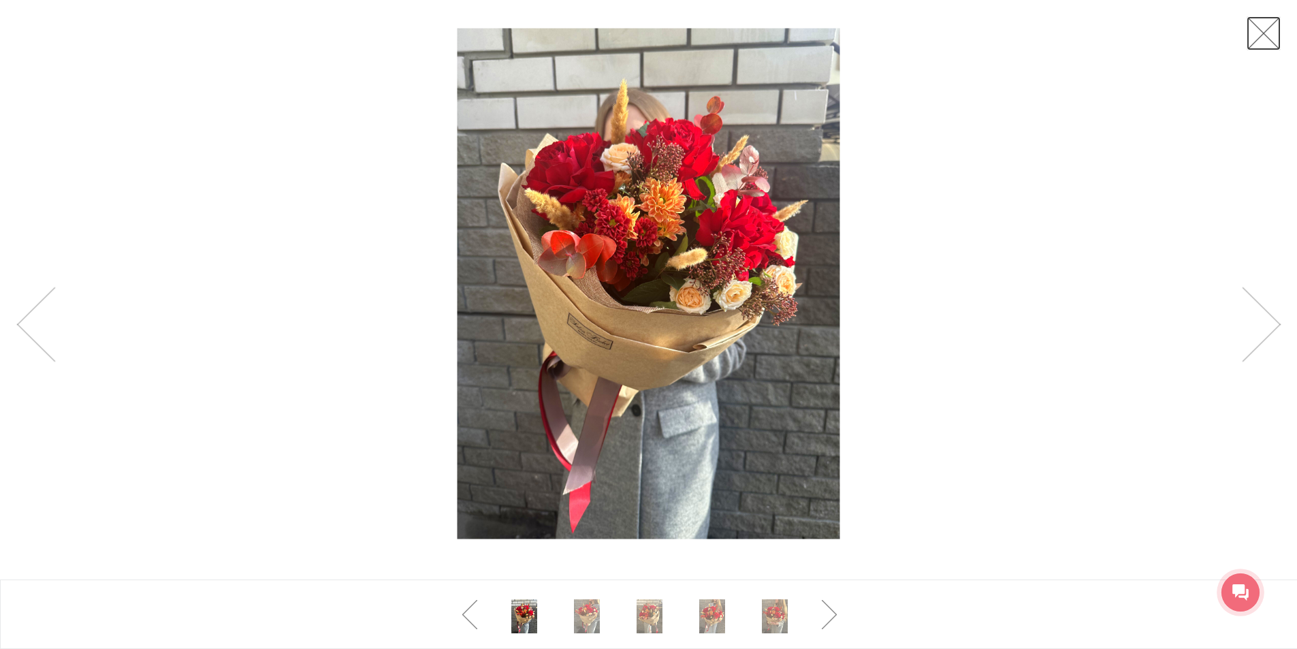
click at [1267, 37] on link at bounding box center [1263, 33] width 34 height 34
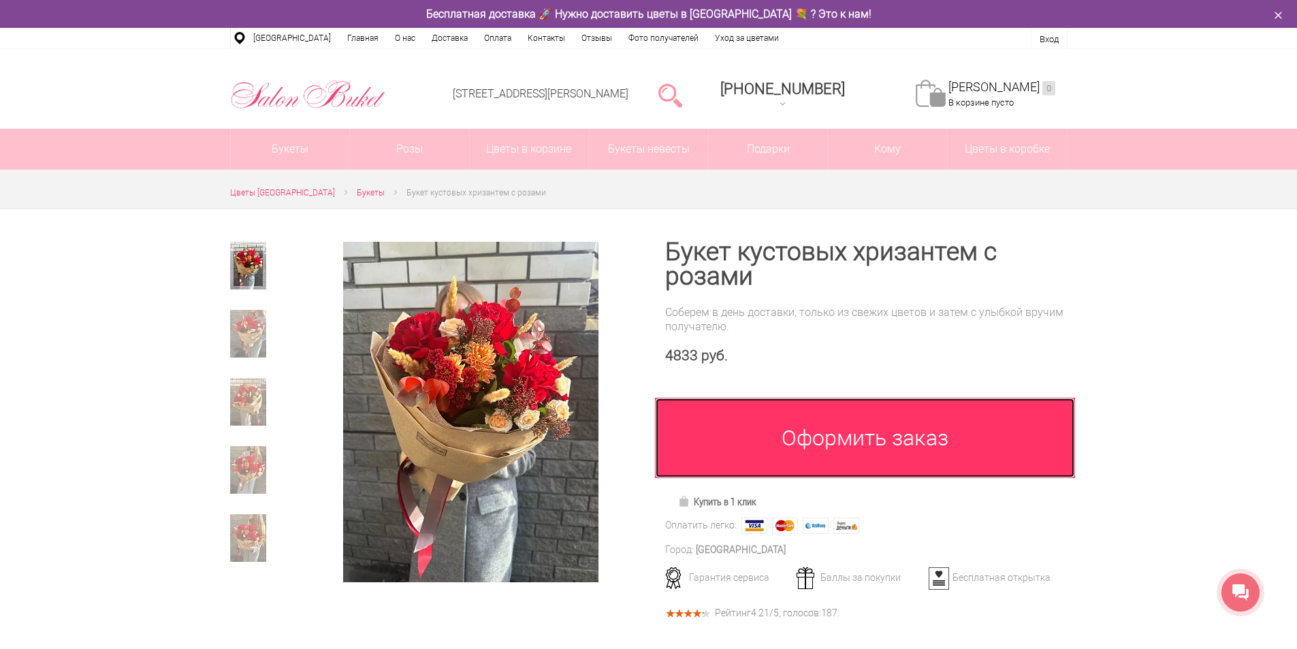
click at [791, 446] on link "Оформить заказ" at bounding box center [865, 437] width 421 height 80
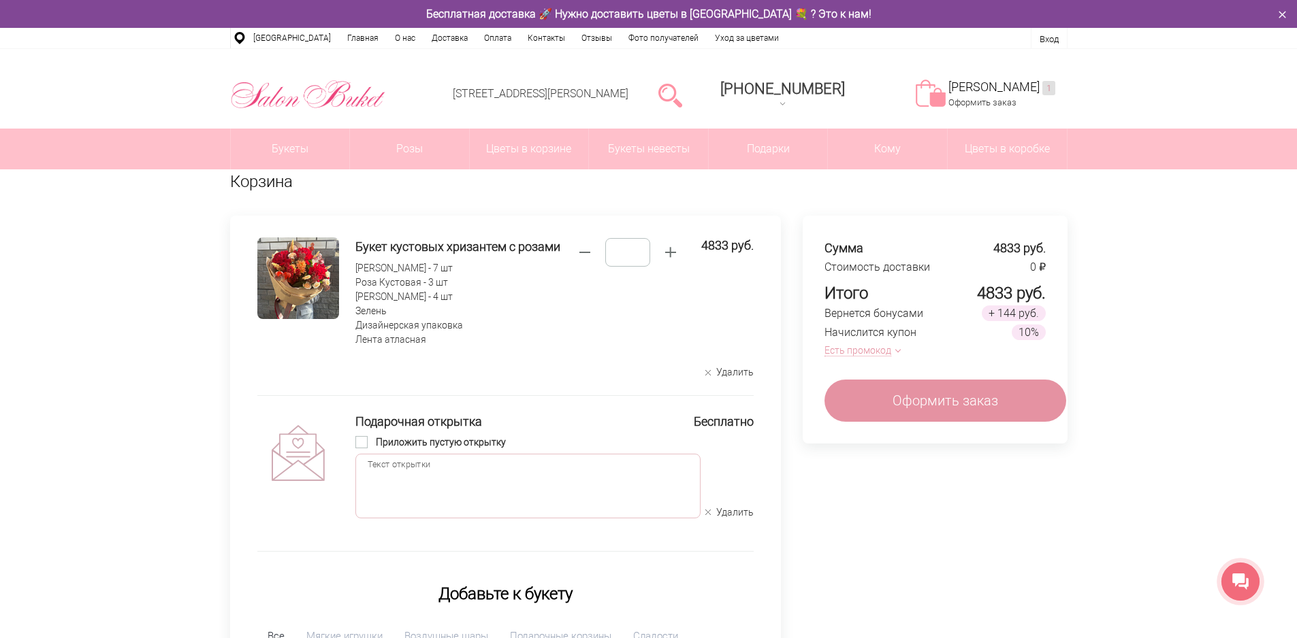
click at [400, 470] on textarea at bounding box center [527, 486] width 345 height 65
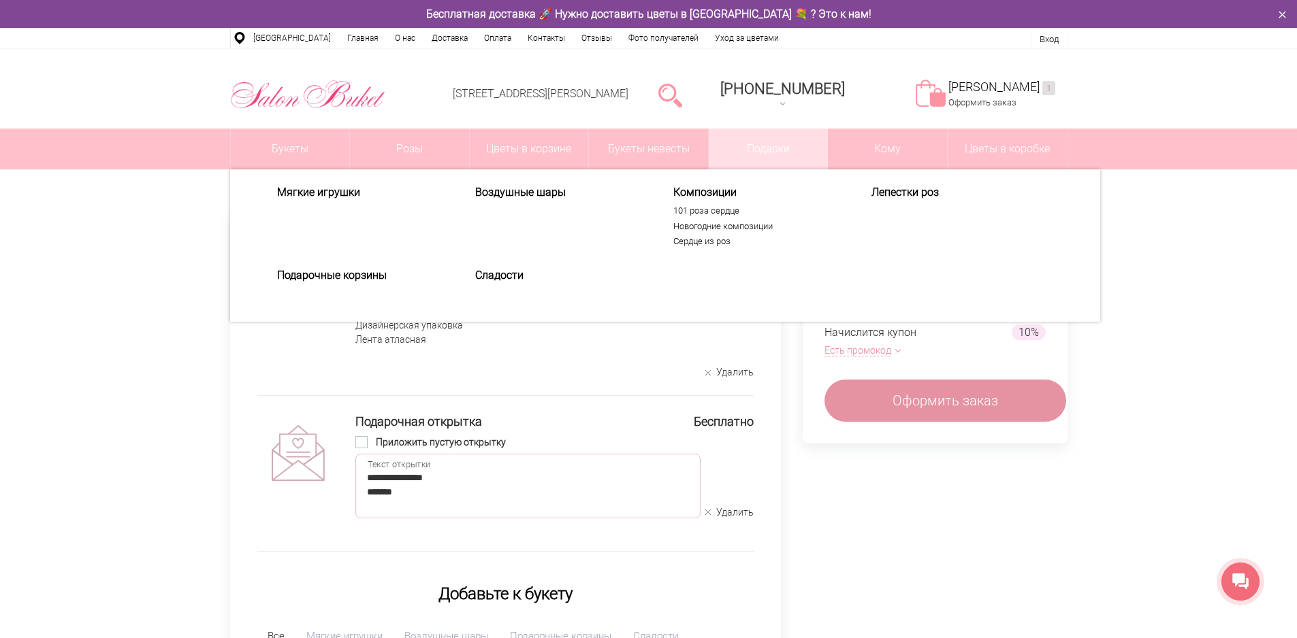
type textarea "**********"
click at [788, 151] on link "Подарки" at bounding box center [768, 149] width 119 height 41
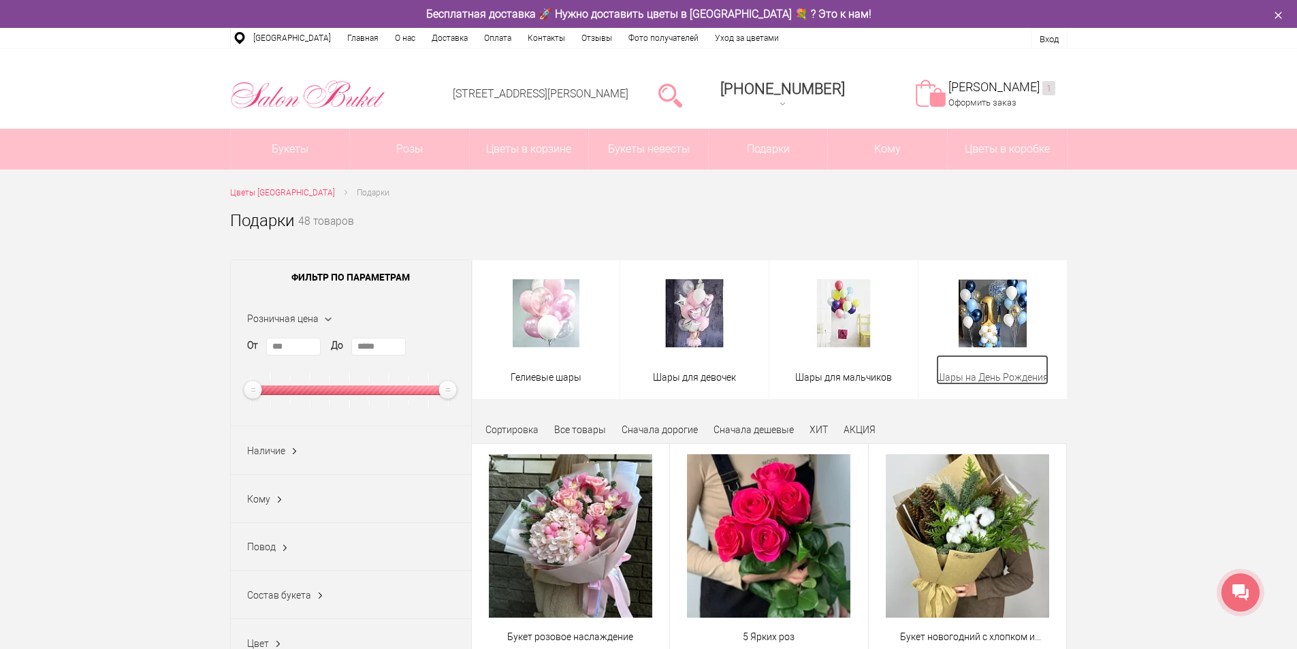
click at [1000, 375] on span "Шары на День Рождения" at bounding box center [992, 377] width 112 height 14
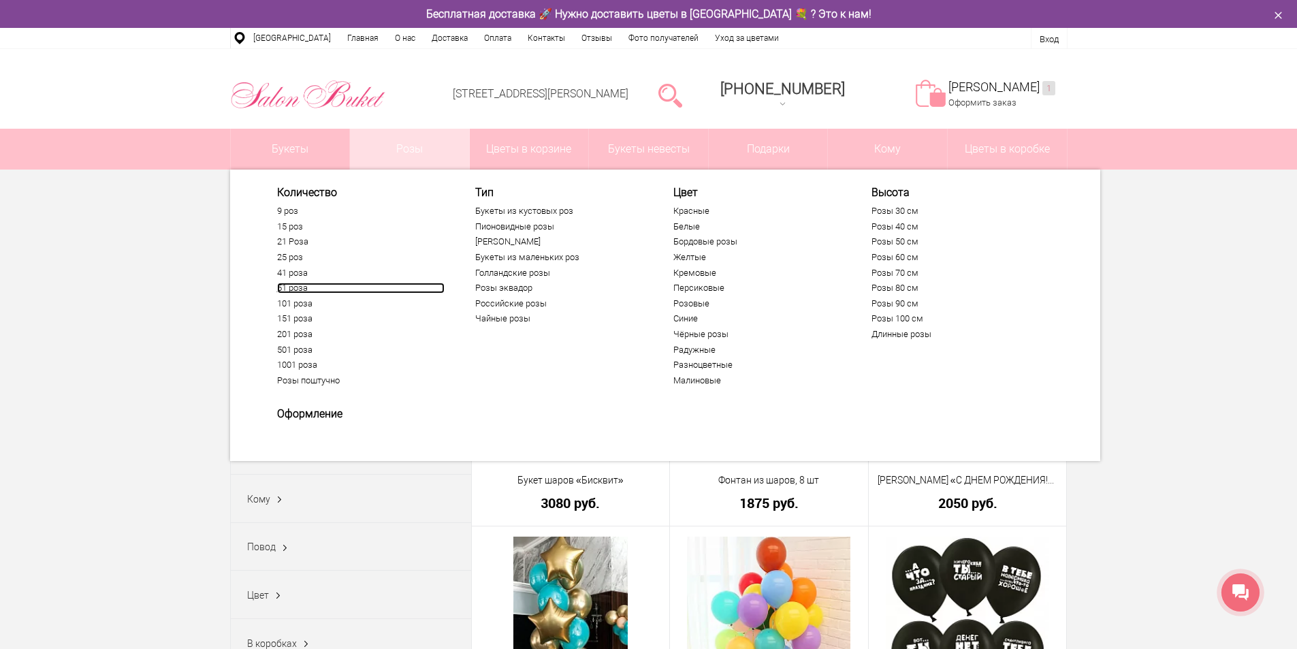
click at [289, 285] on link "51 роза" at bounding box center [360, 287] width 167 height 11
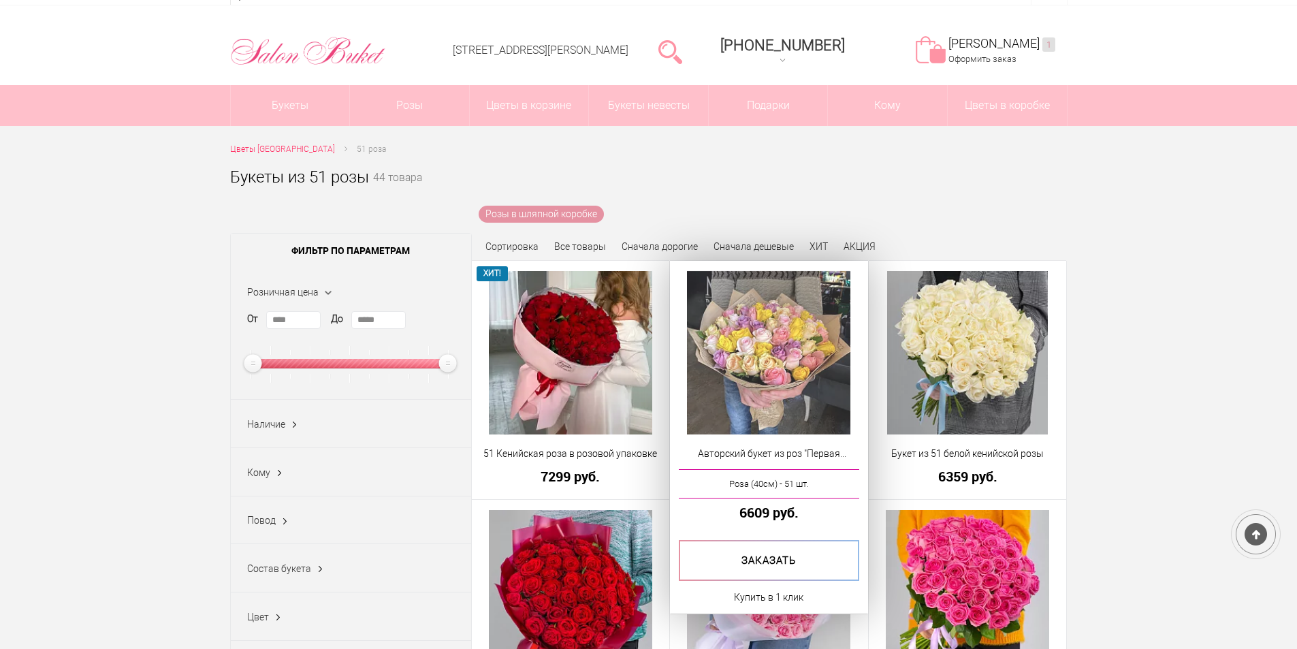
scroll to position [68, 0]
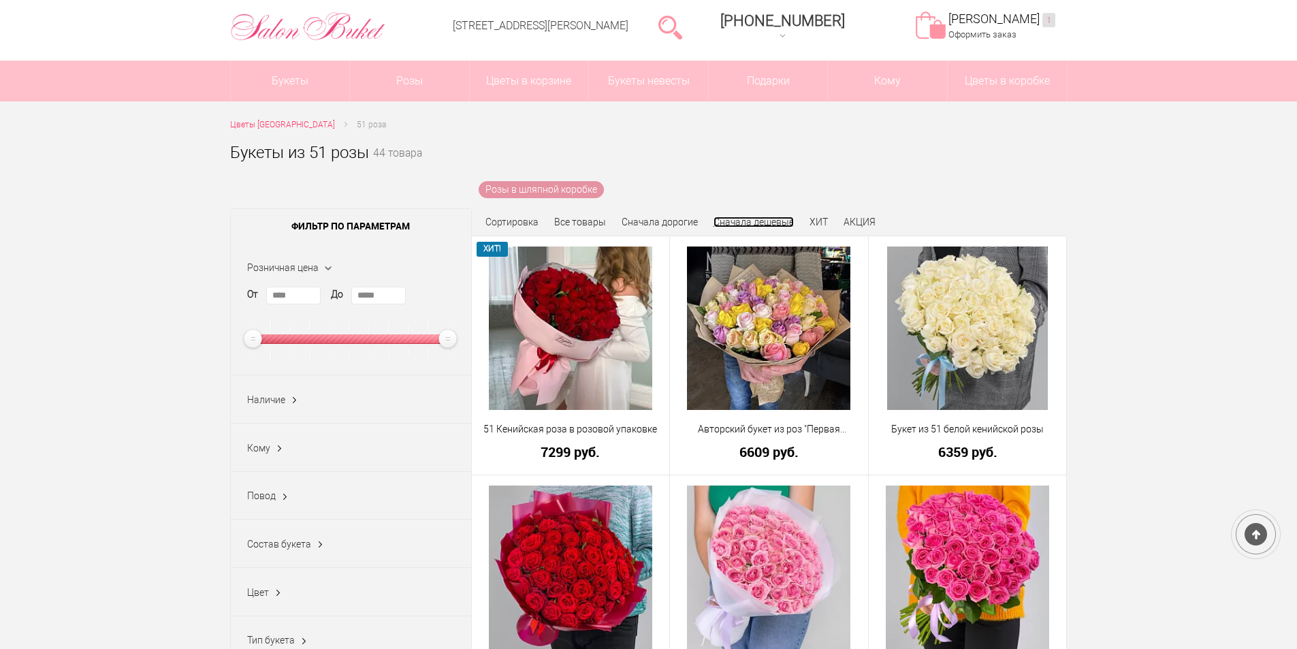
click at [751, 220] on link "Сначала дешевые" at bounding box center [753, 221] width 80 height 11
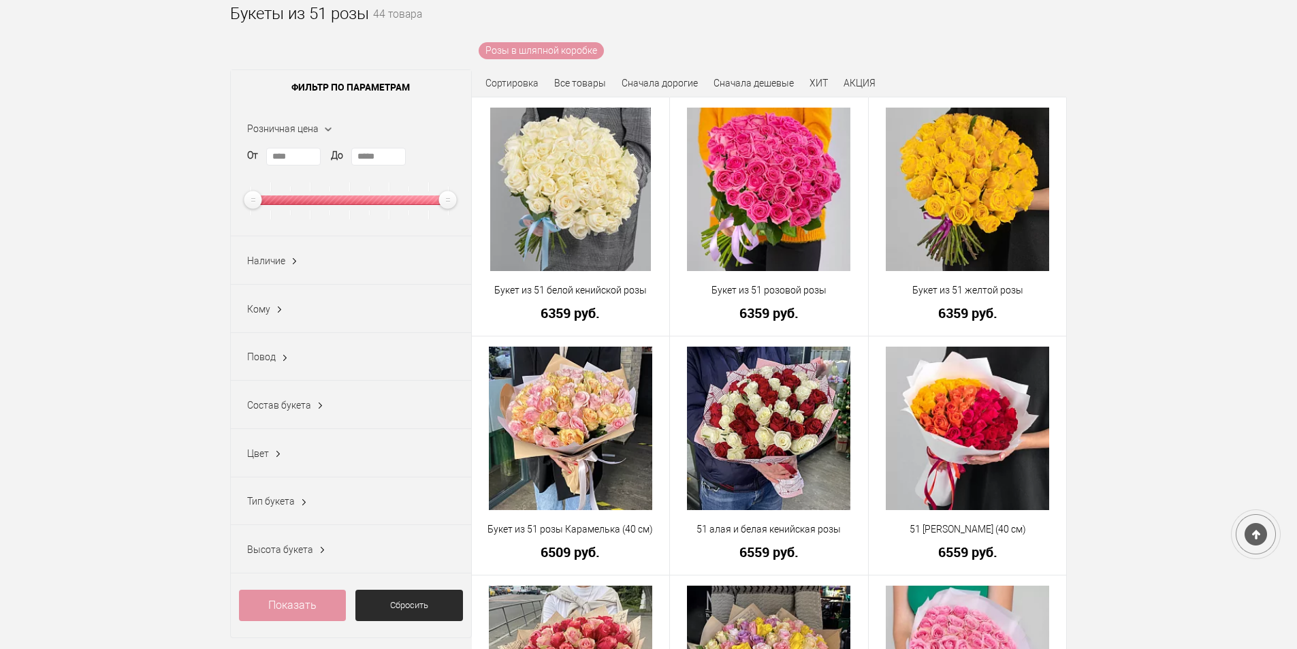
scroll to position [68, 0]
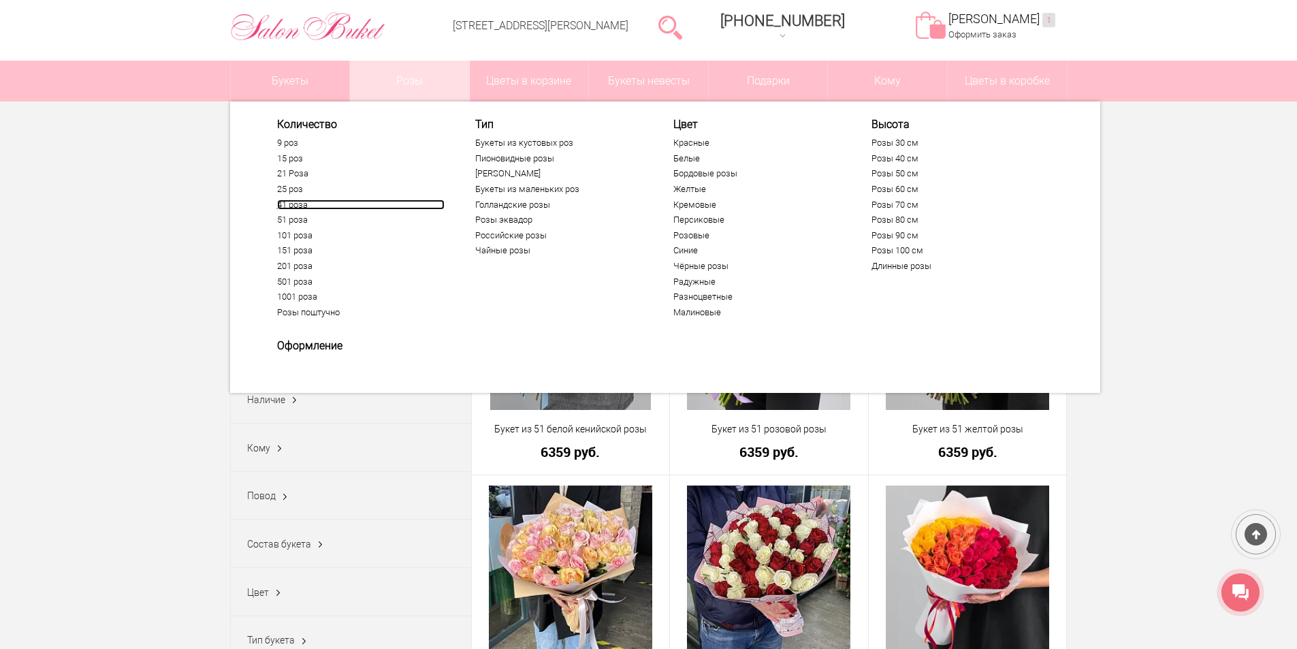
click at [291, 202] on link "41 роза" at bounding box center [360, 204] width 167 height 11
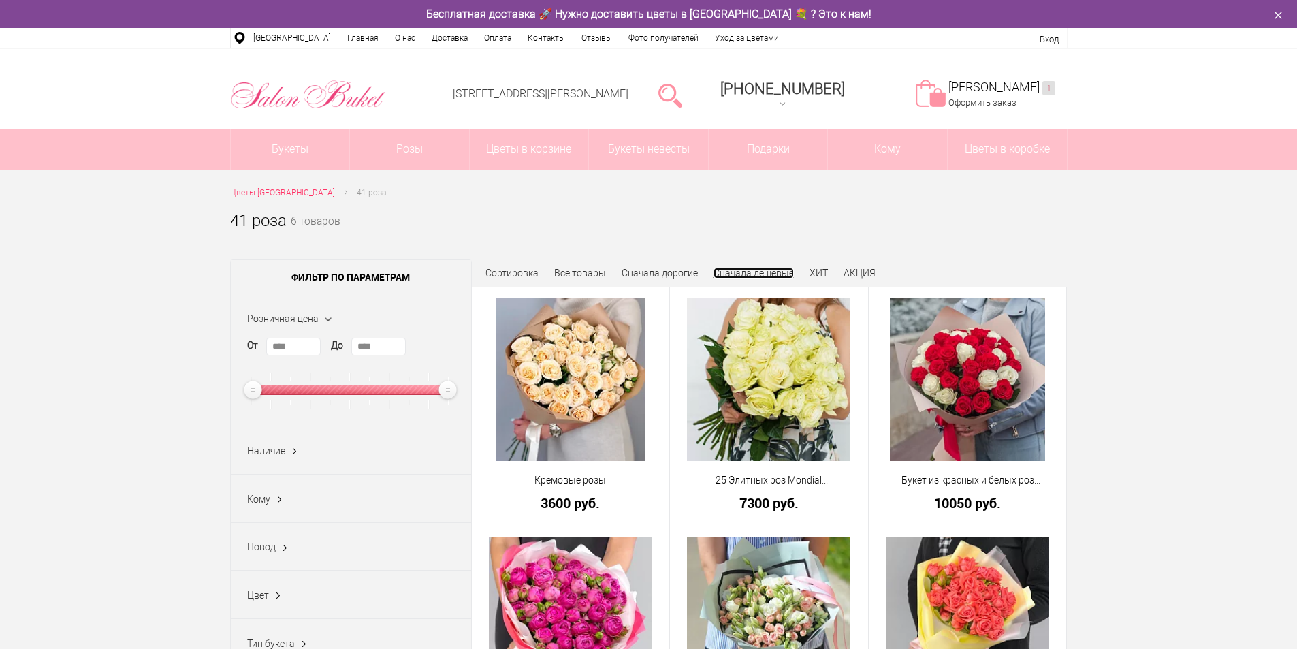
click at [721, 267] on link "Сначала дешевые" at bounding box center [753, 272] width 80 height 11
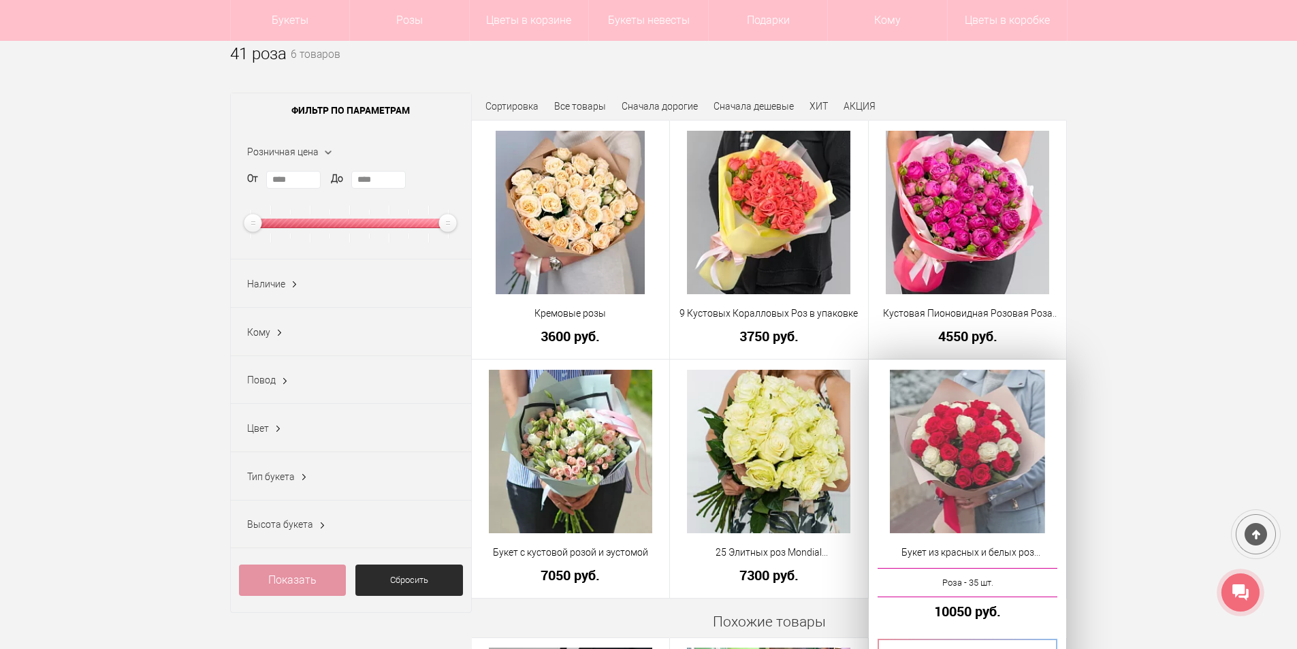
scroll to position [136, 0]
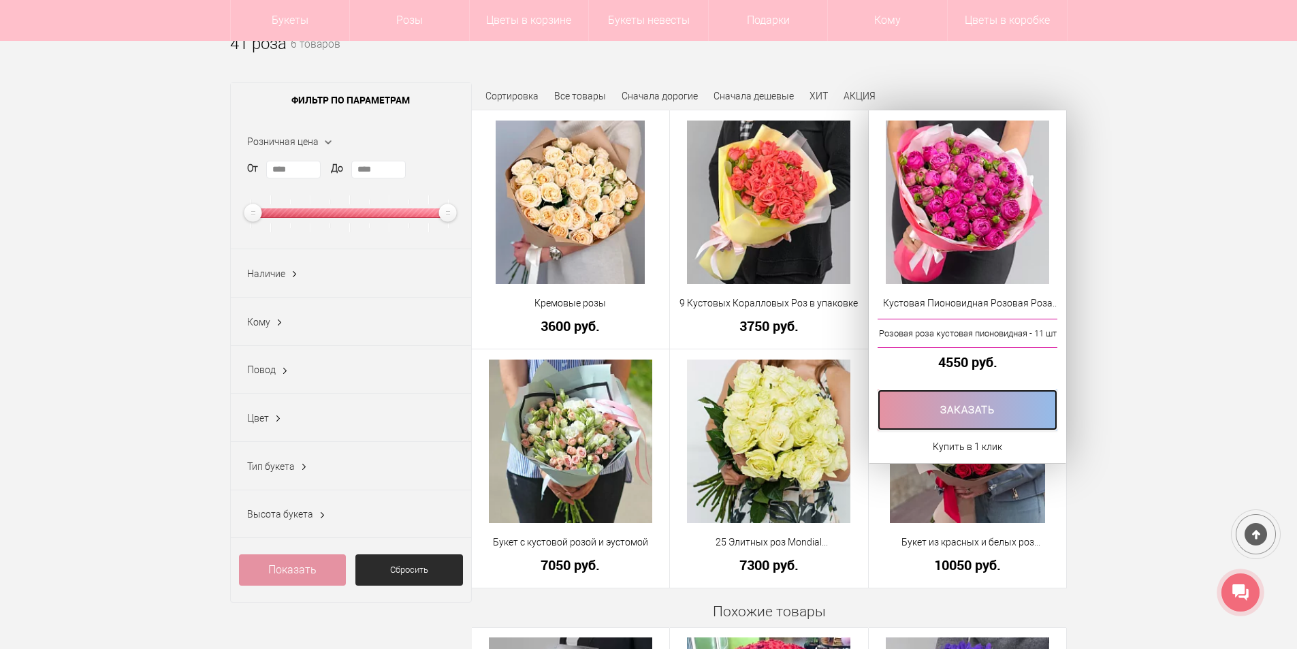
click at [937, 421] on link at bounding box center [967, 409] width 180 height 41
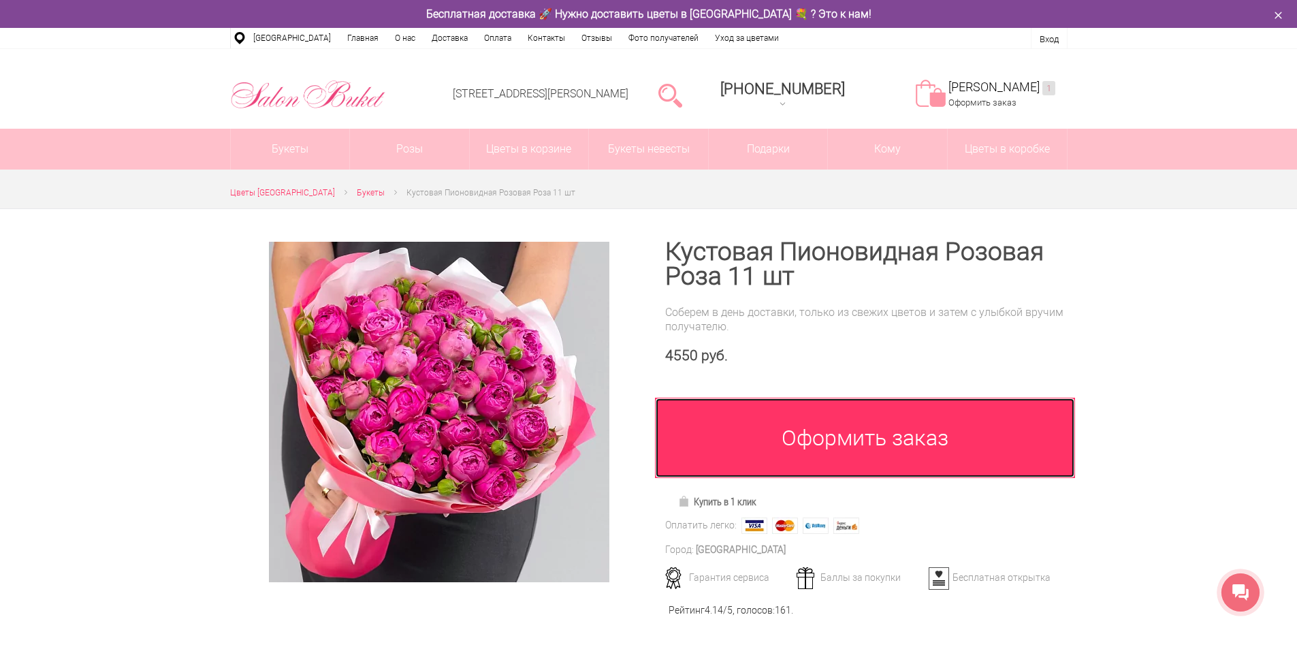
click at [846, 429] on link "Оформить заказ" at bounding box center [865, 437] width 421 height 80
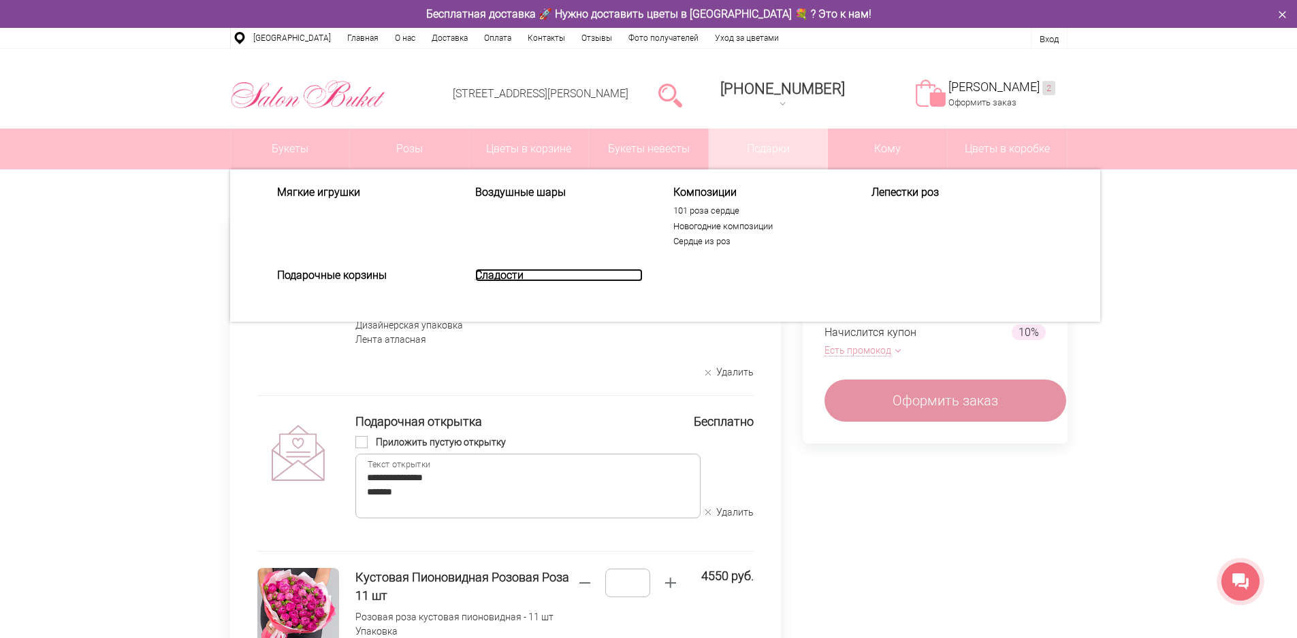
click at [493, 274] on link "Сладости" at bounding box center [558, 275] width 167 height 13
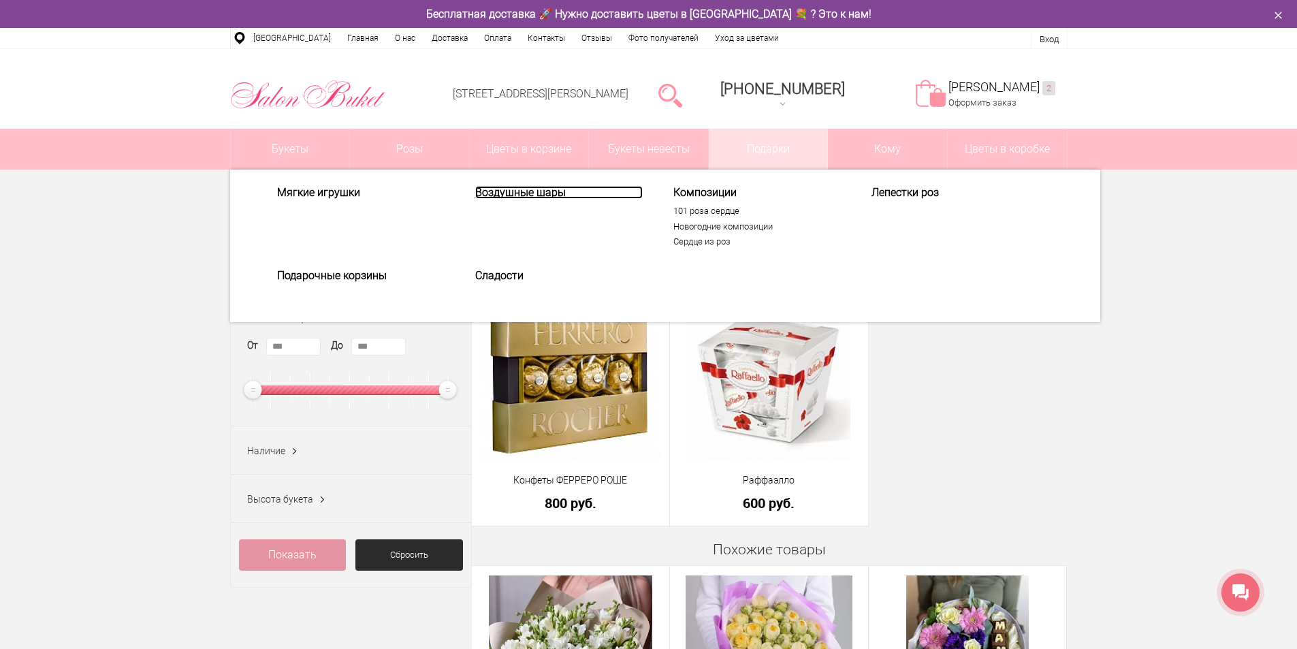
click at [537, 193] on link "Воздушные шары" at bounding box center [558, 192] width 167 height 13
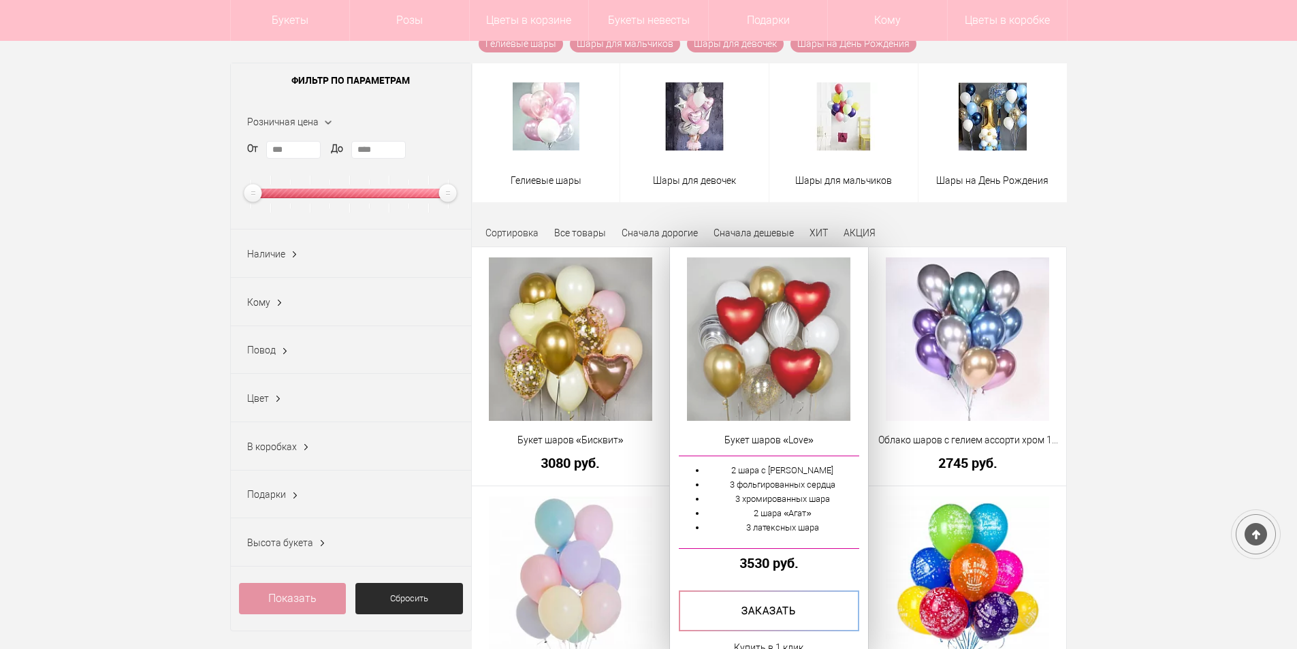
scroll to position [204, 0]
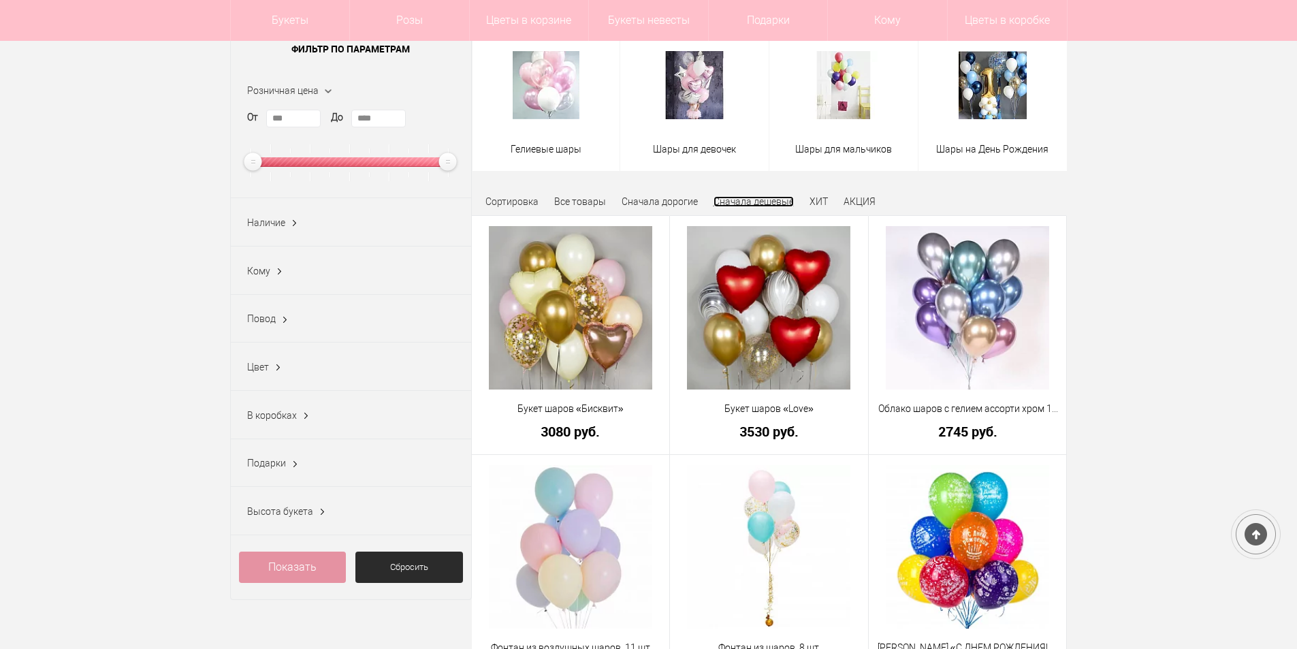
click at [736, 203] on link "Сначала дешевые" at bounding box center [753, 201] width 80 height 11
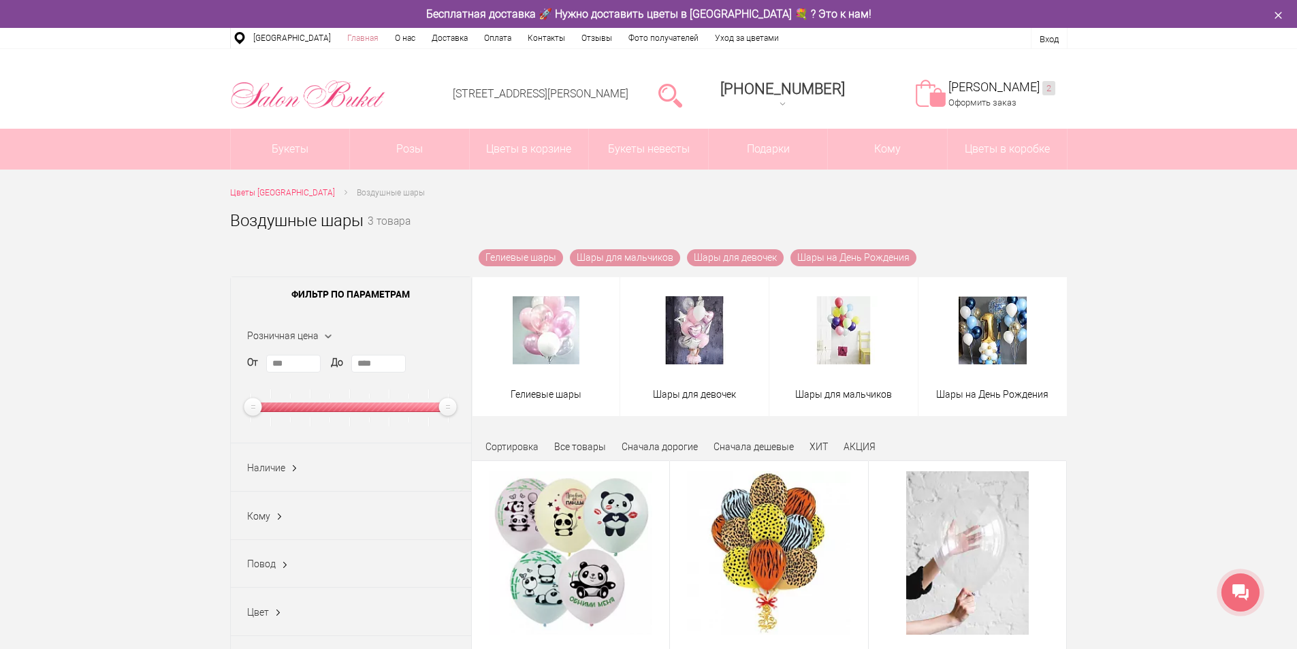
click at [357, 39] on link "Главная" at bounding box center [363, 38] width 48 height 20
click at [355, 35] on link "Главная" at bounding box center [363, 38] width 48 height 20
click at [347, 37] on link "Главная" at bounding box center [363, 38] width 48 height 20
click at [455, 37] on link "Доставка" at bounding box center [449, 38] width 52 height 20
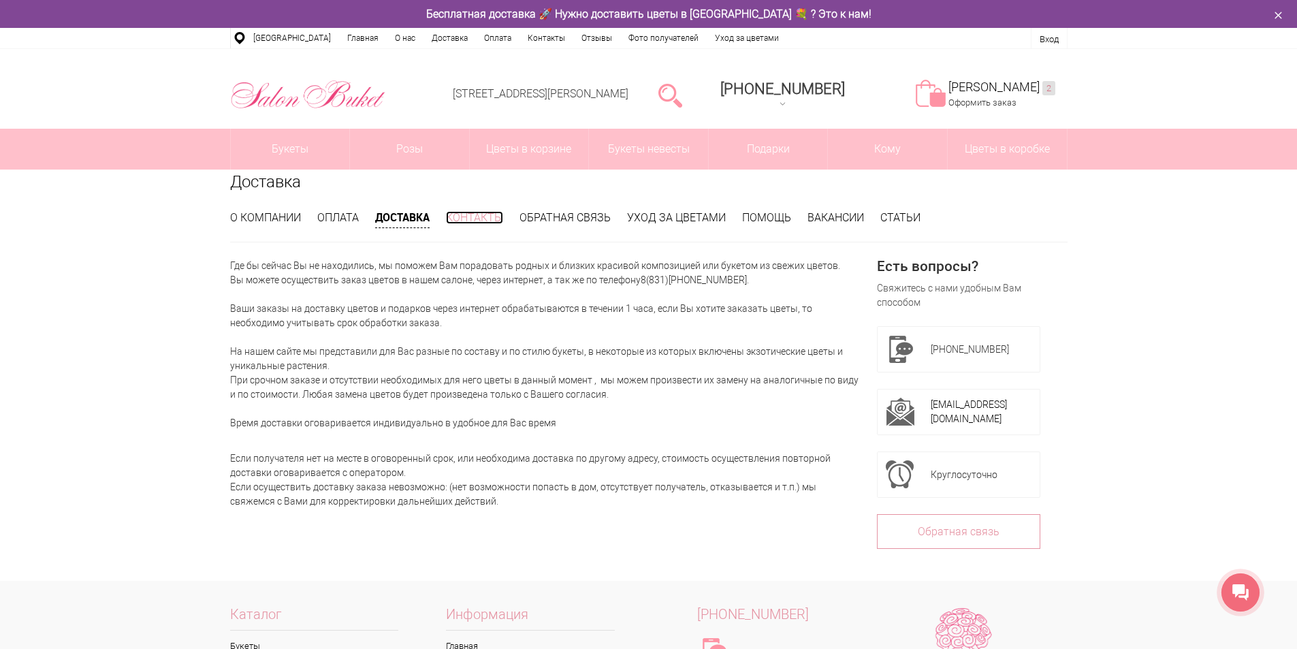
click at [466, 214] on link "Контакты" at bounding box center [474, 217] width 57 height 13
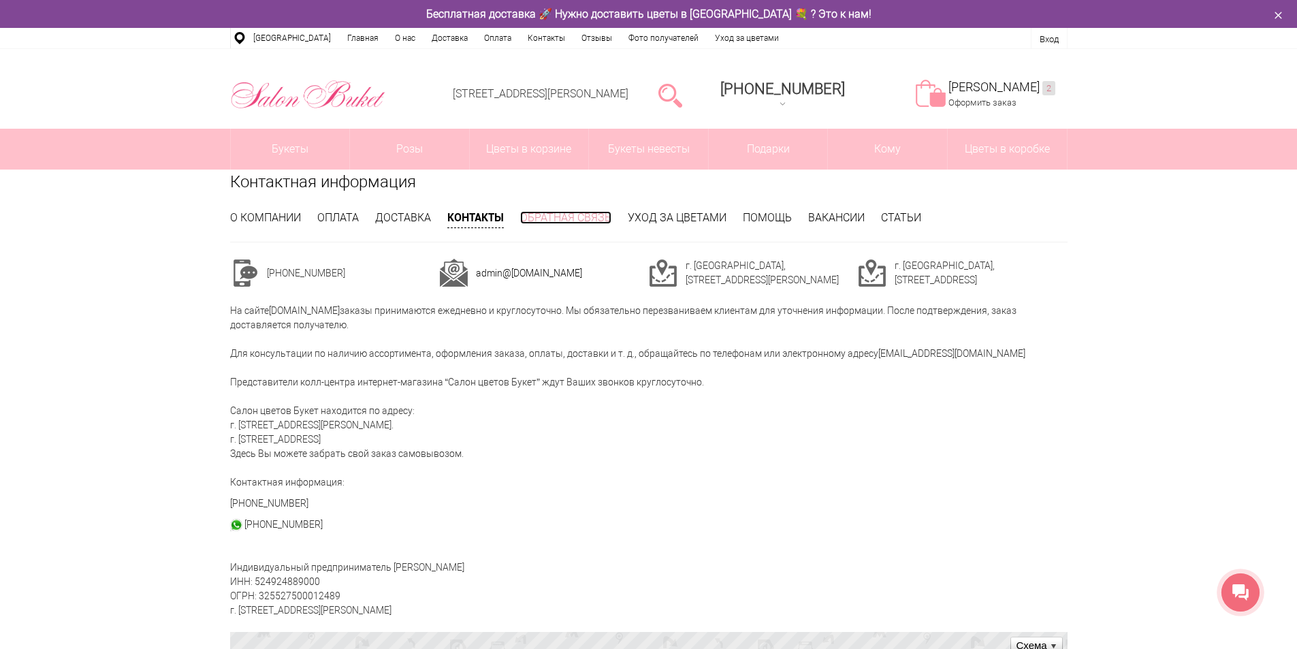
click at [575, 215] on link "Обратная связь" at bounding box center [565, 217] width 91 height 13
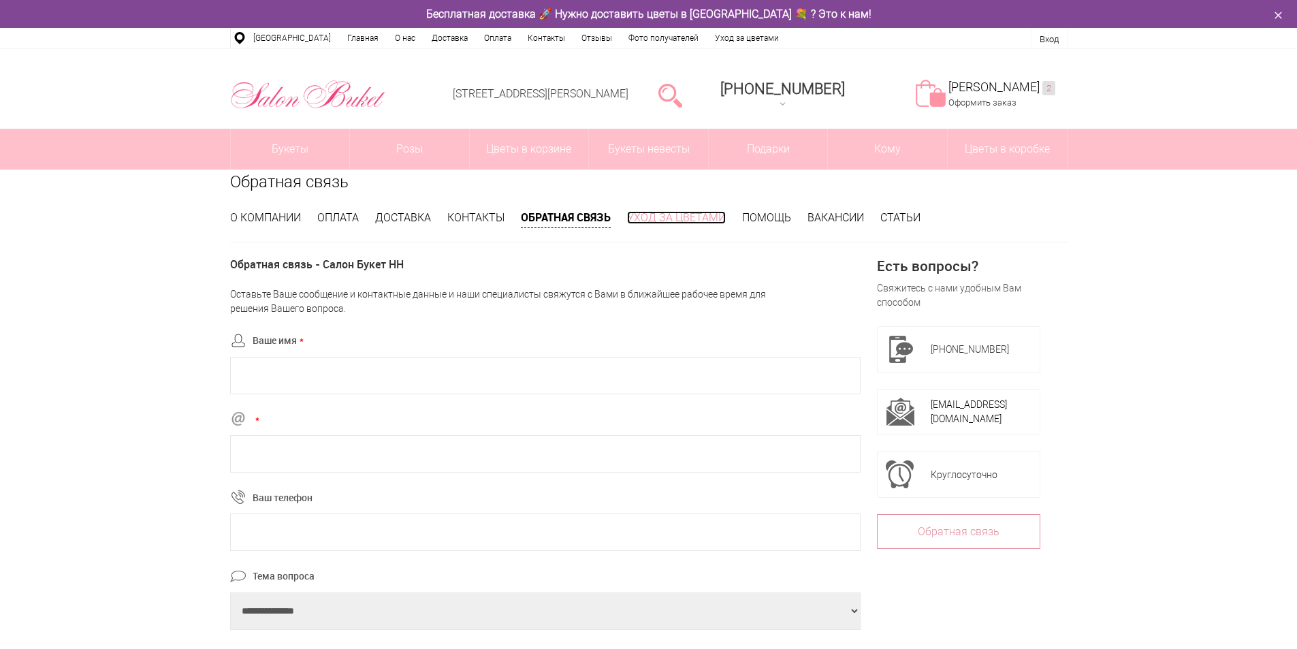
click at [670, 221] on link "Уход за цветами" at bounding box center [676, 217] width 99 height 13
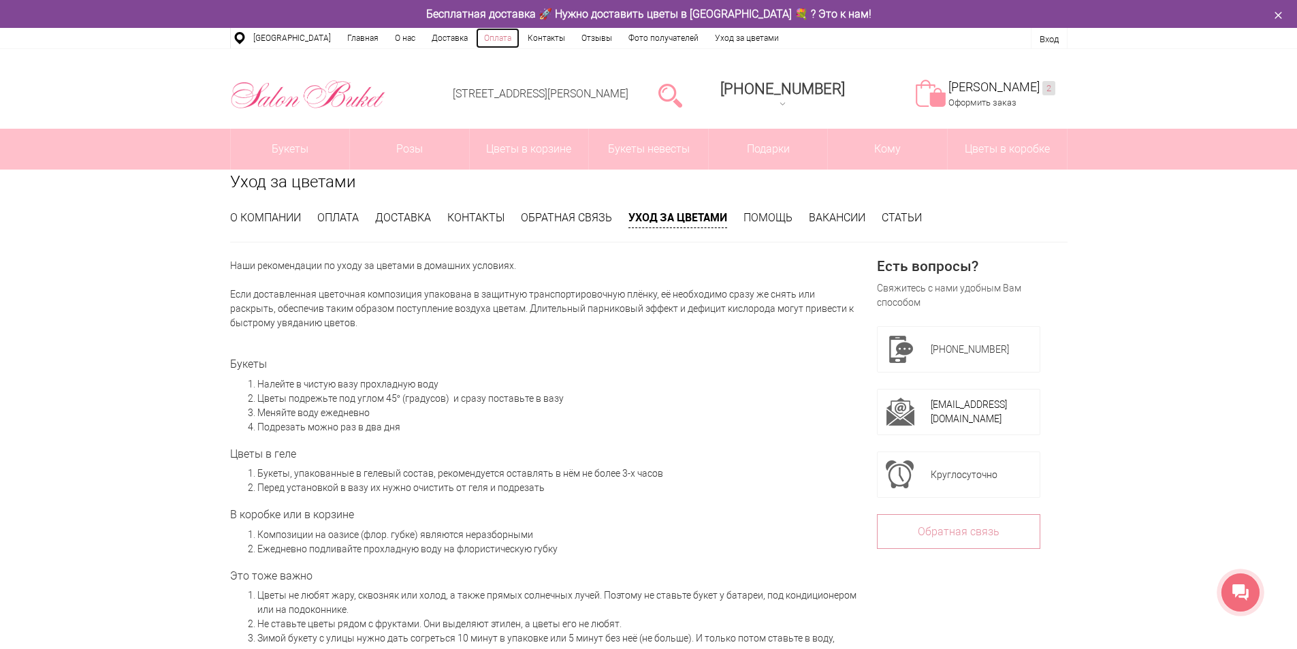
click at [484, 35] on link "Оплата" at bounding box center [498, 38] width 44 height 20
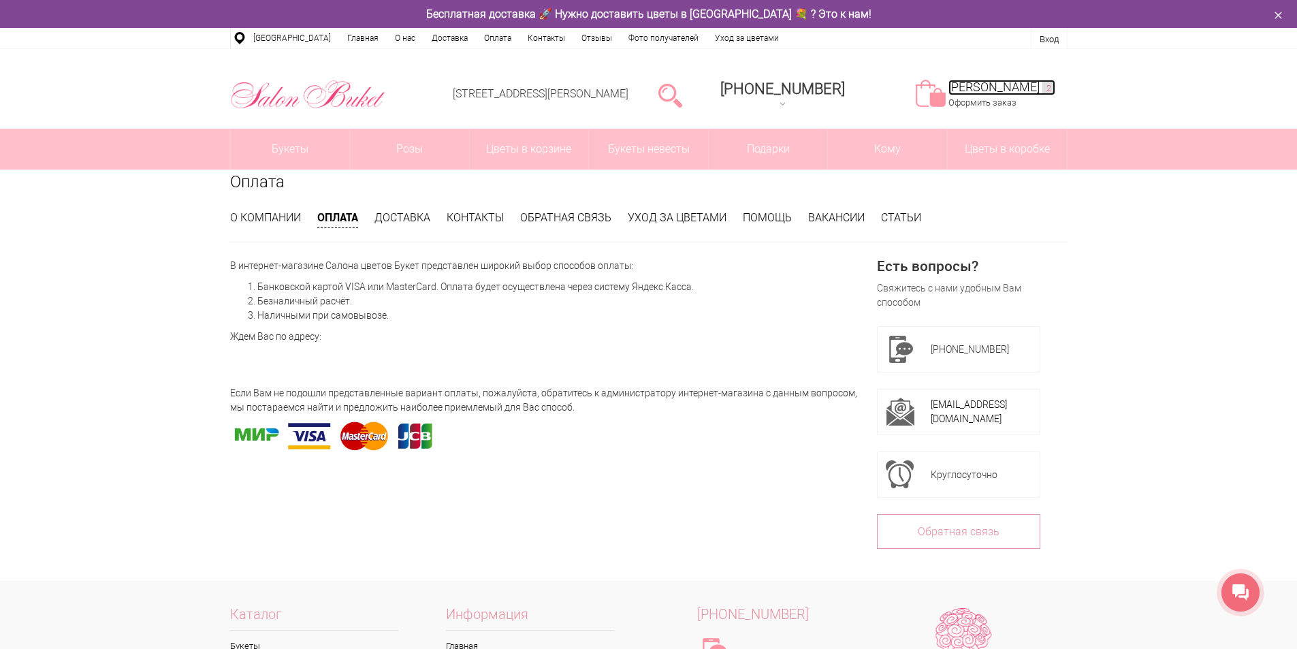
click at [1001, 88] on link "Моя корзина 2" at bounding box center [1001, 88] width 107 height 16
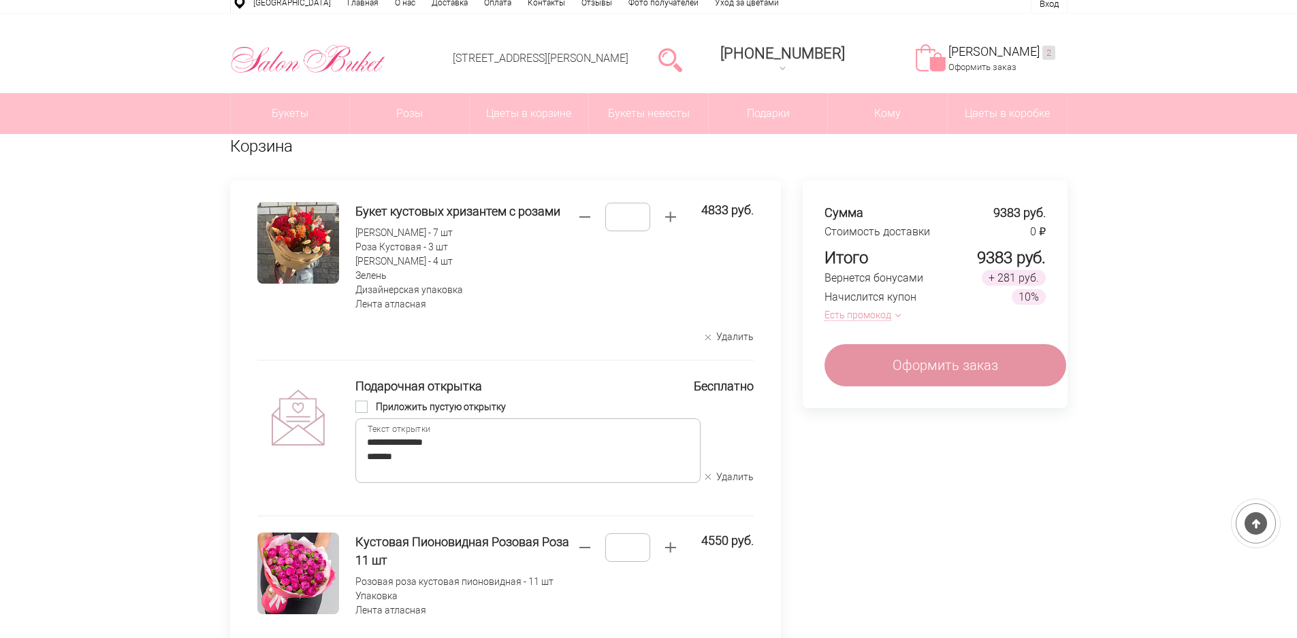
scroll to position [68, 0]
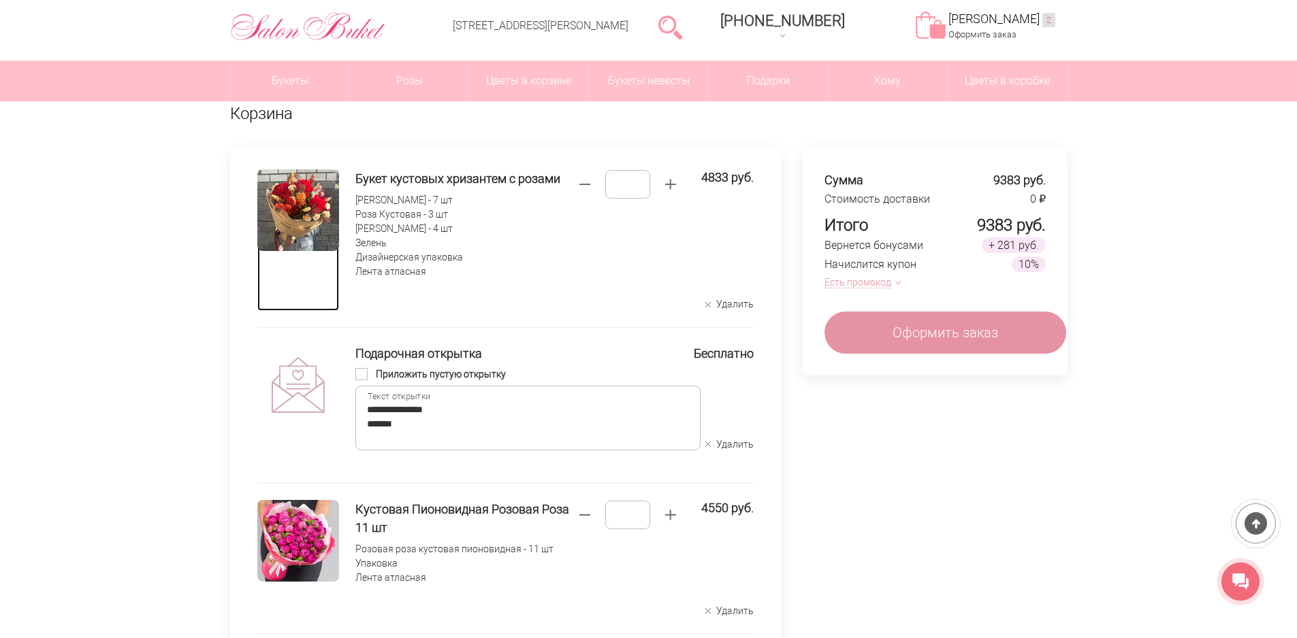
click at [308, 203] on img at bounding box center [298, 210] width 82 height 82
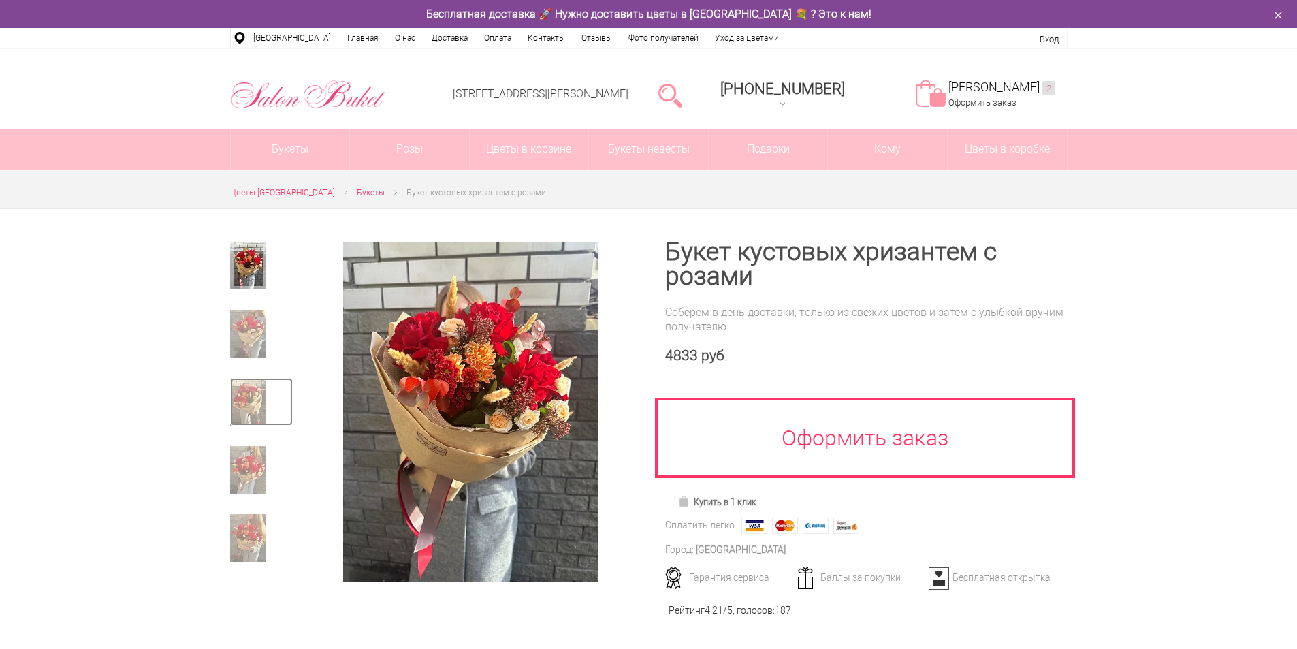
click at [245, 410] on img at bounding box center [248, 402] width 36 height 48
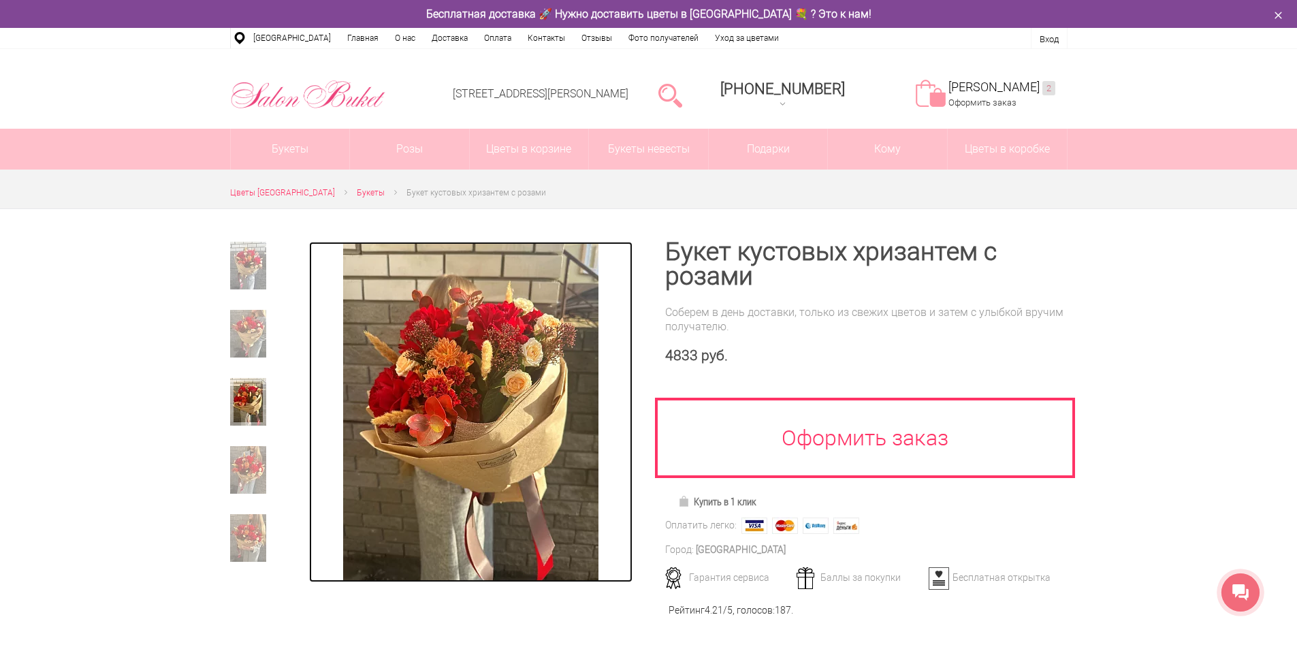
click at [502, 415] on img at bounding box center [470, 412] width 255 height 340
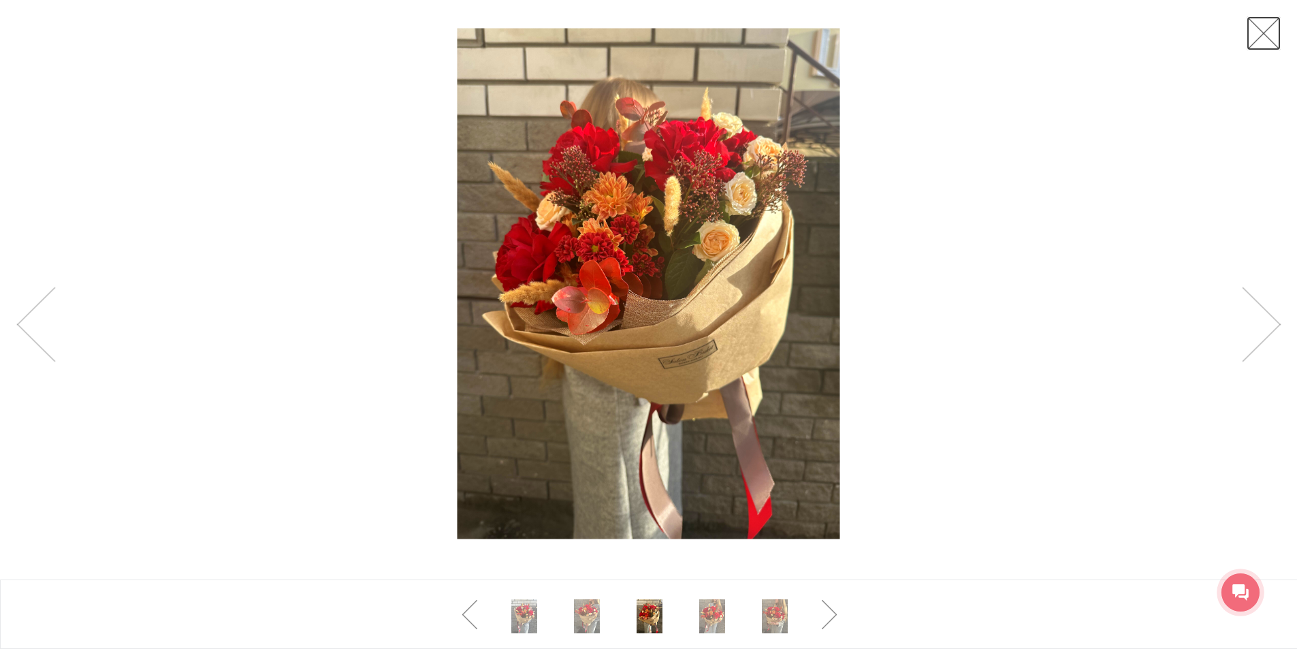
click at [1268, 23] on link at bounding box center [1263, 33] width 34 height 34
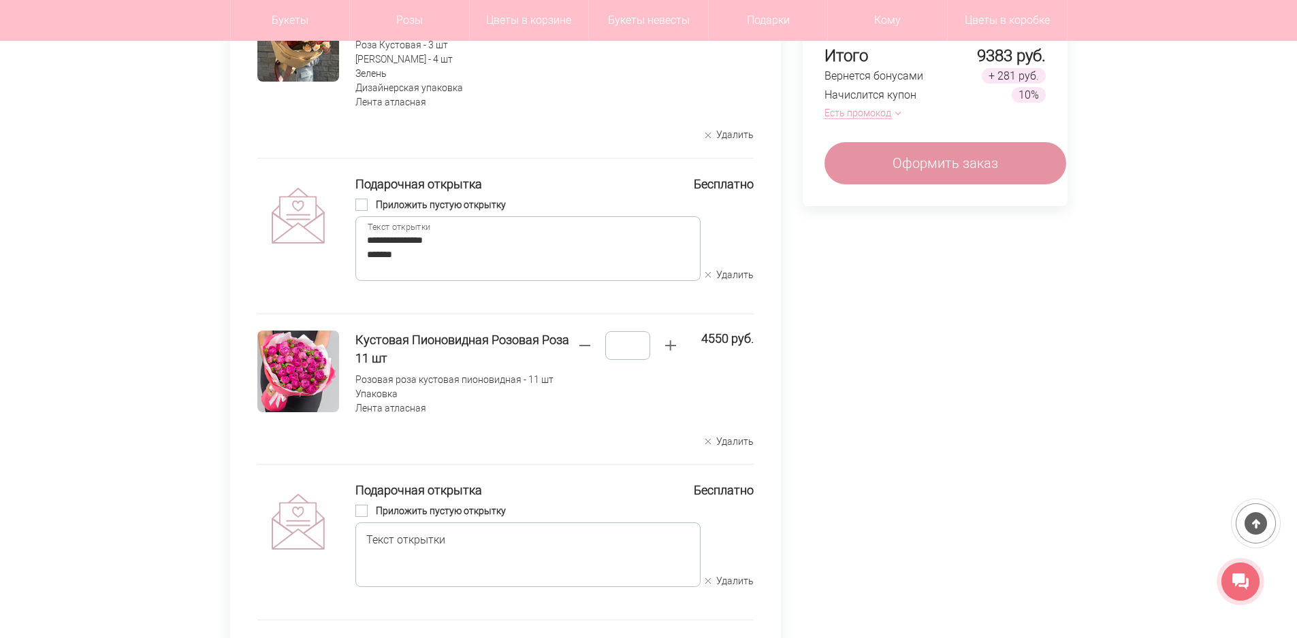
scroll to position [204, 0]
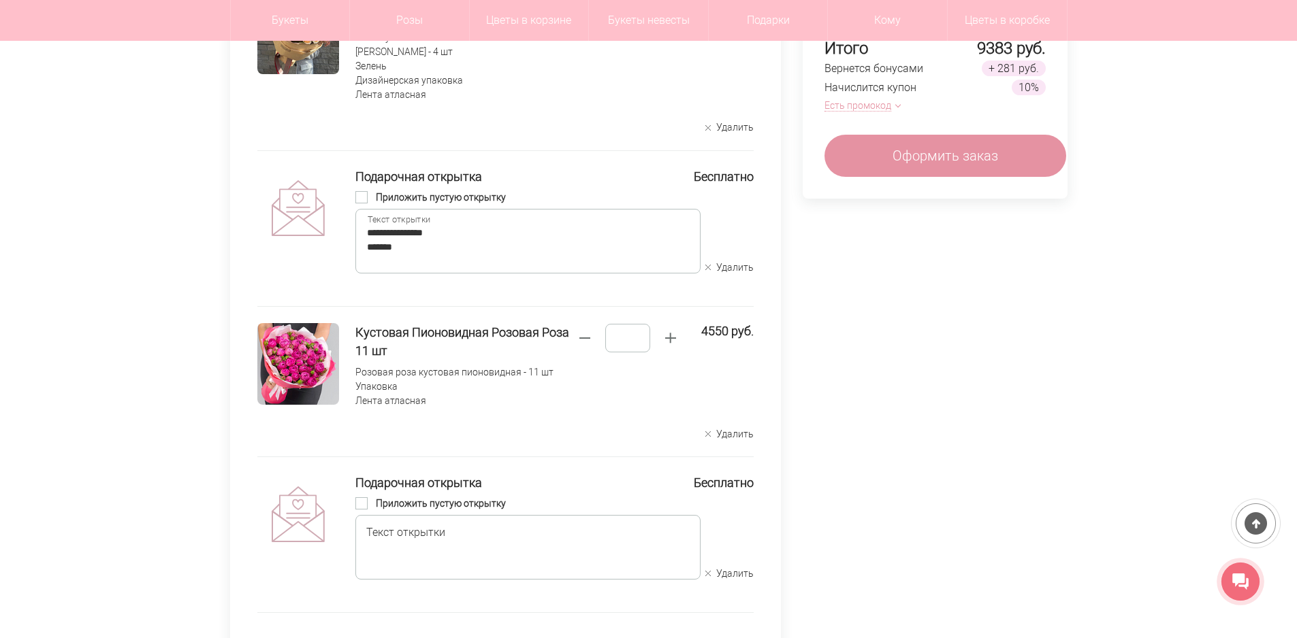
click at [715, 436] on button "Удалить" at bounding box center [729, 434] width 48 height 13
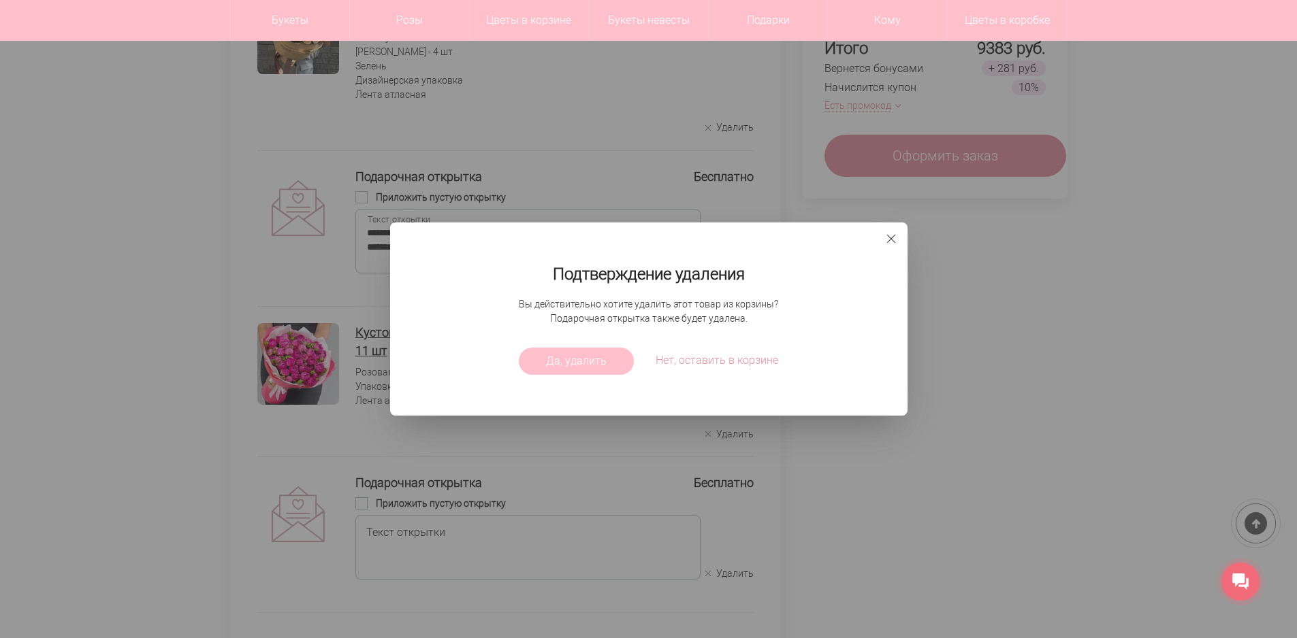
click at [570, 353] on span "Да, удалить" at bounding box center [576, 361] width 61 height 16
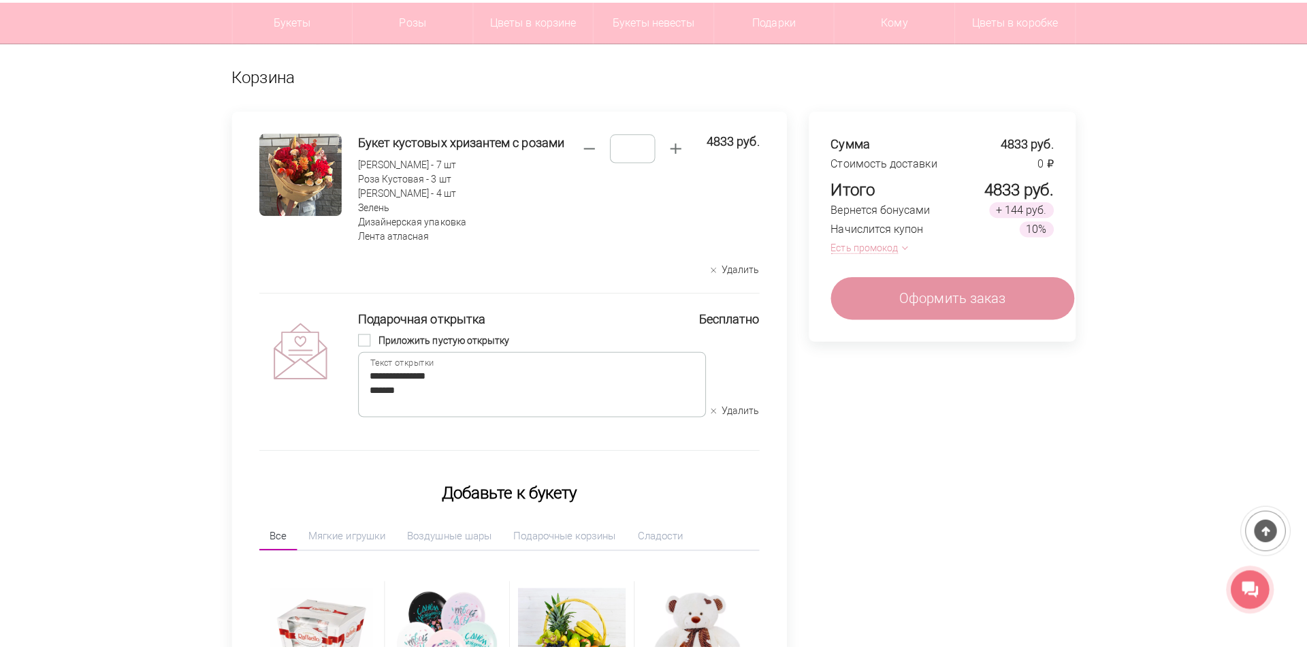
scroll to position [0, 0]
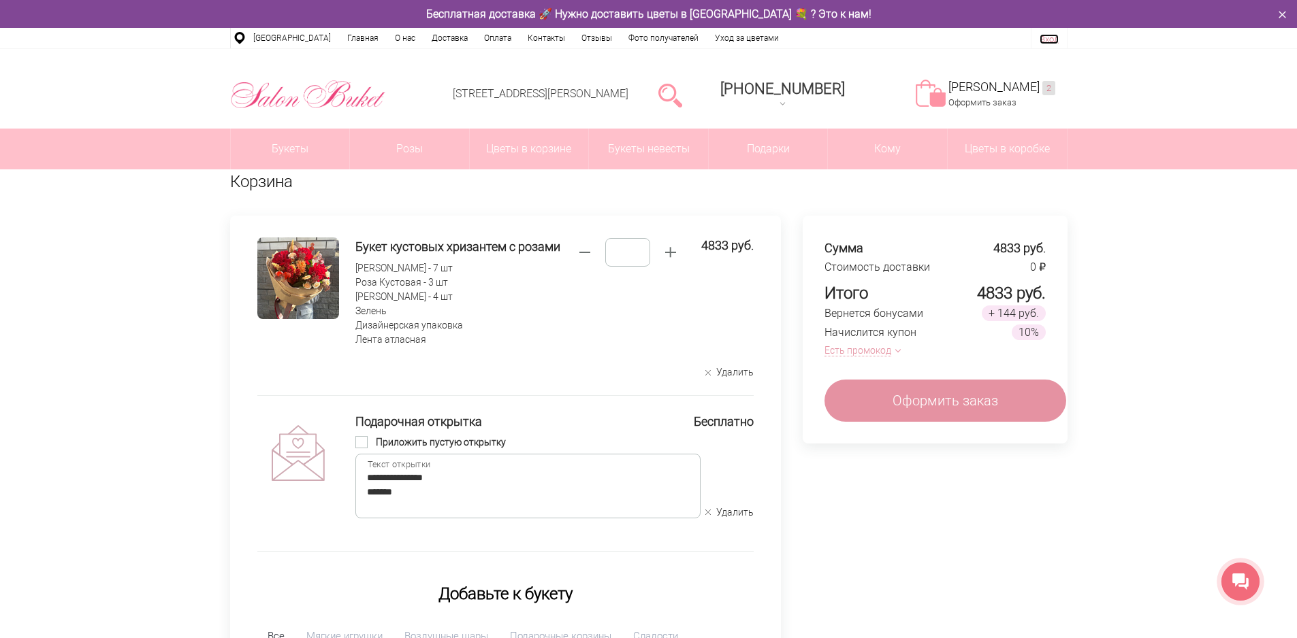
click at [1049, 36] on link "Вход" at bounding box center [1048, 39] width 19 height 10
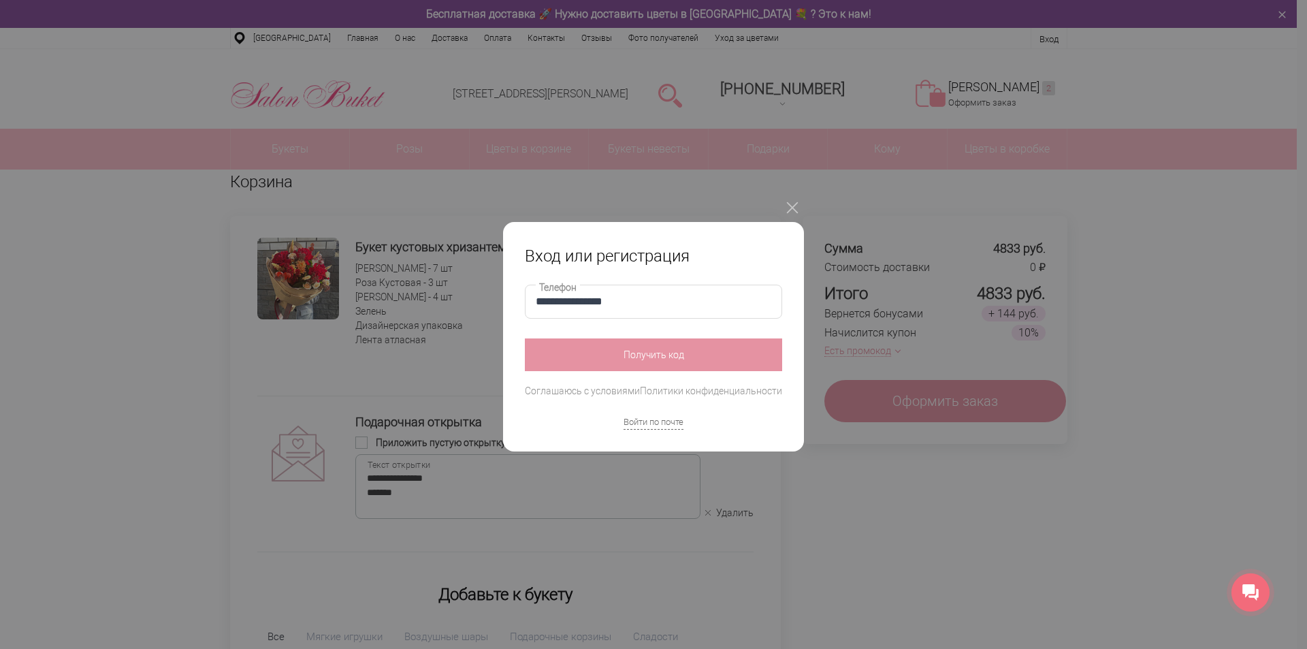
type input "**********"
click at [646, 361] on button "Получить код" at bounding box center [653, 354] width 257 height 33
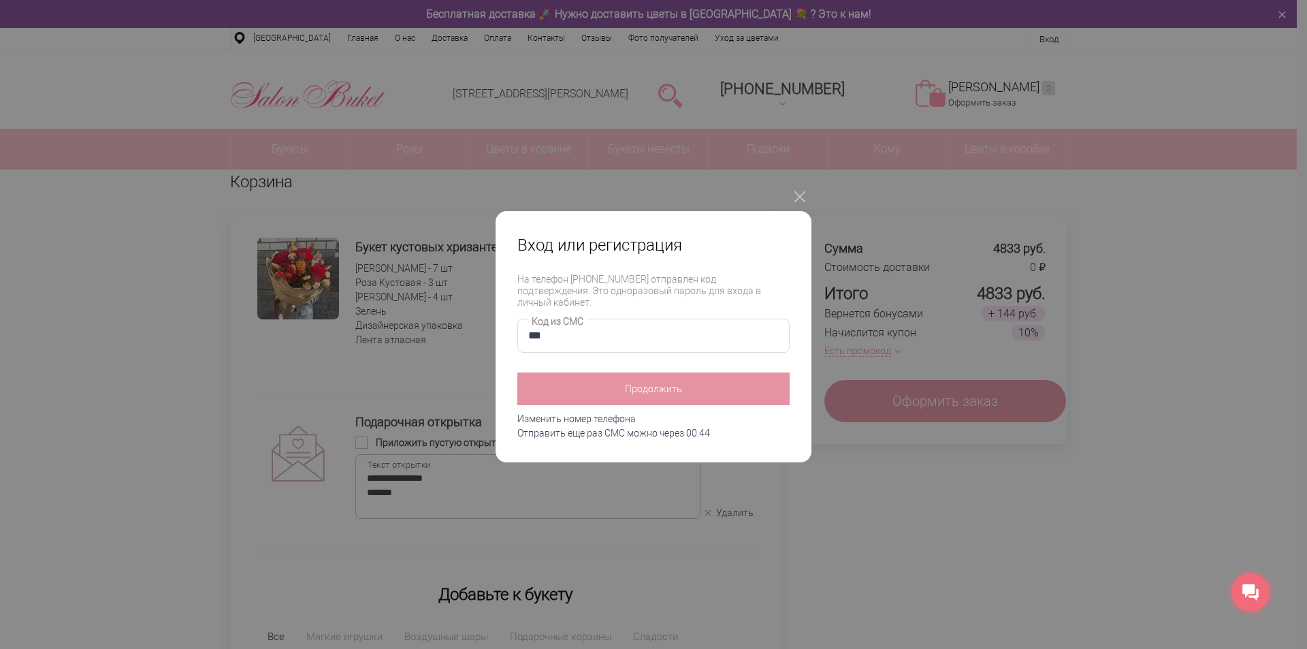
type input "****"
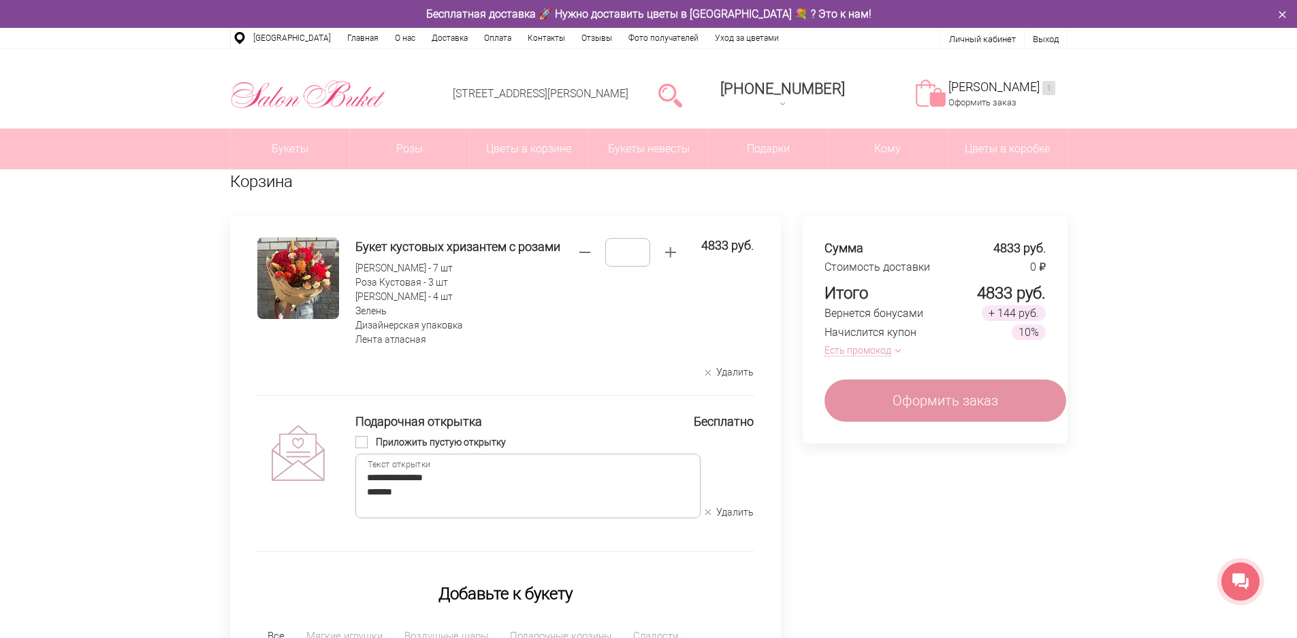
click at [1240, 577] on icon at bounding box center [1240, 582] width 16 height 16
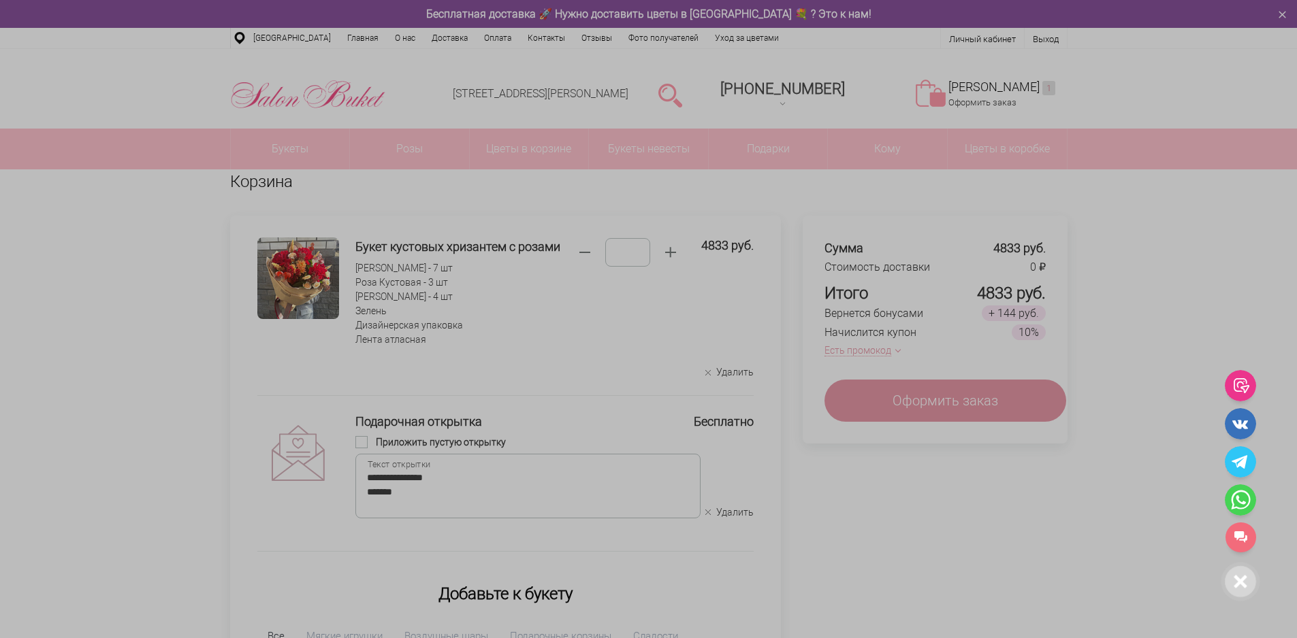
click at [1122, 590] on div at bounding box center [648, 319] width 1297 height 638
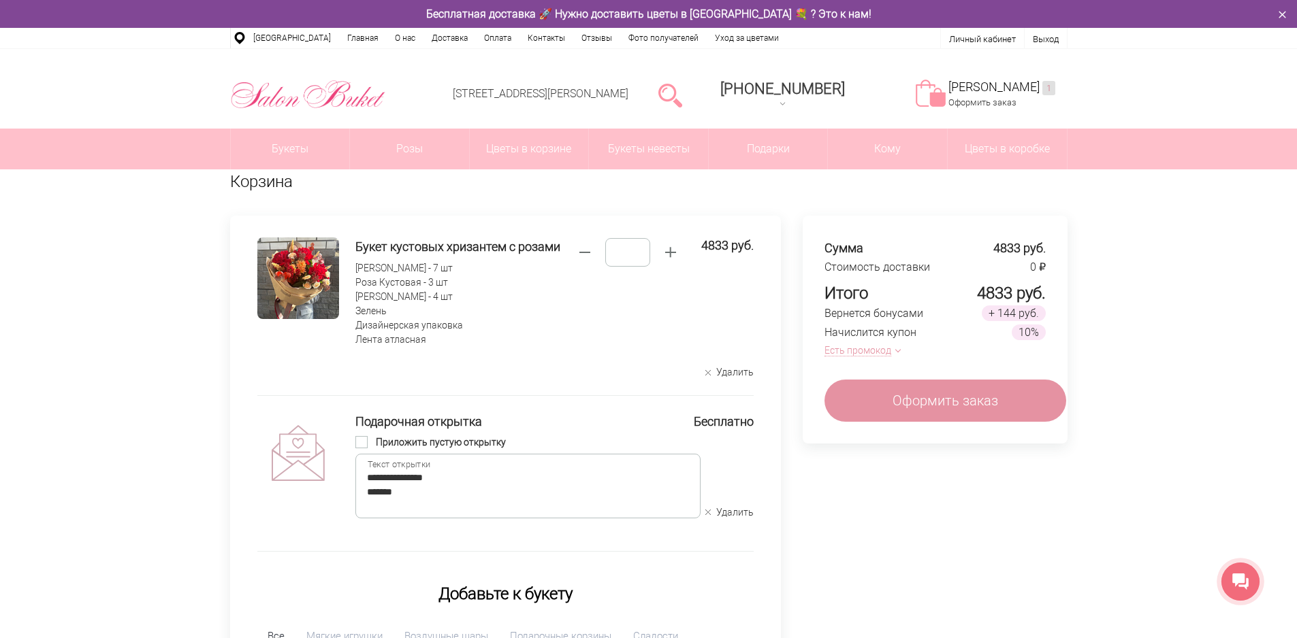
click at [1244, 246] on div "**********" at bounding box center [648, 559] width 1297 height 781
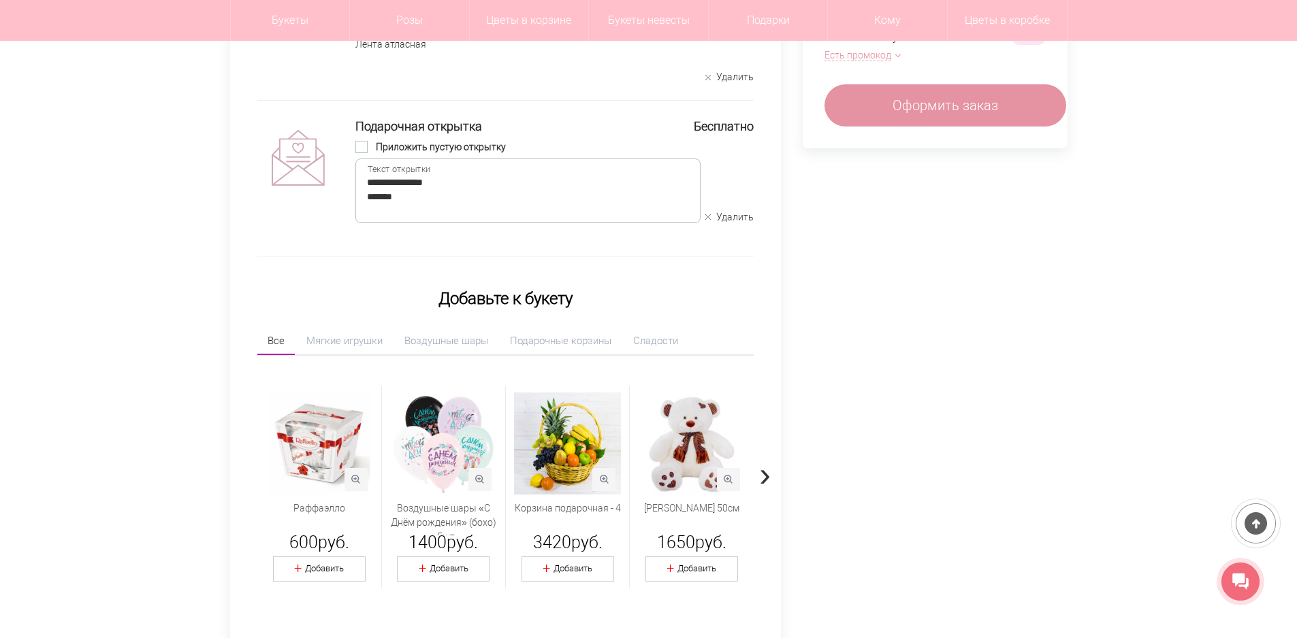
scroll to position [68, 0]
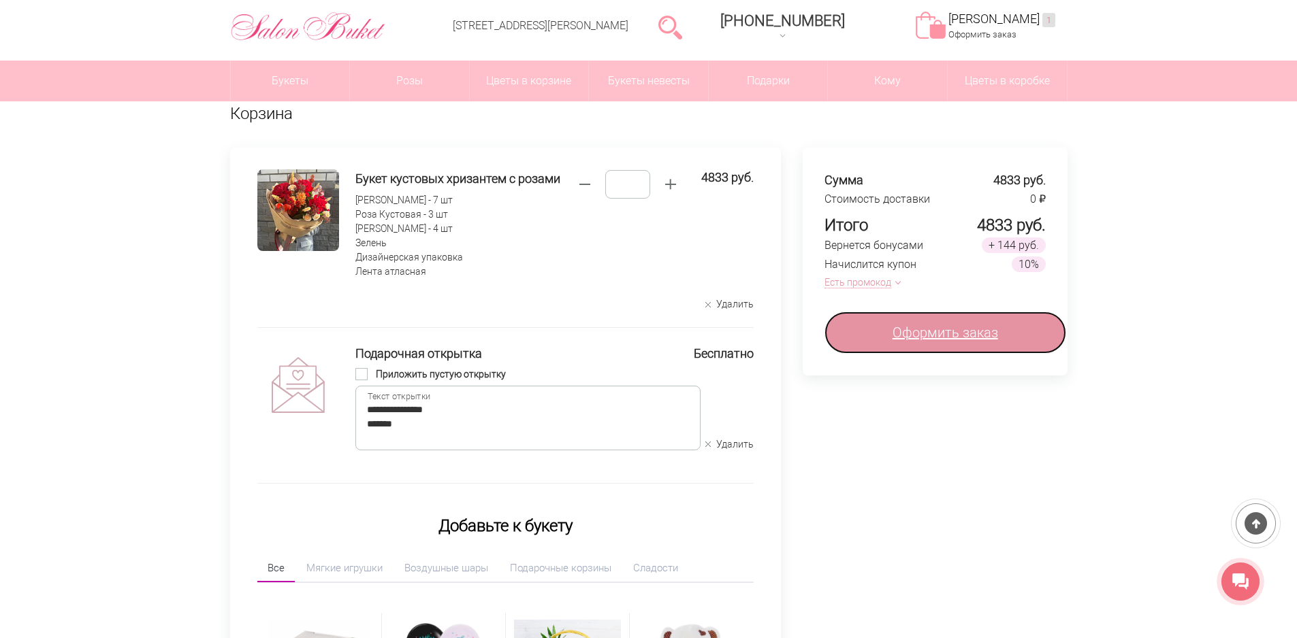
click at [928, 331] on span "Оформить заказ" at bounding box center [944, 333] width 105 height 20
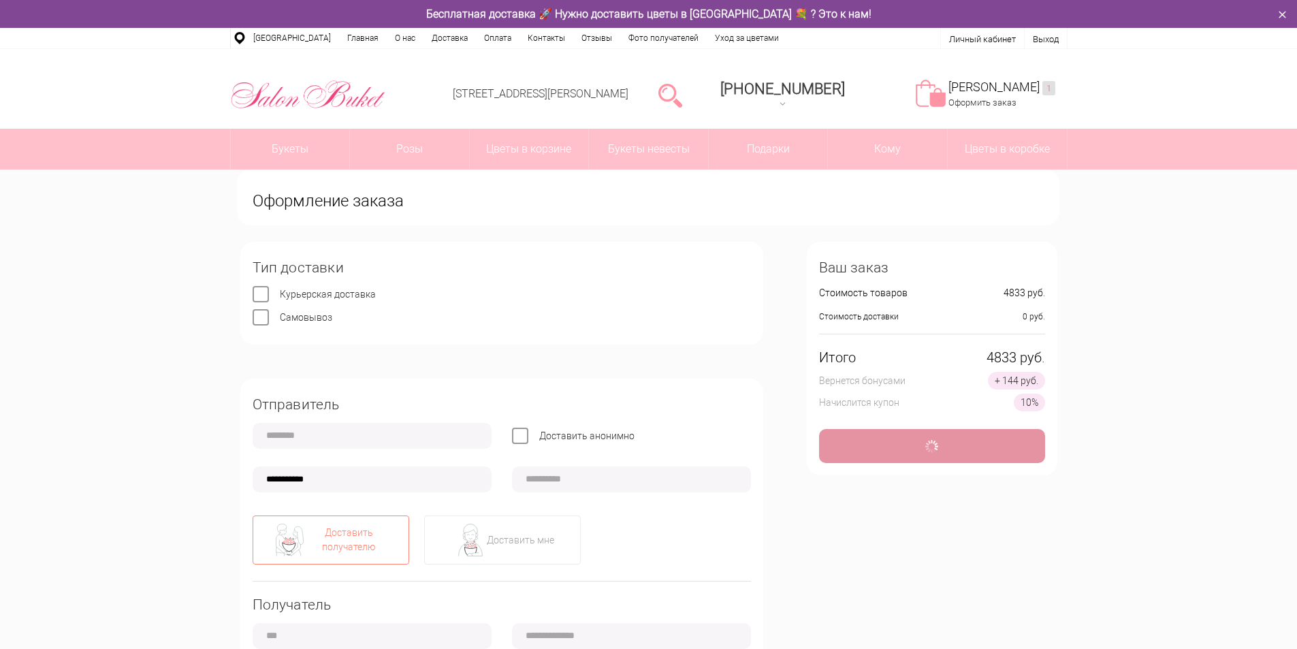
type input "**********"
click at [1011, 93] on link "Моя корзина 1" at bounding box center [1001, 88] width 107 height 16
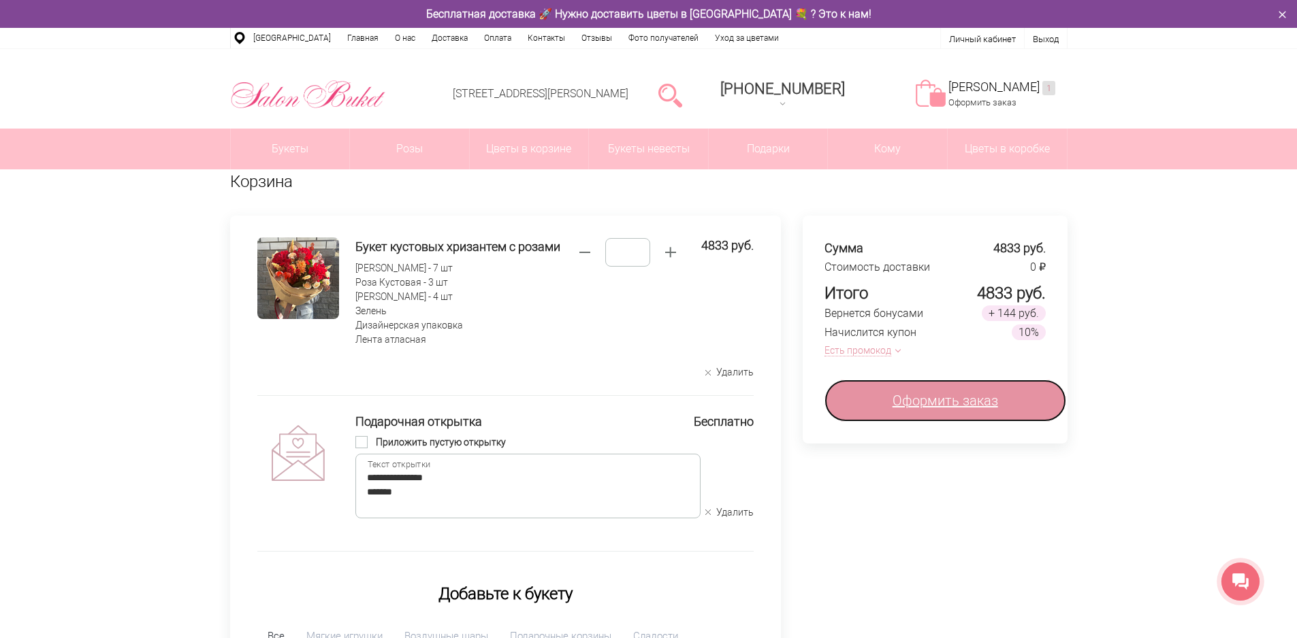
click at [920, 404] on span "Оформить заказ" at bounding box center [944, 401] width 105 height 20
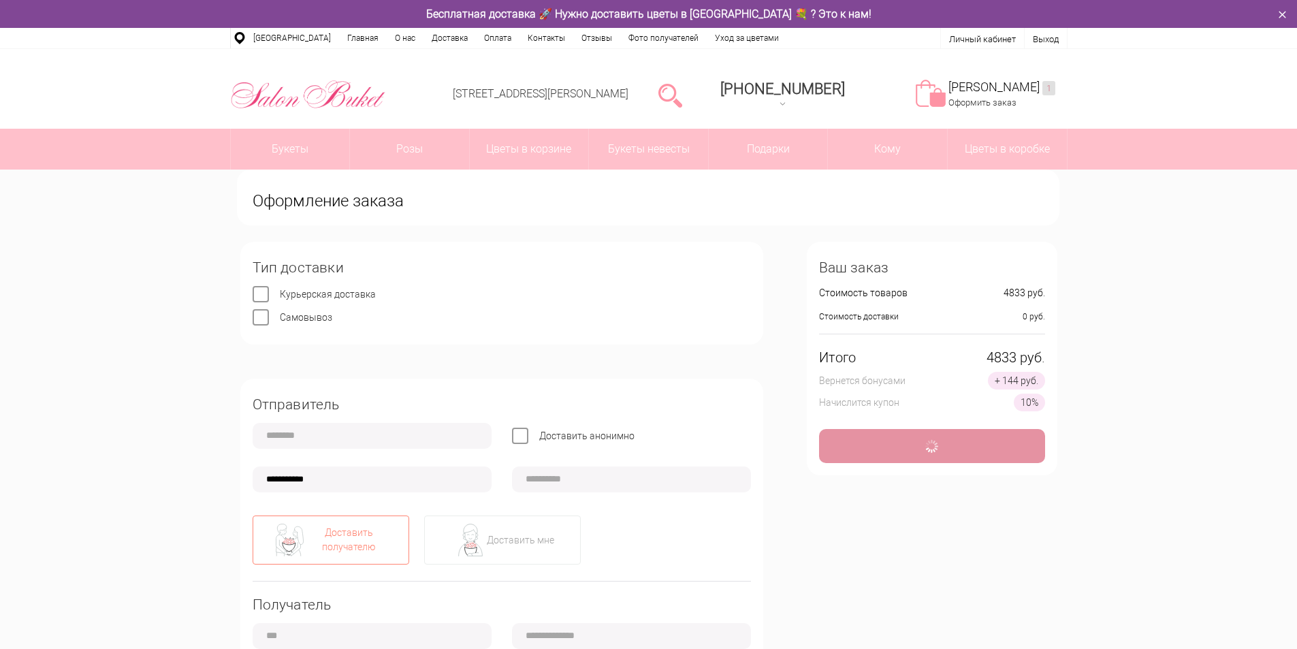
type input "**********"
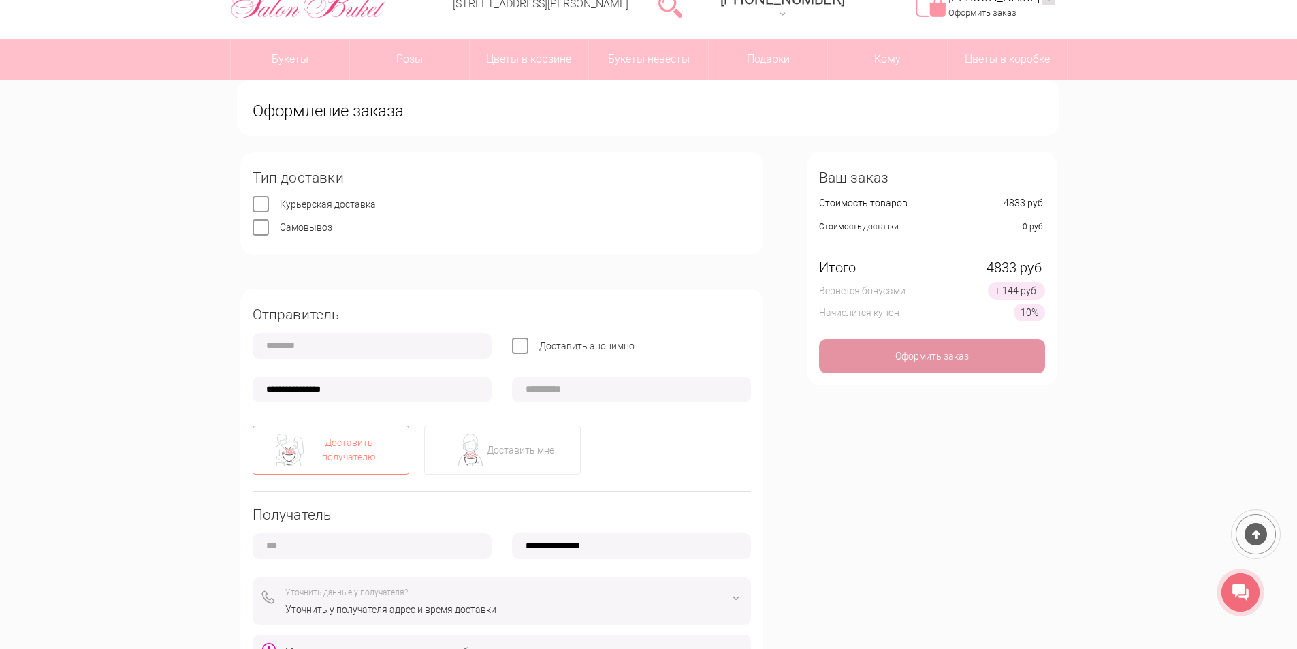
scroll to position [68, 0]
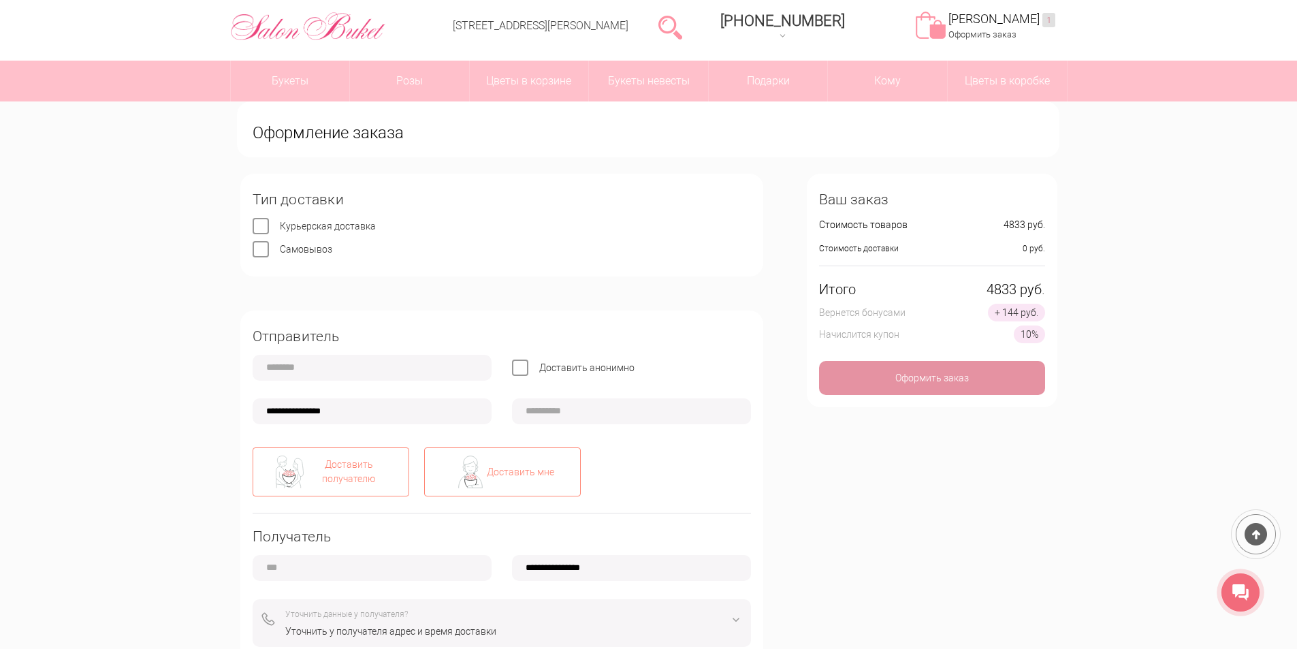
click at [474, 478] on img at bounding box center [470, 471] width 33 height 33
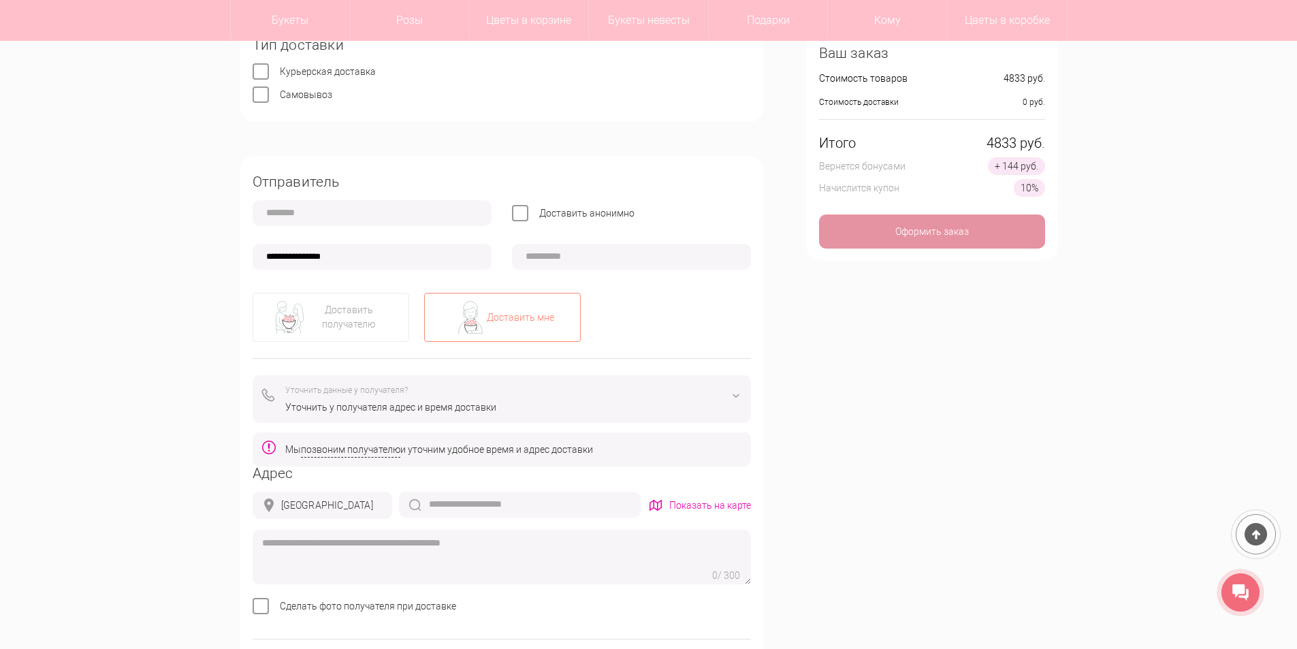
scroll to position [204, 0]
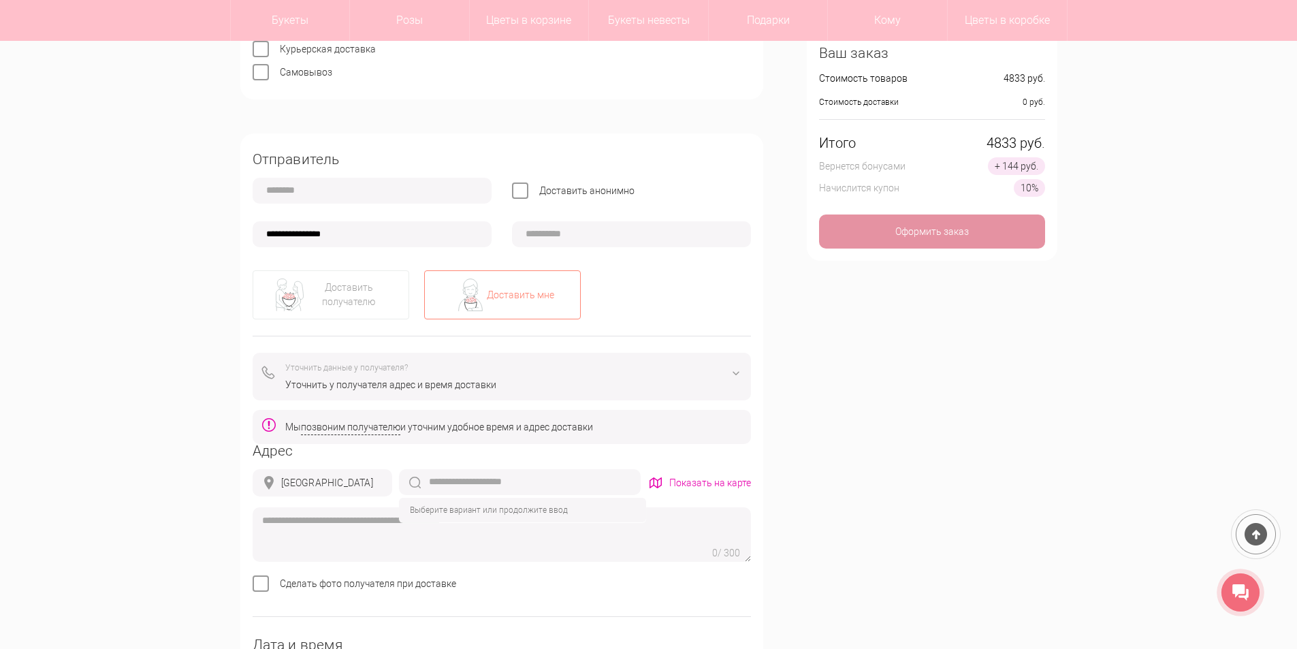
click at [542, 479] on input "text" at bounding box center [520, 482] width 242 height 26
type input "*"
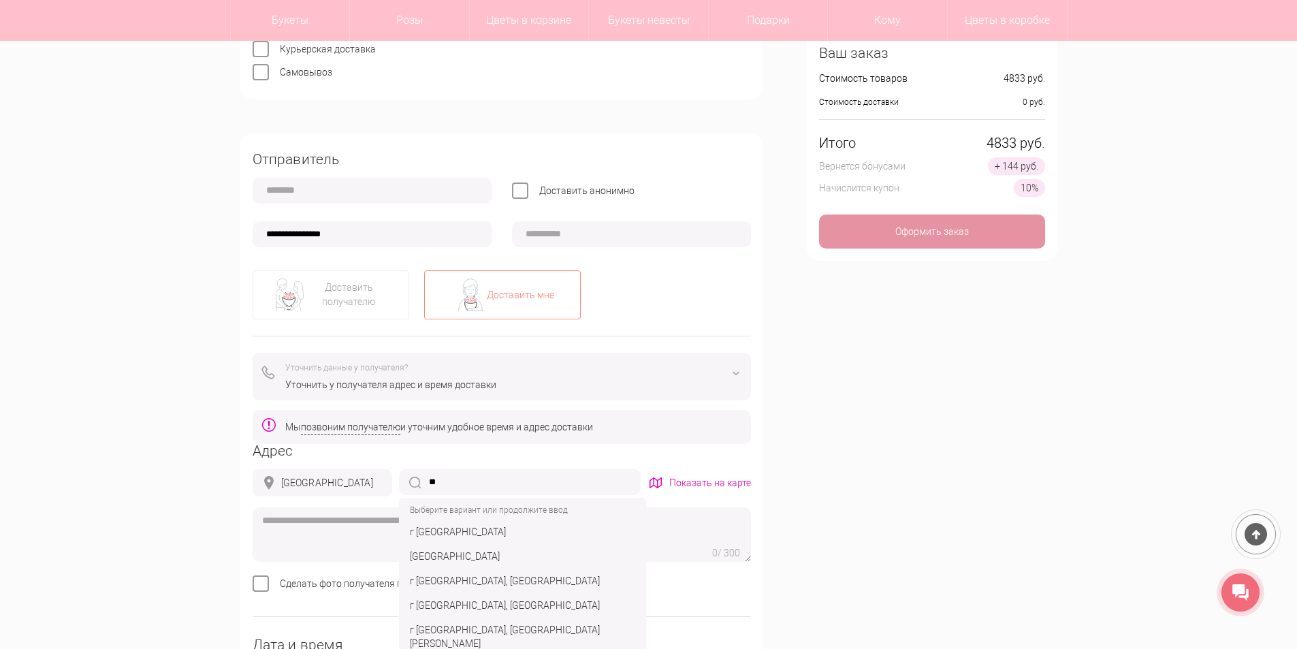
type input "*"
click at [497, 534] on div "г Нижний Новгород, ул Дунаева, д 8" at bounding box center [523, 531] width 242 height 25
type input "**********"
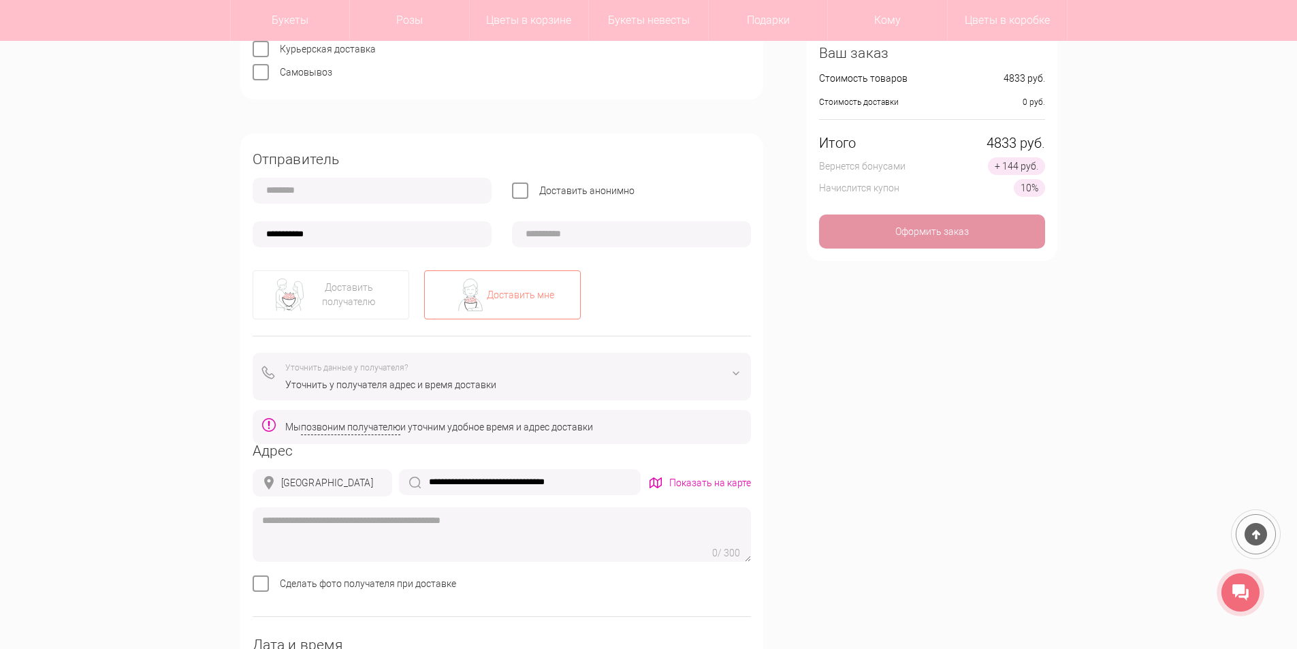
type input "**********"
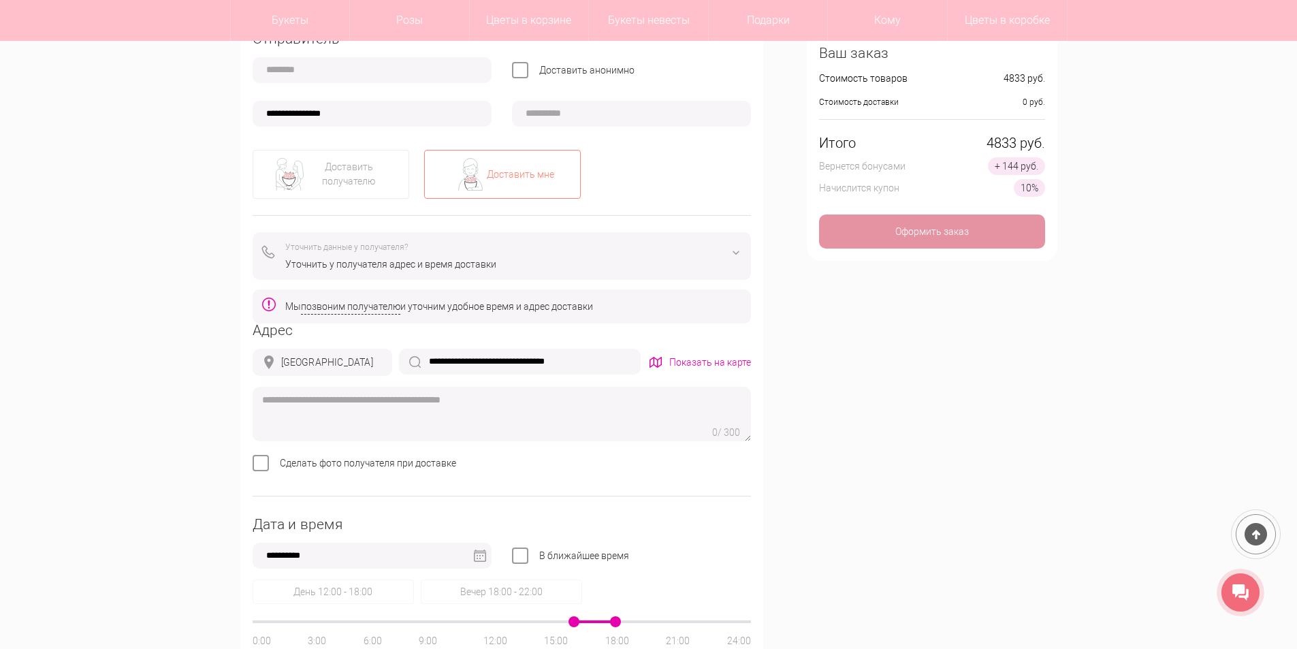
scroll to position [408, 0]
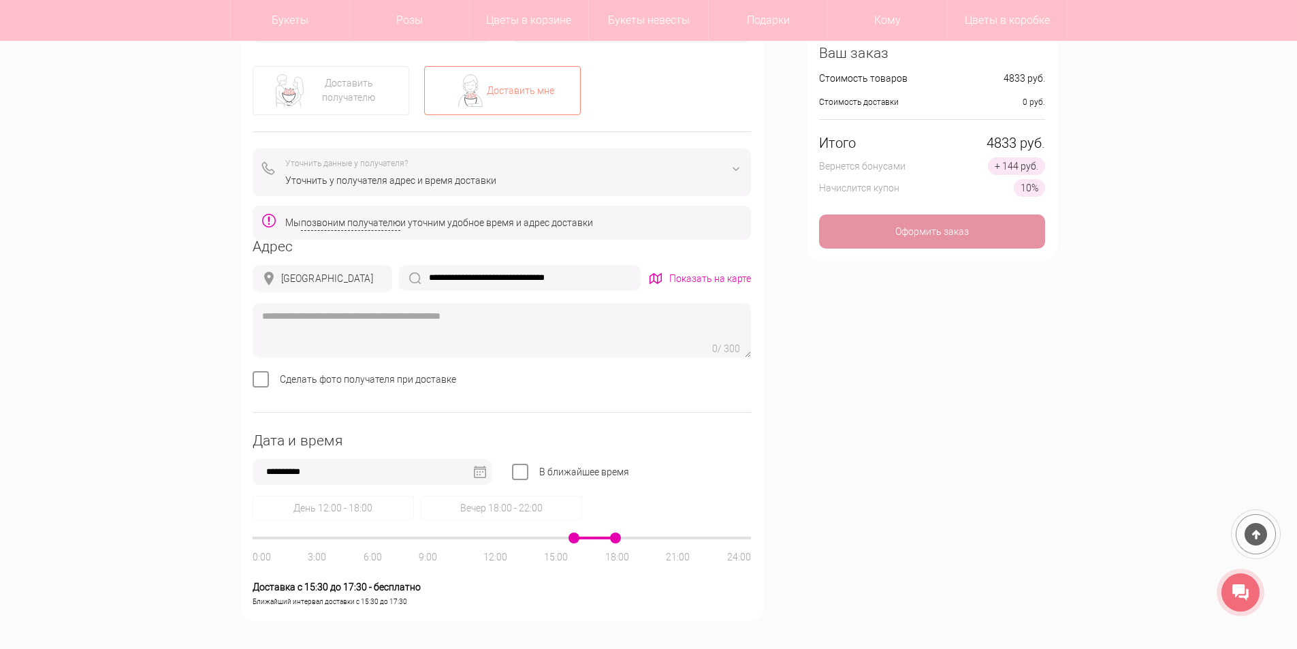
click at [484, 472] on img at bounding box center [480, 472] width 12 height 12
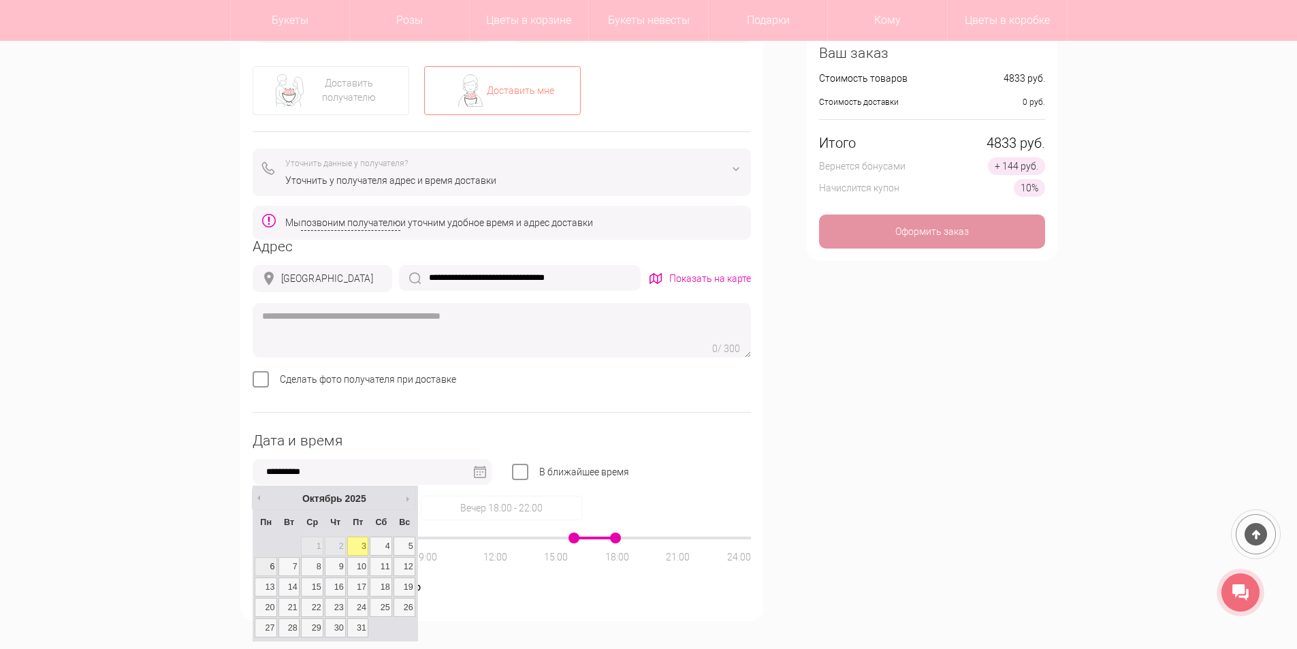
click at [262, 566] on link "6" at bounding box center [266, 566] width 22 height 19
type input "**********"
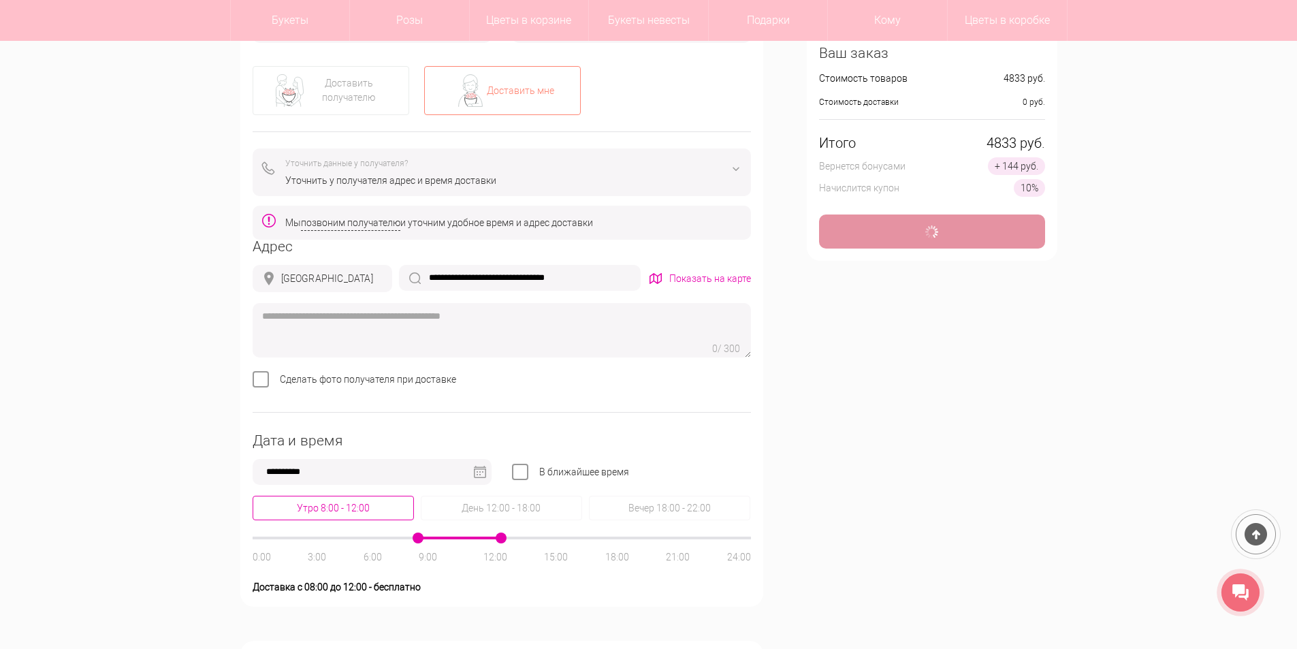
type input "**********"
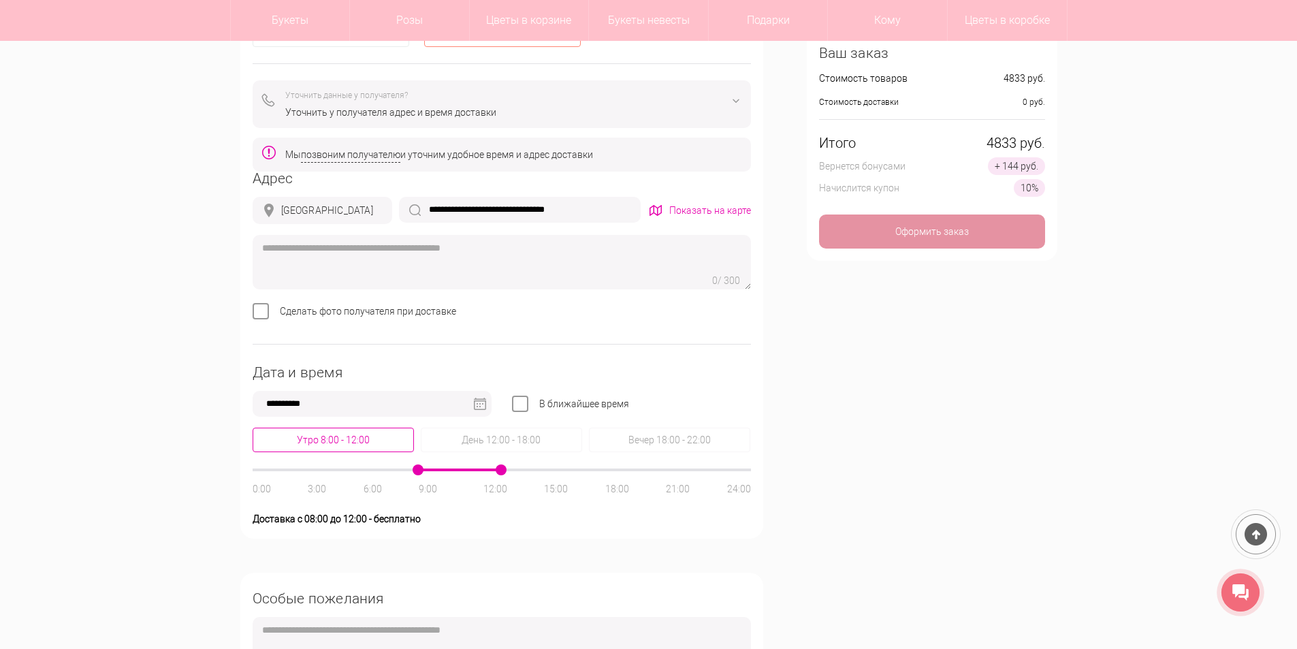
click at [325, 440] on div "Утро 8:00 - 12:00" at bounding box center [333, 439] width 161 height 25
click at [367, 446] on div "Утро 8:00 - 12:00" at bounding box center [333, 439] width 161 height 25
click at [328, 442] on div "Утро 8:00 - 12:00" at bounding box center [333, 439] width 161 height 25
click at [333, 440] on div "Утро 8:00 - 12:00" at bounding box center [333, 439] width 161 height 25
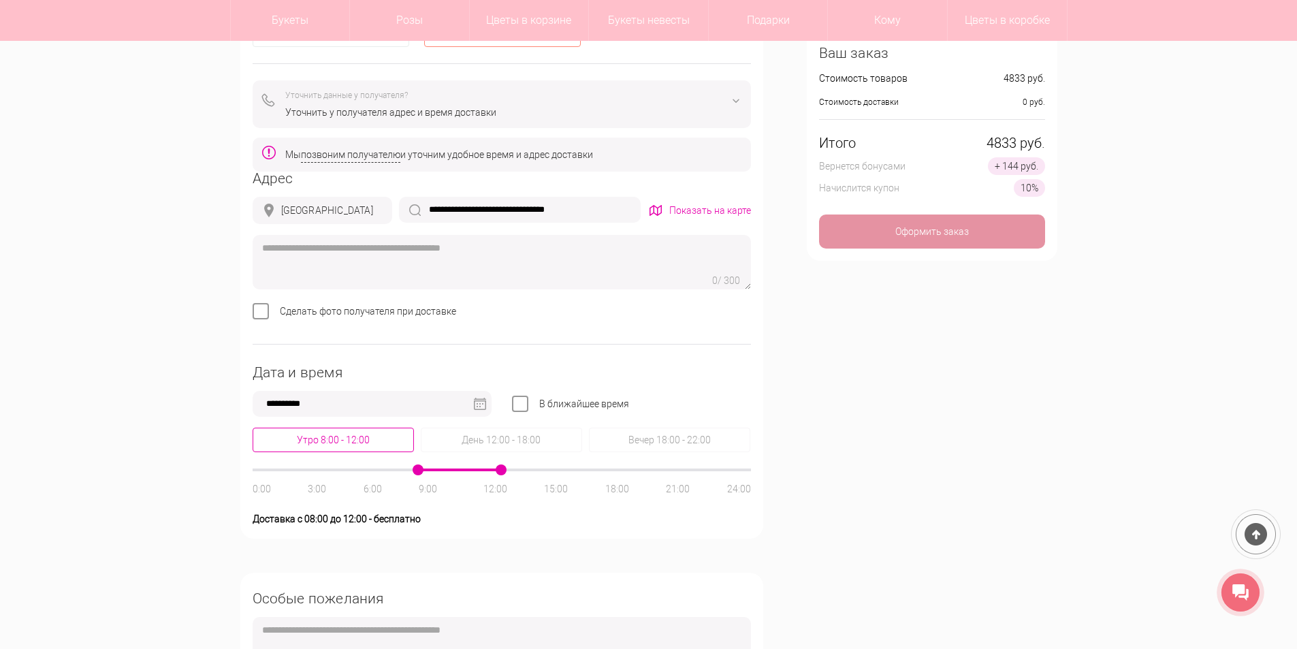
click at [334, 440] on div "Утро 8:00 - 12:00" at bounding box center [333, 439] width 161 height 25
click at [342, 257] on textarea at bounding box center [502, 262] width 498 height 54
type textarea "**********"
click at [930, 563] on div "**********" at bounding box center [648, 290] width 837 height 1133
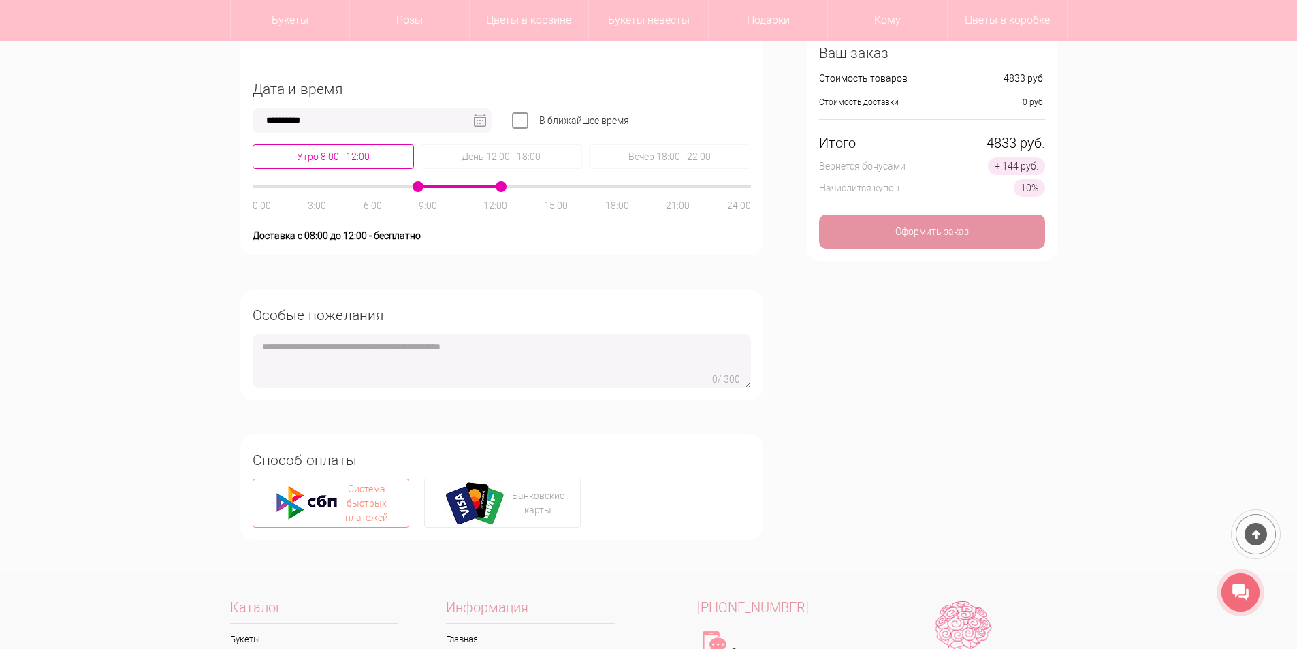
scroll to position [953, 0]
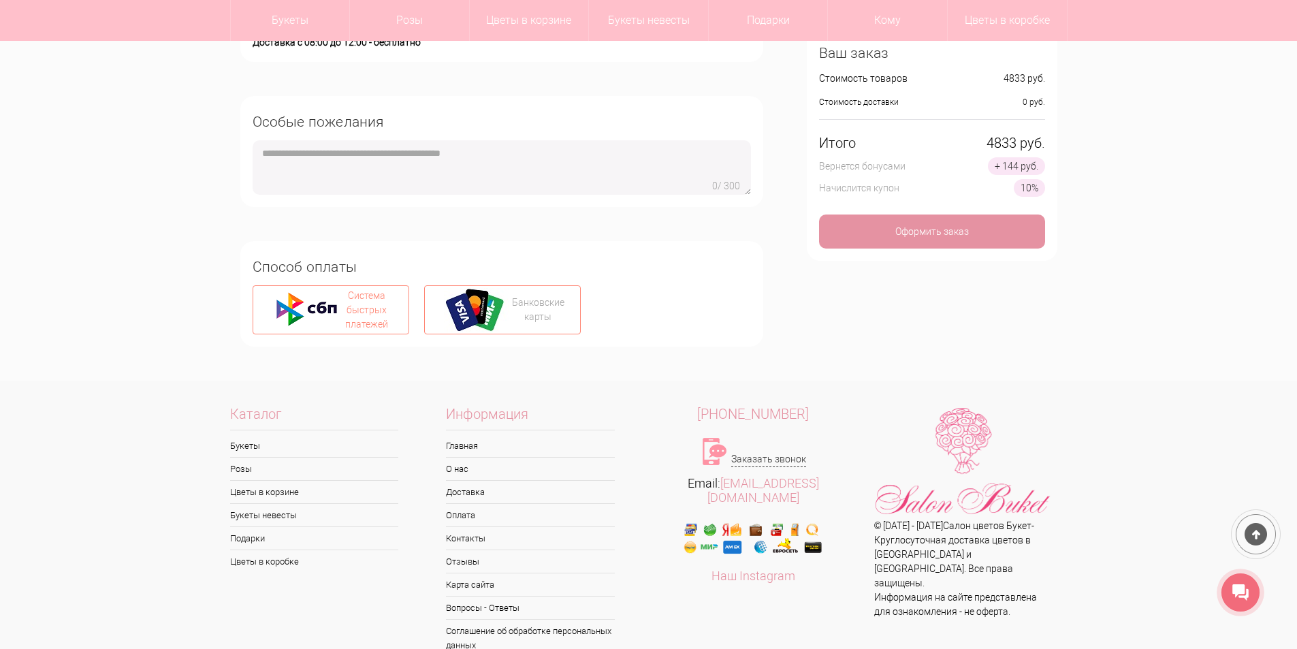
click at [548, 314] on div "Банковские карты" at bounding box center [538, 309] width 52 height 29
type input "**********"
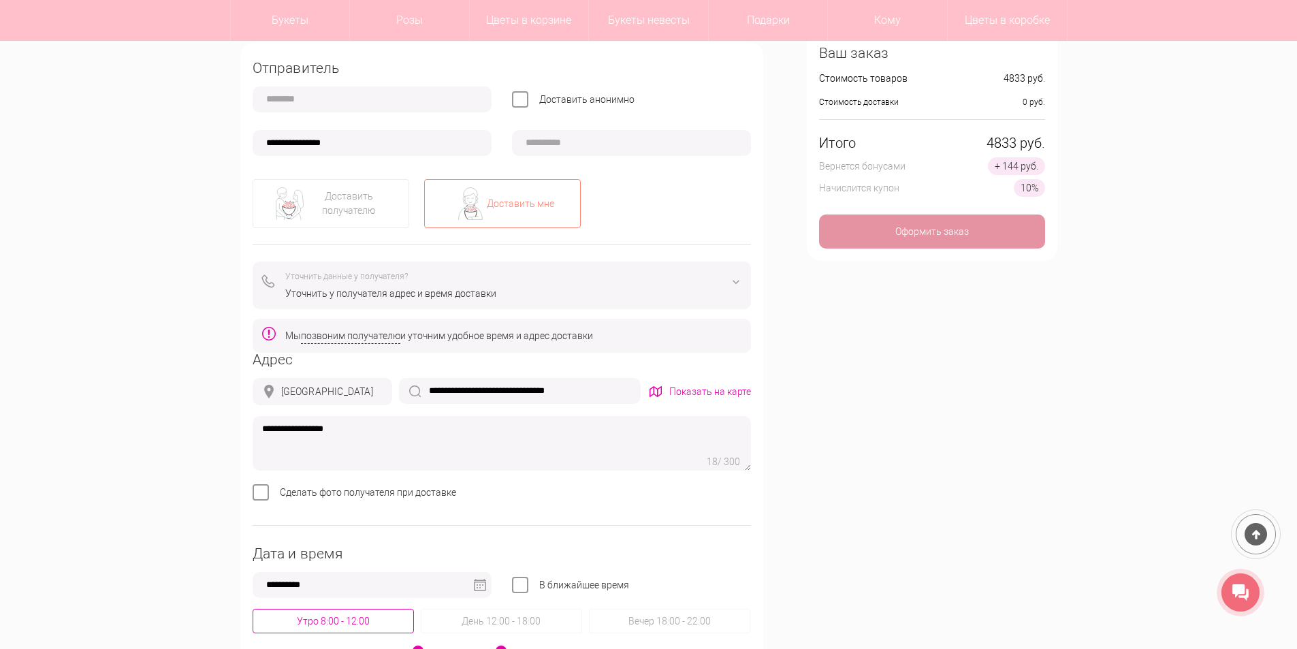
scroll to position [272, 0]
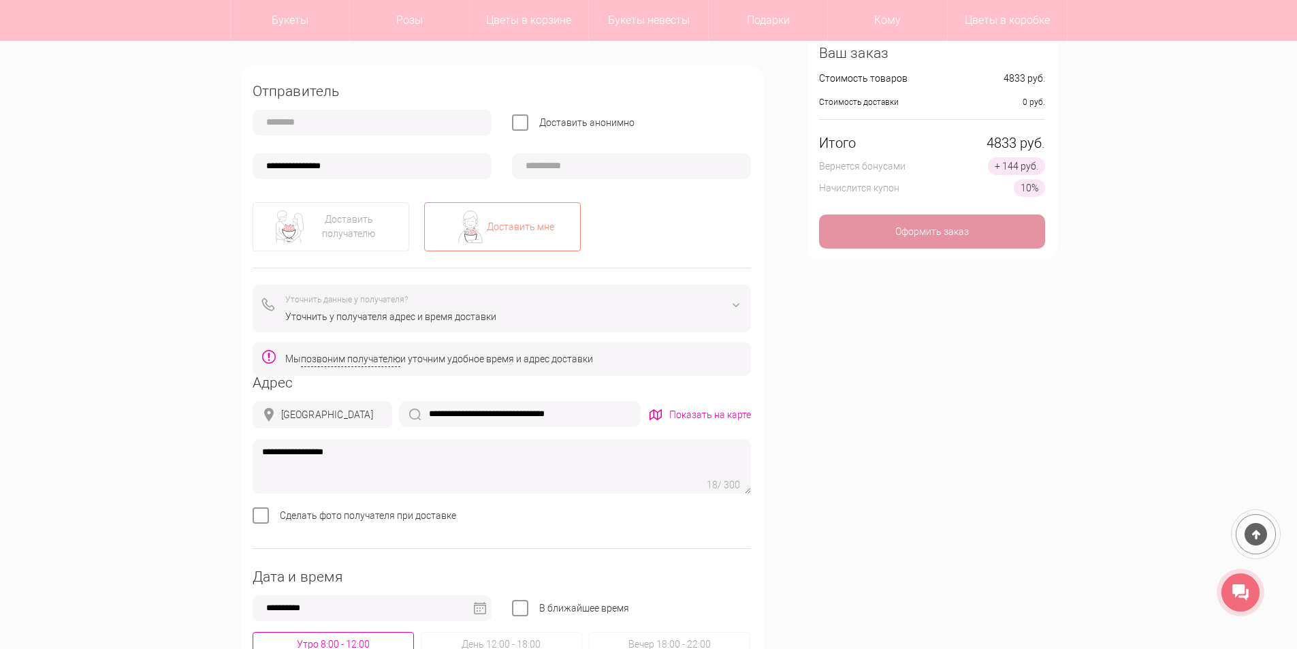
click at [260, 453] on textarea "**********" at bounding box center [502, 466] width 498 height 54
click at [497, 460] on textarea "**********" at bounding box center [502, 466] width 498 height 54
click at [355, 453] on textarea "**********" at bounding box center [502, 466] width 498 height 54
click at [551, 472] on textarea "**********" at bounding box center [502, 466] width 498 height 54
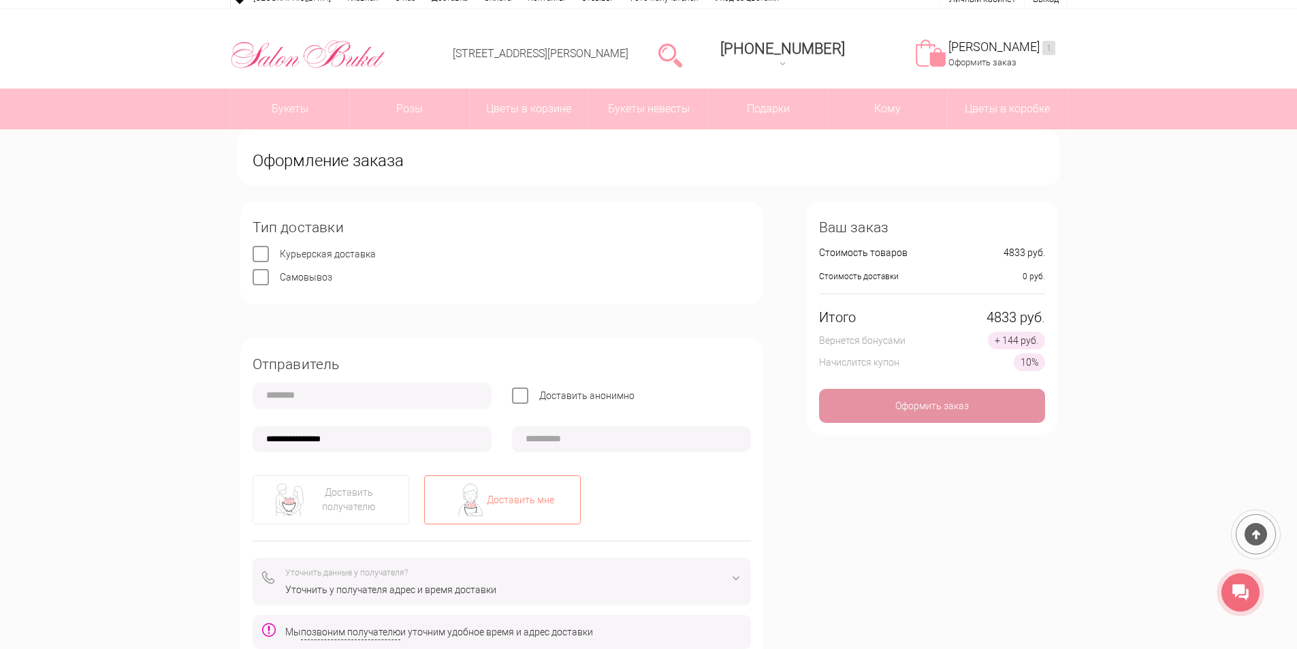
scroll to position [0, 0]
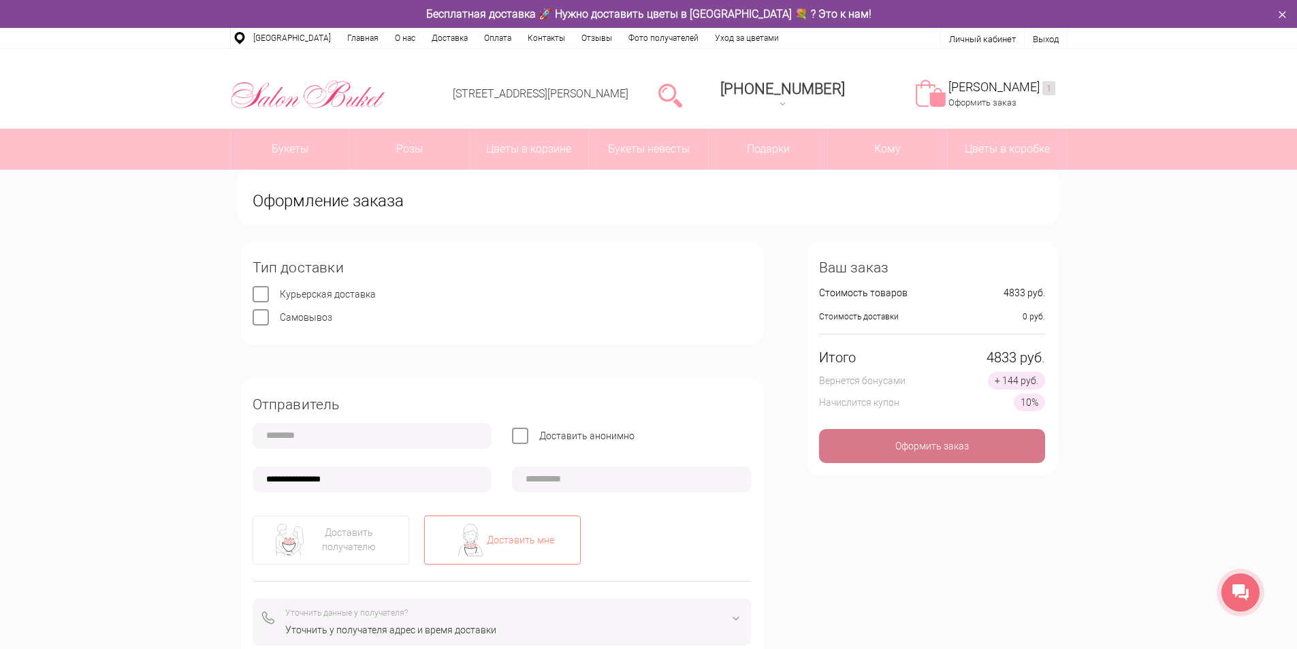
type textarea "**********"
click at [931, 444] on div "Оформить заказ" at bounding box center [932, 446] width 226 height 34
click at [619, 483] on input "text" at bounding box center [631, 479] width 239 height 26
paste input "**********"
type input "**********"
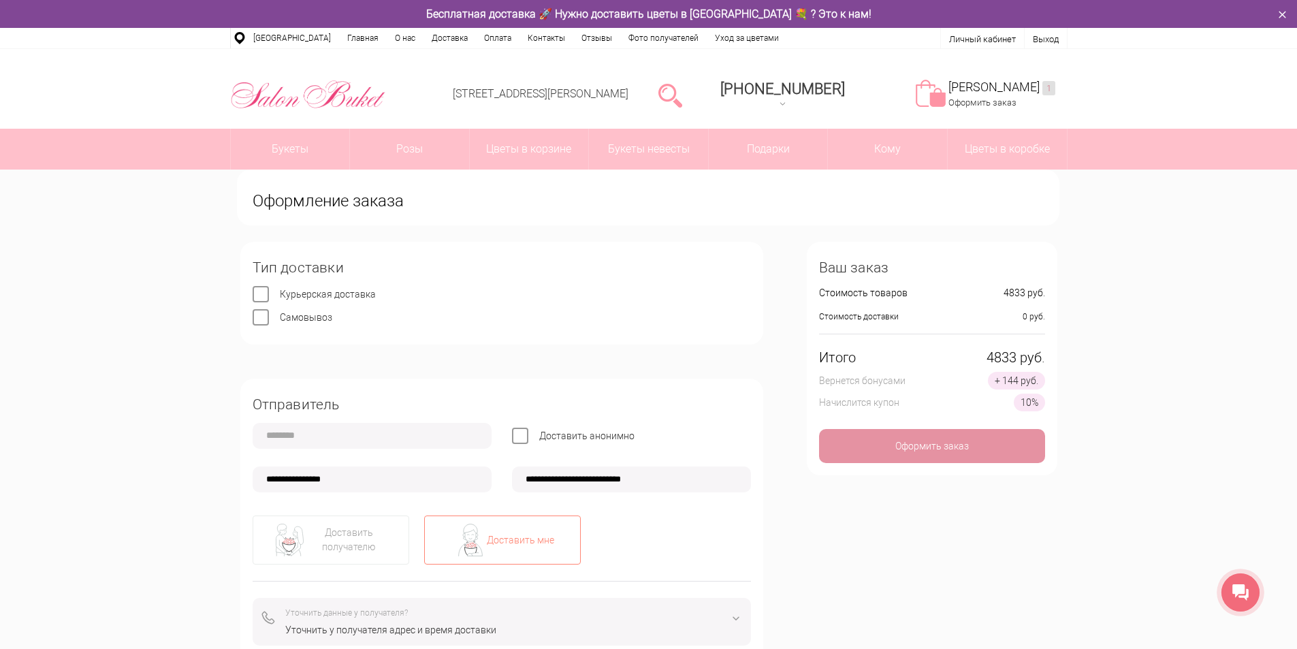
drag, startPoint x: 919, startPoint y: 542, endPoint x: 917, endPoint y: 535, distance: 6.9
click at [935, 442] on div "Оформить заказ" at bounding box center [932, 446] width 226 height 34
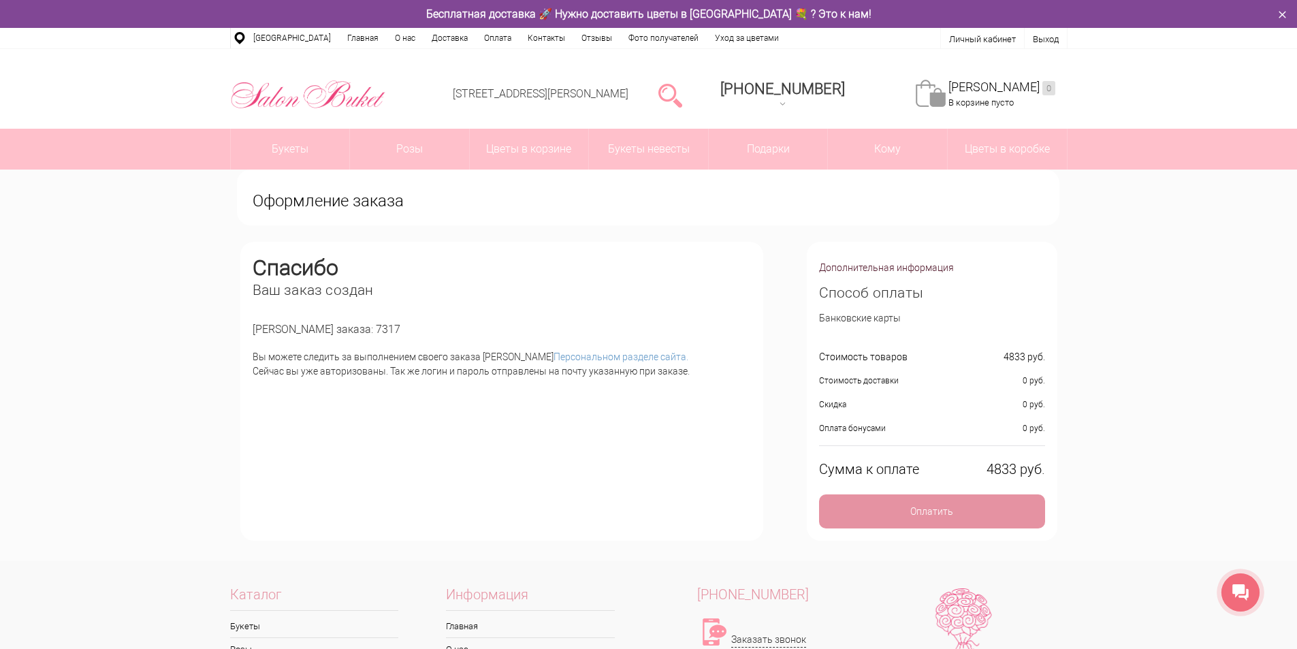
click at [874, 265] on div "Дополнительная информация" at bounding box center [886, 268] width 135 height 14
click at [873, 268] on div "Дополнительная информация" at bounding box center [886, 268] width 135 height 14
click at [901, 270] on div "Дополнительная информация" at bounding box center [886, 268] width 135 height 14
click at [924, 269] on div "Дополнительная информация" at bounding box center [886, 268] width 135 height 14
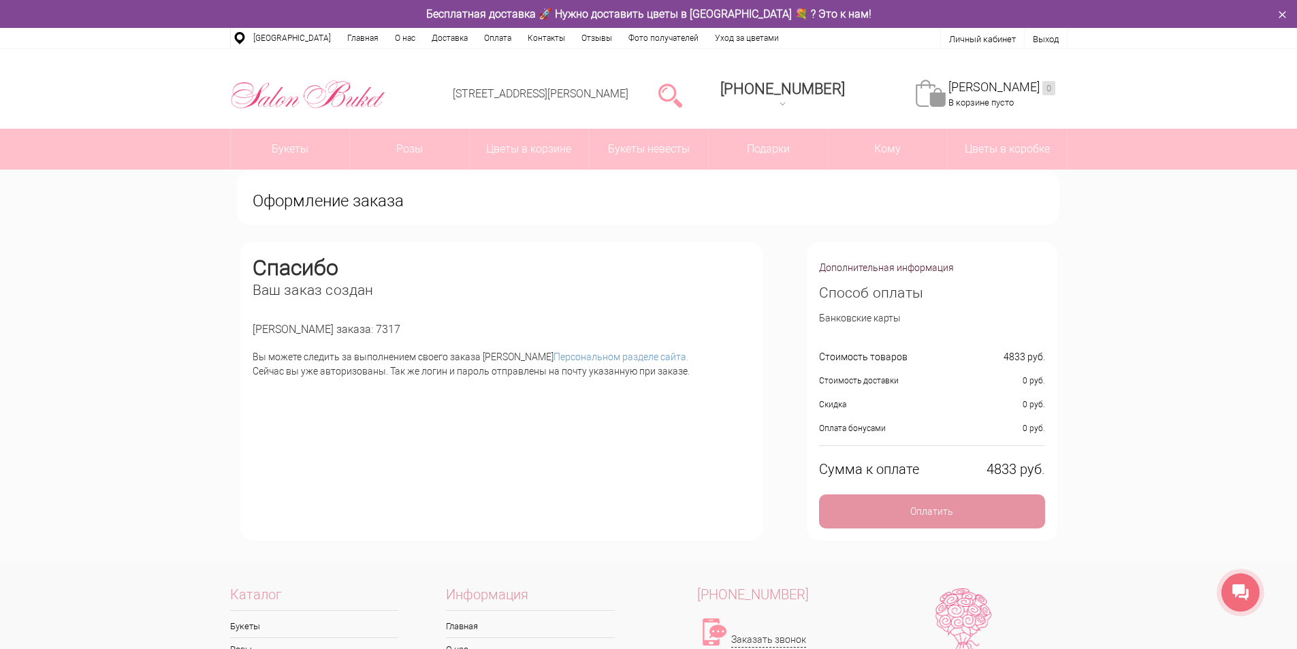
click at [924, 269] on div "Дополнительная информация" at bounding box center [886, 268] width 135 height 14
click at [958, 40] on link "Личный кабинет" at bounding box center [982, 39] width 67 height 10
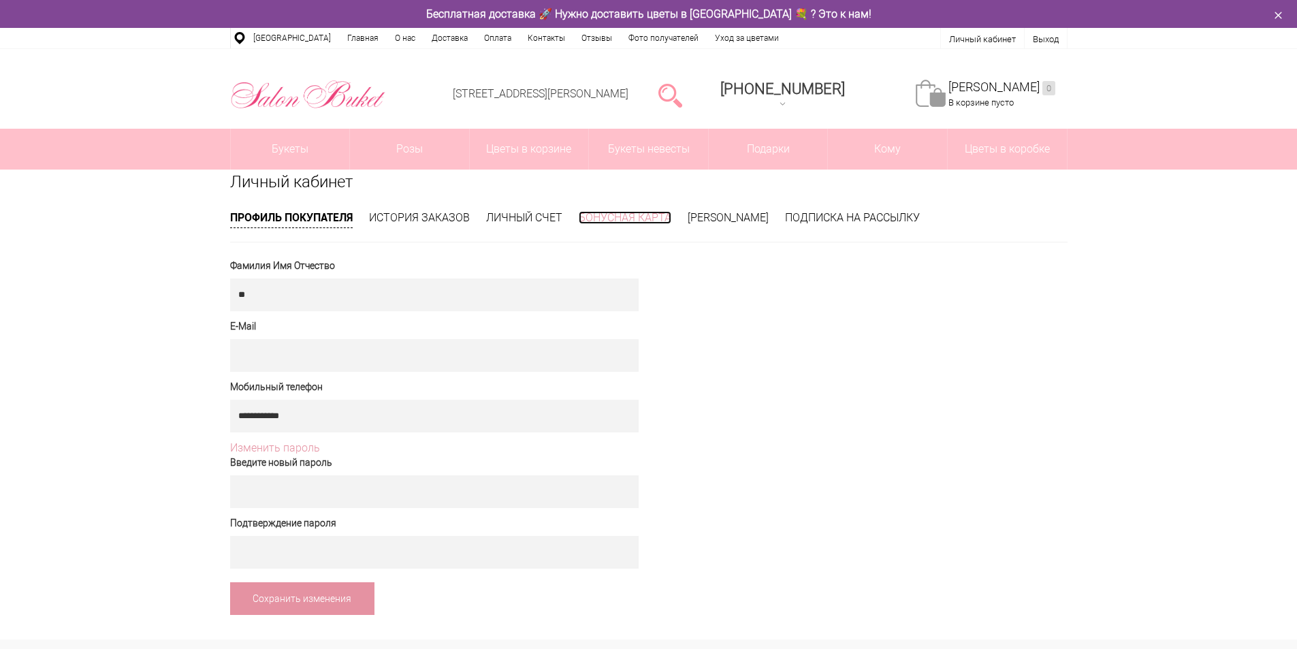
click at [651, 218] on link "Бонусная карта" at bounding box center [625, 217] width 93 height 13
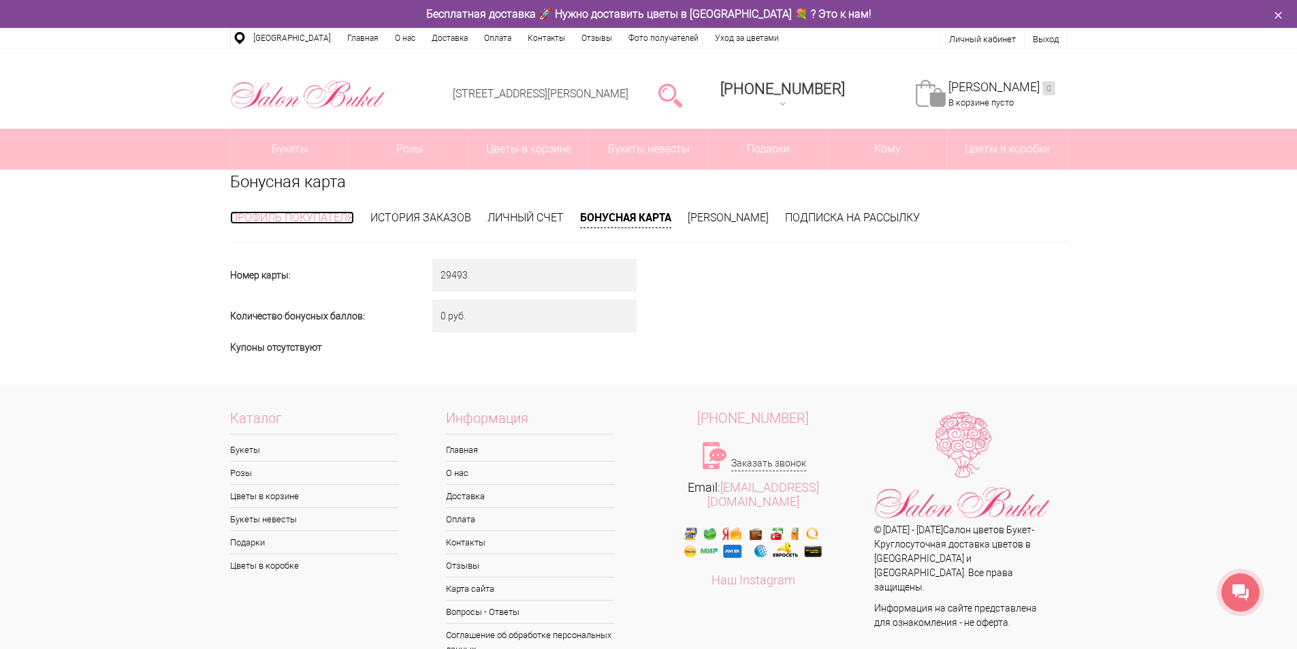
click at [270, 218] on link "Профиль покупателя" at bounding box center [292, 217] width 124 height 13
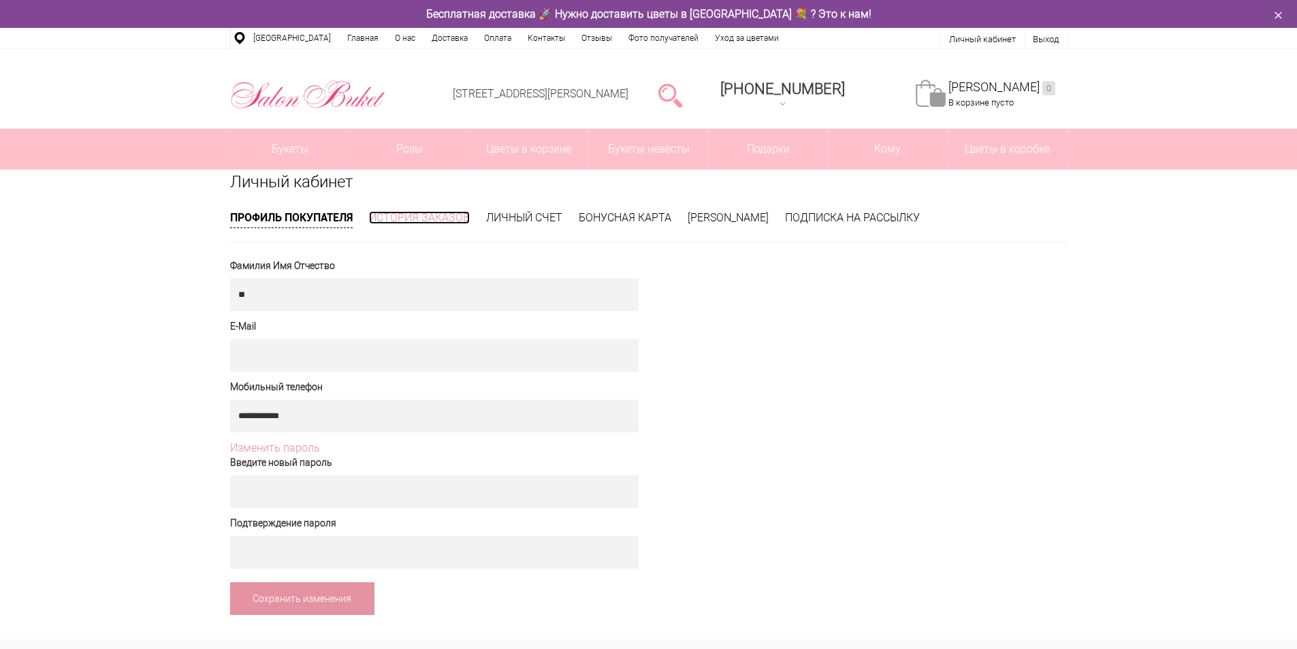
click at [438, 216] on link "История заказов" at bounding box center [419, 217] width 101 height 13
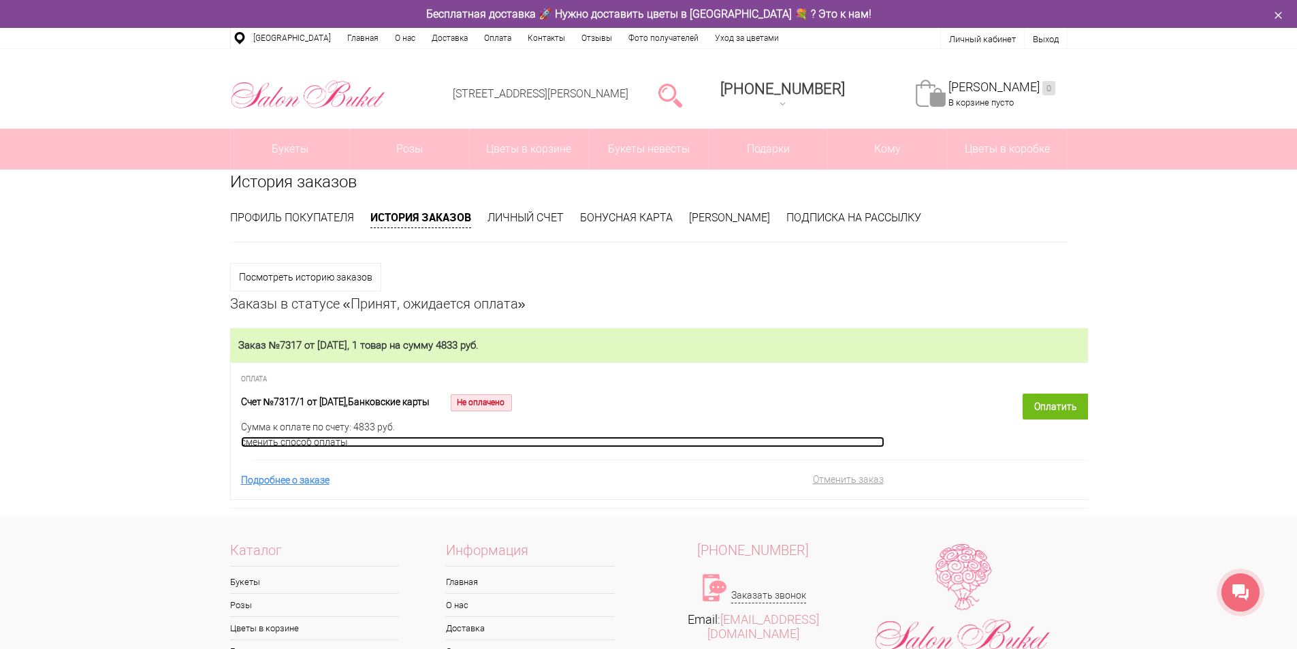
click at [318, 446] on link "сменить способ оплаты" at bounding box center [562, 441] width 643 height 11
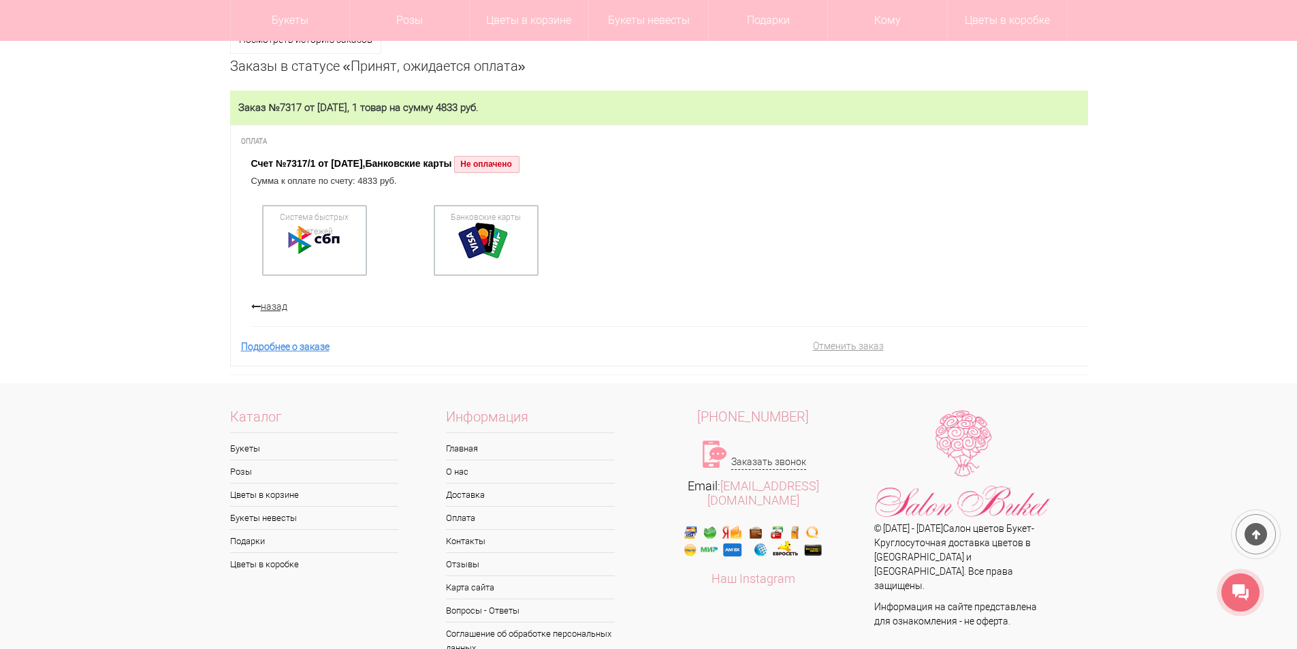
scroll to position [204, 0]
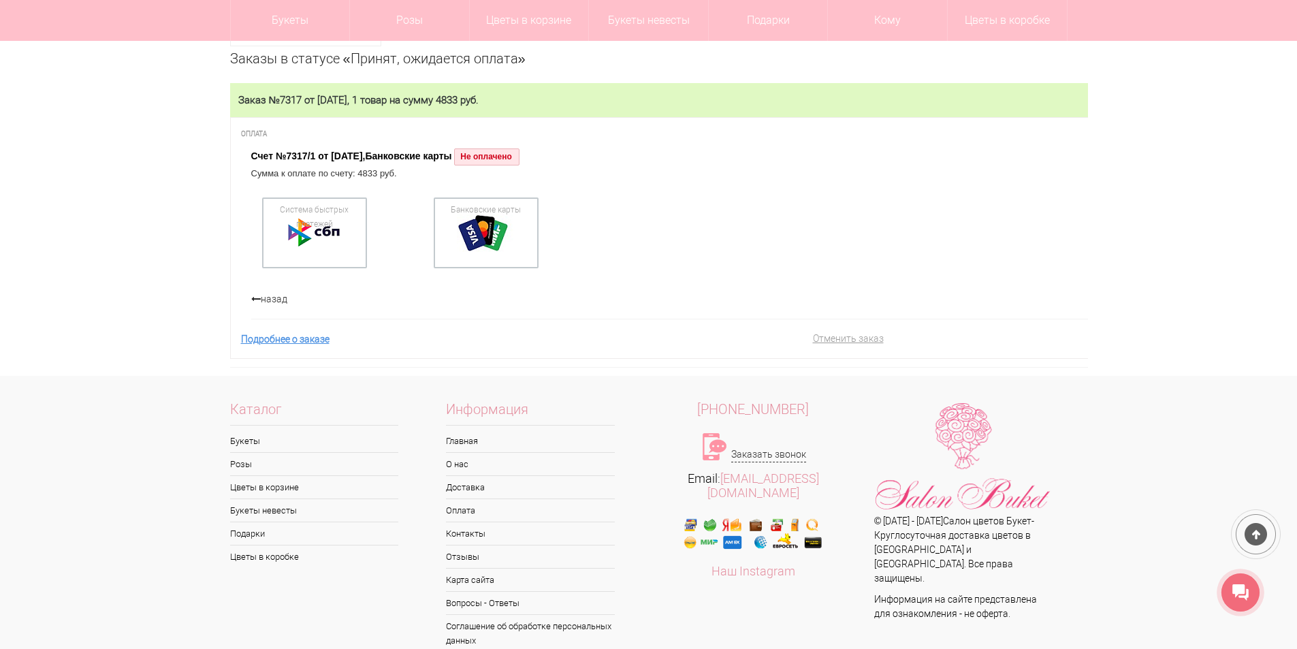
click at [278, 299] on link "назад" at bounding box center [572, 299] width 643 height 14
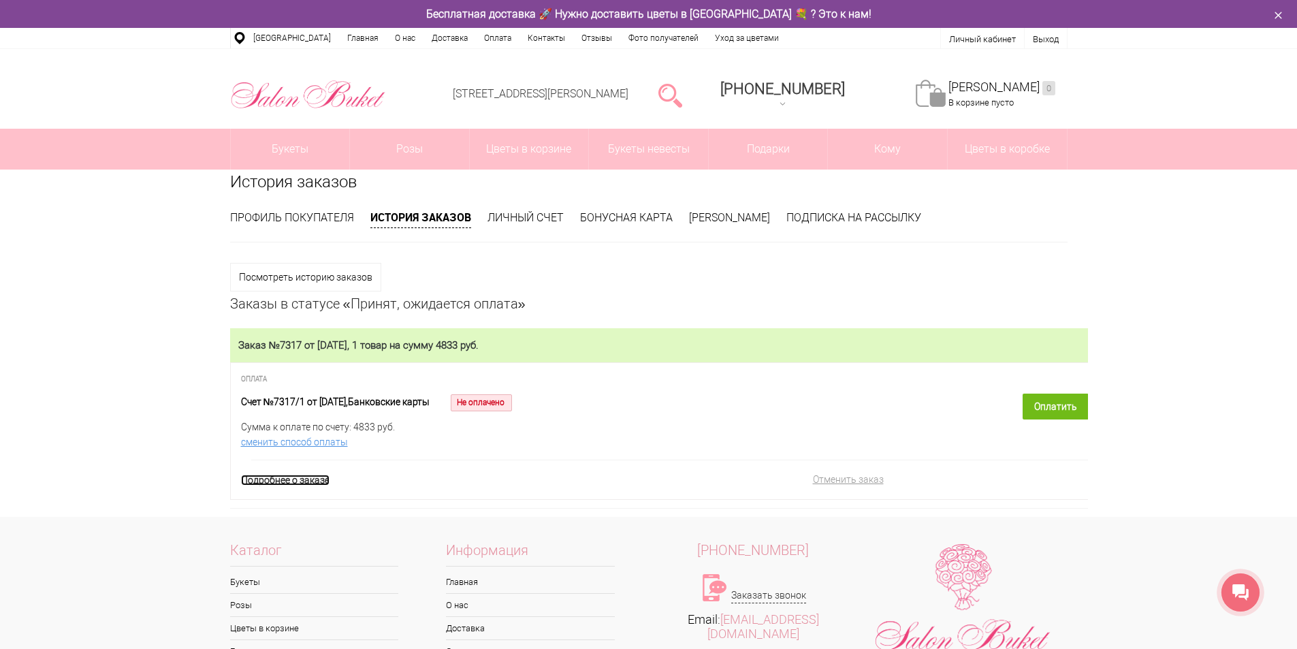
click at [301, 482] on link "Подробнее о заказе" at bounding box center [285, 479] width 88 height 11
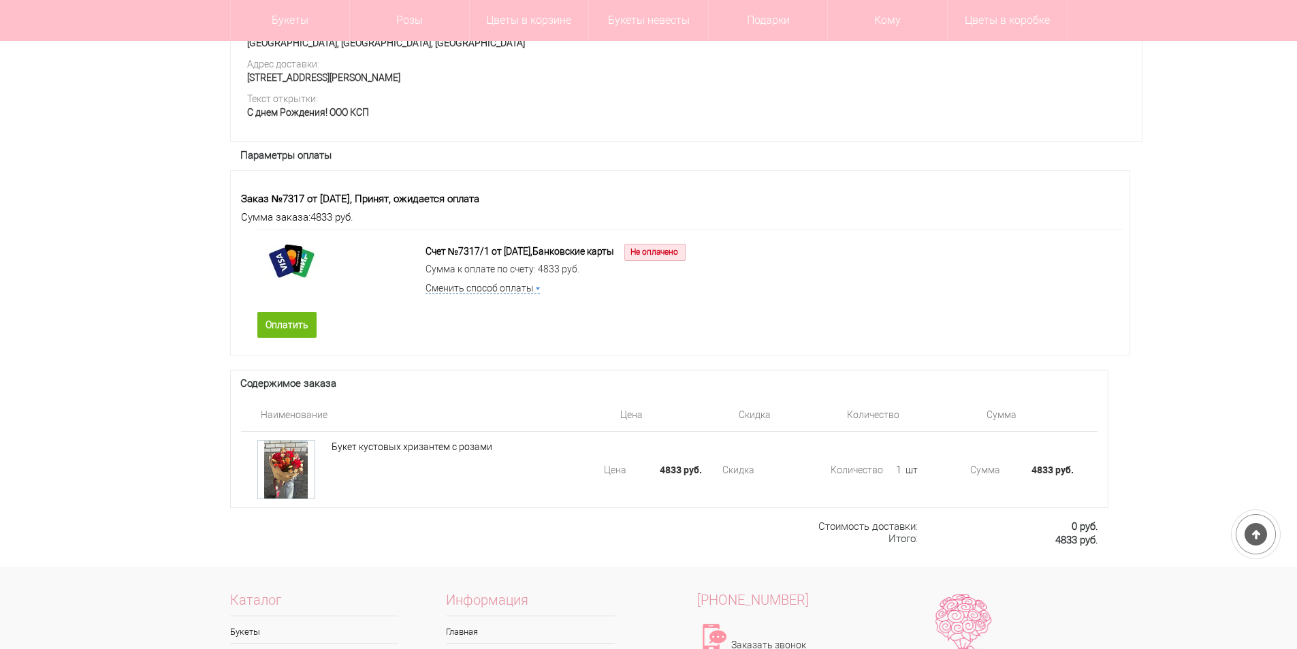
scroll to position [749, 0]
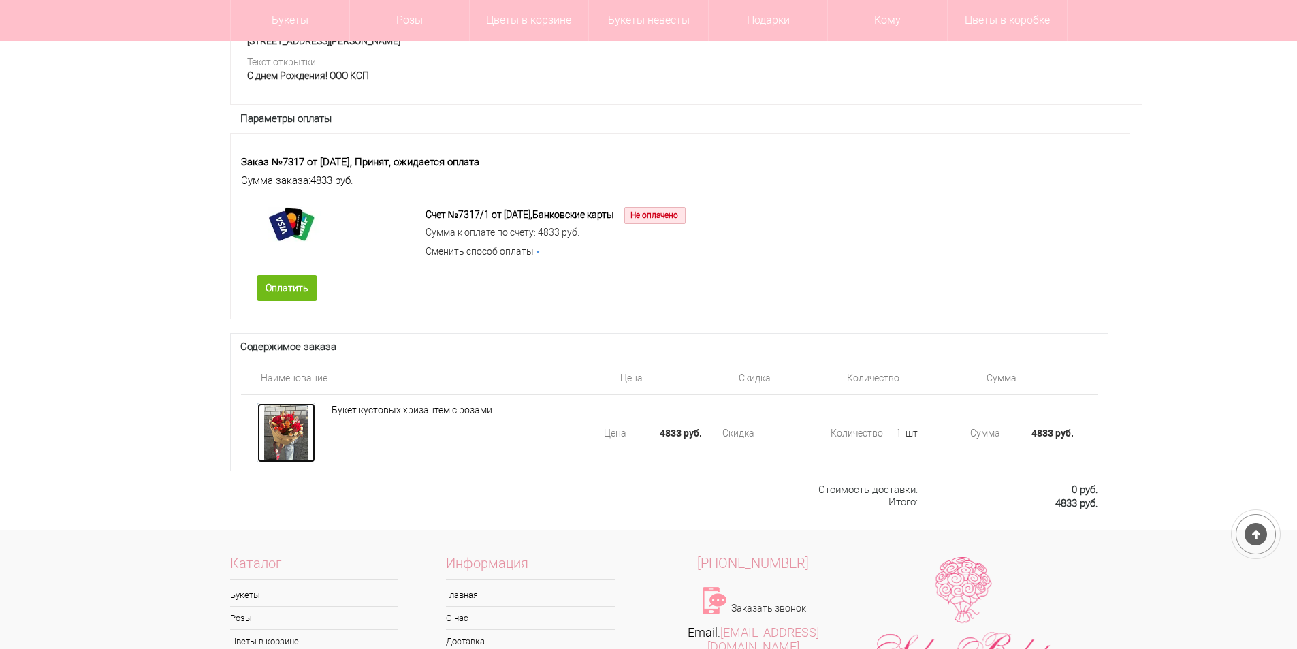
click at [295, 458] on div at bounding box center [286, 432] width 58 height 59
